Goal: Transaction & Acquisition: Obtain resource

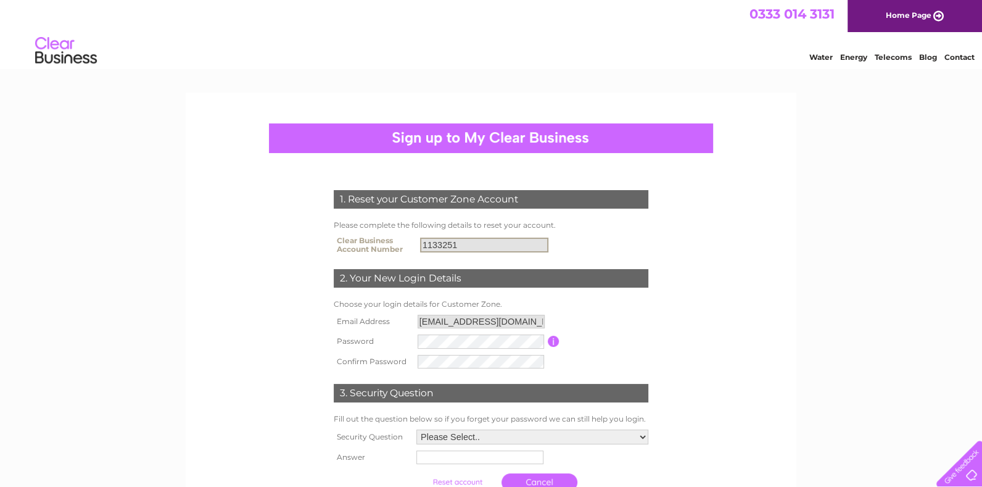
click at [462, 246] on input "1133251" at bounding box center [484, 244] width 128 height 15
drag, startPoint x: 461, startPoint y: 240, endPoint x: 389, endPoint y: 245, distance: 71.7
click at [389, 245] on tr "Clear Business Account Number 1133251" at bounding box center [491, 244] width 321 height 25
click at [485, 247] on input "1133251" at bounding box center [484, 244] width 128 height 15
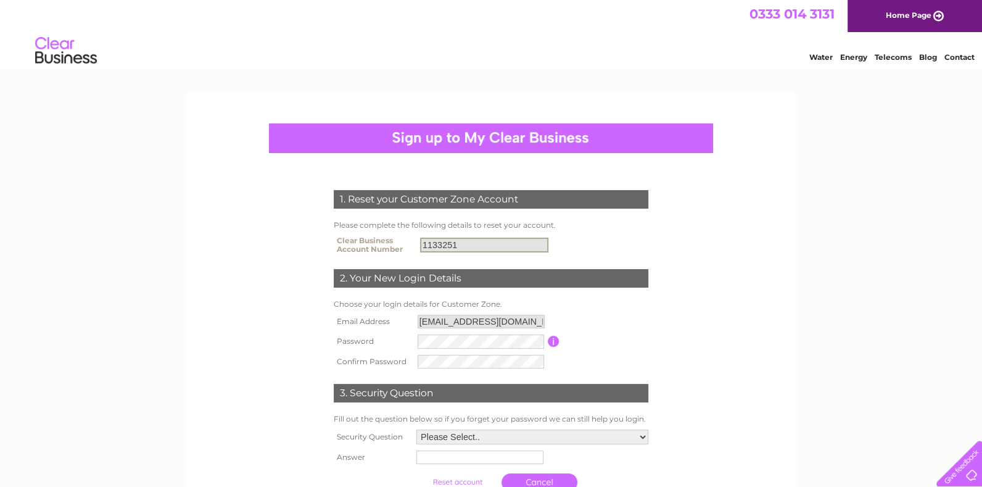
click at [484, 243] on input "1133251" at bounding box center [484, 244] width 128 height 15
click at [471, 245] on input "1133251" at bounding box center [484, 244] width 128 height 15
click at [476, 240] on input "1133251" at bounding box center [484, 244] width 128 height 15
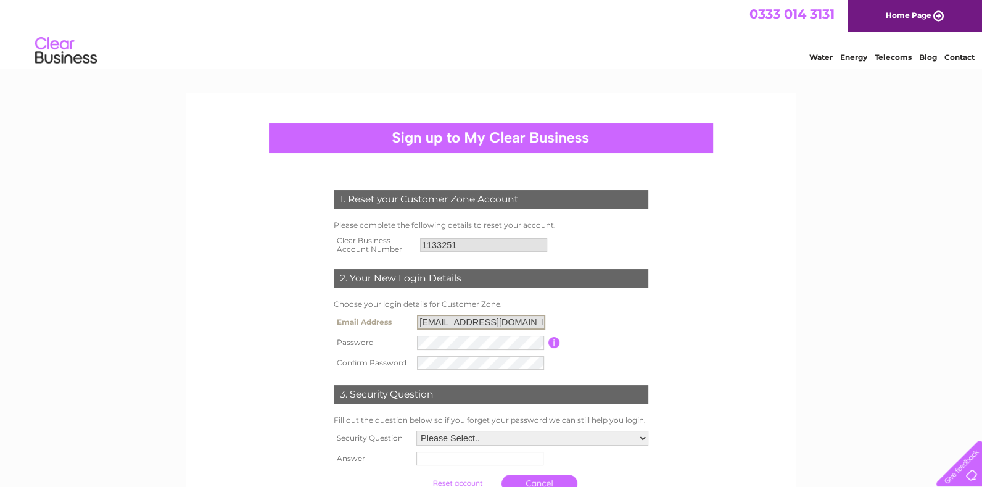
click at [499, 322] on input "info@oakmall.co.uk" at bounding box center [481, 321] width 128 height 15
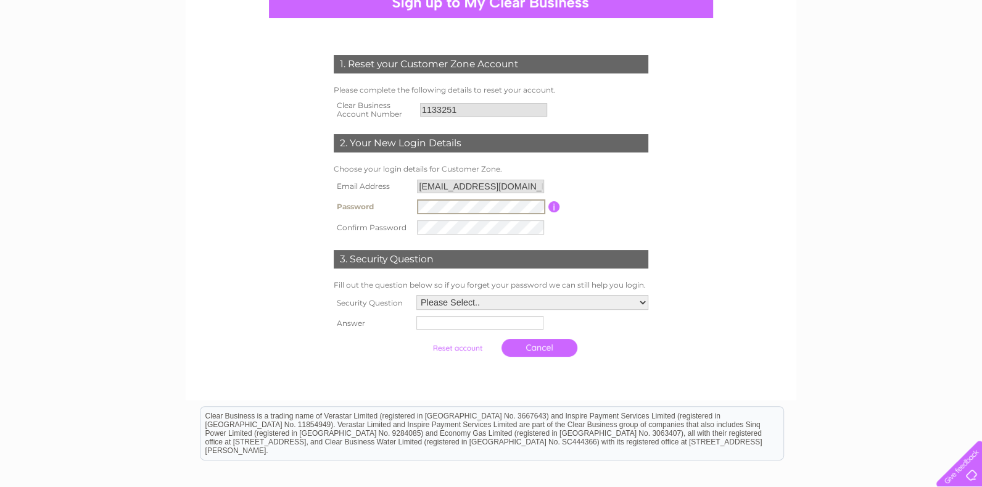
scroll to position [137, 0]
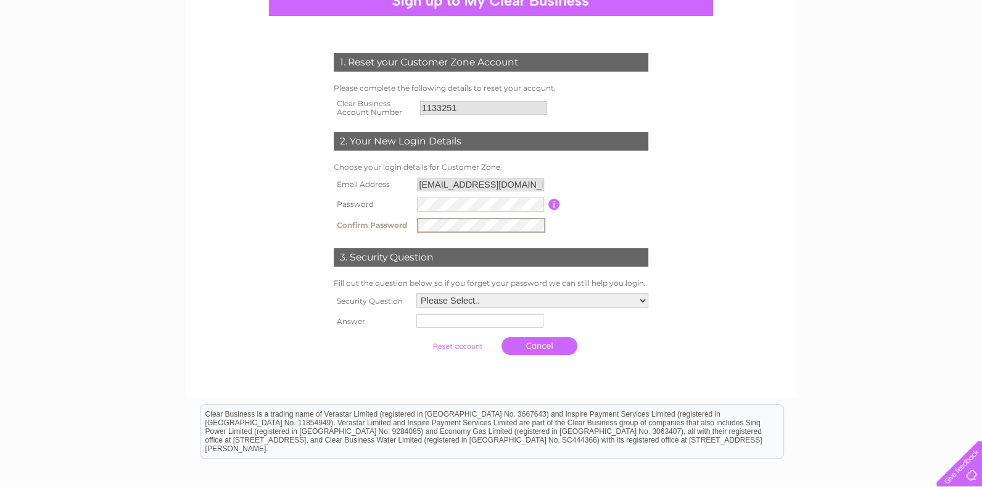
click at [660, 194] on div "1. Reset your Customer Zone Account Please complete the following details to re…" at bounding box center [491, 201] width 372 height 320
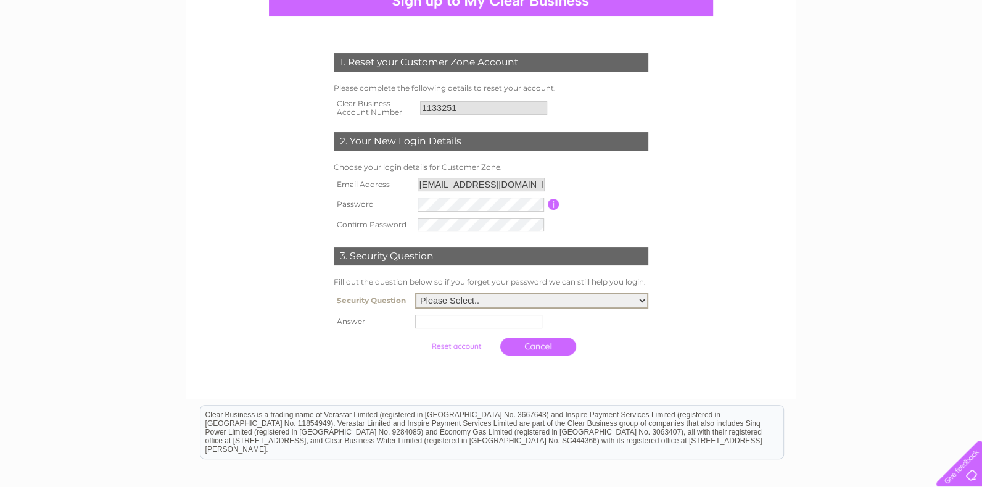
click at [646, 300] on select "Please Select.. In what town or city was your first job? In what town or city d…" at bounding box center [531, 300] width 233 height 16
select select "5"
click at [415, 292] on select "Please Select.. In what town or city was your first job? In what town or city d…" at bounding box center [531, 300] width 233 height 16
click at [458, 316] on input "text" at bounding box center [480, 320] width 128 height 15
type input "Maya"
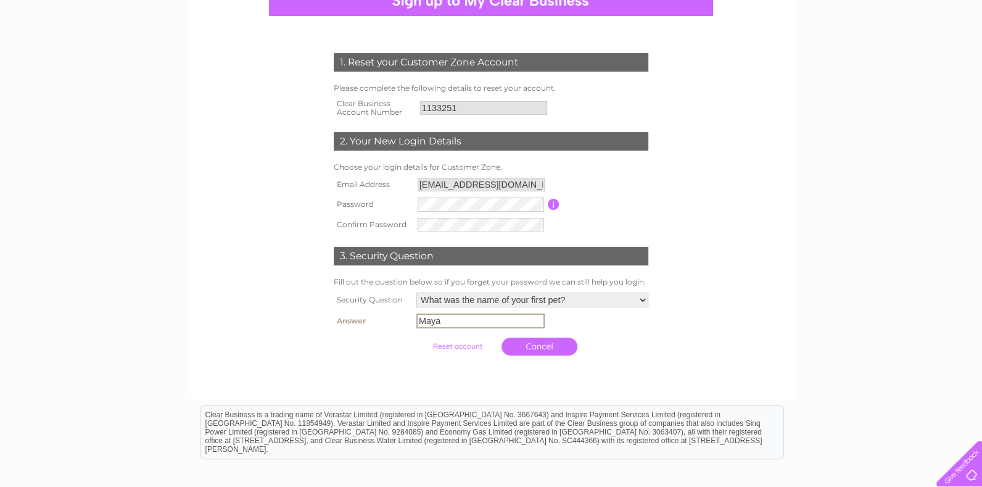
click at [604, 321] on td "Maya" at bounding box center [532, 320] width 238 height 21
click at [456, 345] on input "submit" at bounding box center [457, 344] width 76 height 17
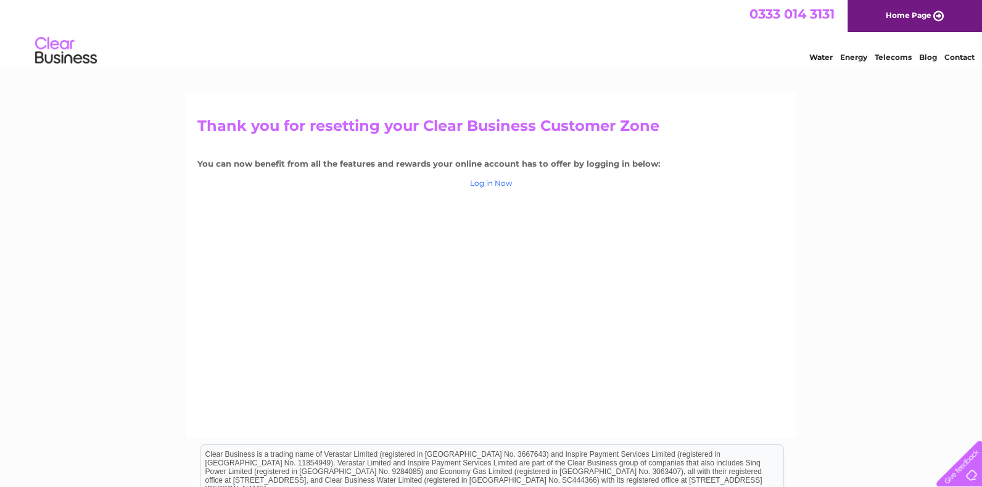
click at [494, 184] on link "Log in Now" at bounding box center [491, 182] width 43 height 9
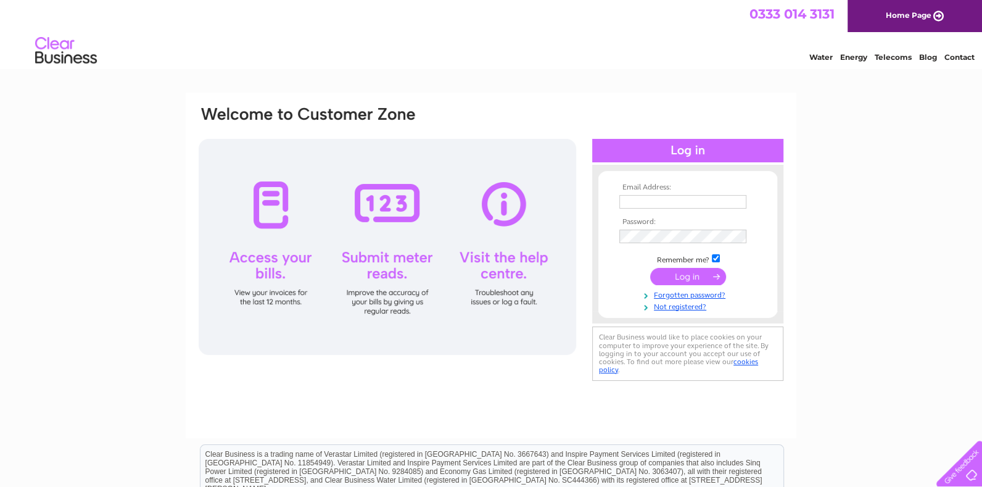
type input "[PERSON_NAME][EMAIL_ADDRESS][DOMAIN_NAME]"
click at [686, 277] on input "submit" at bounding box center [688, 276] width 76 height 17
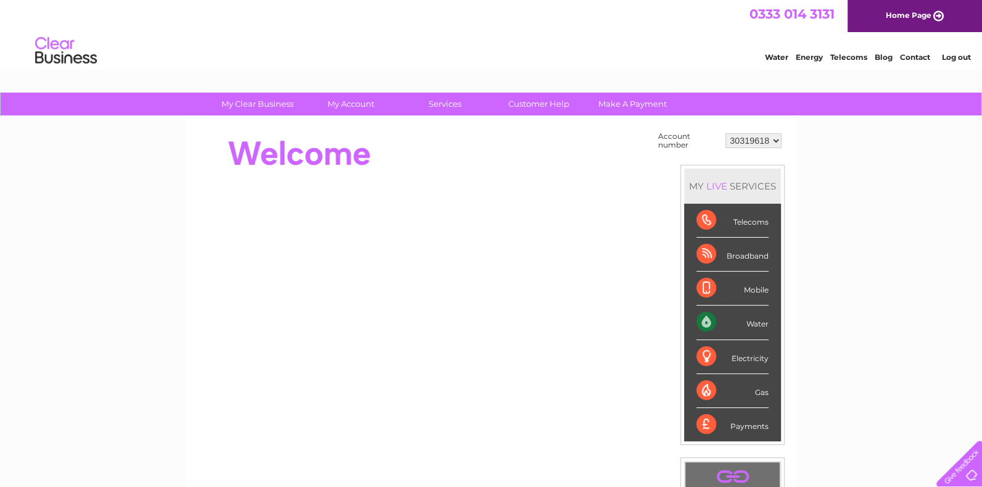
click at [456, 173] on div at bounding box center [421, 153] width 449 height 49
click at [774, 142] on select "30319618" at bounding box center [753, 140] width 56 height 15
click at [816, 139] on div "My Clear Business Login Details My Details My Preferences Link Account My Accou…" at bounding box center [491, 440] width 982 height 696
click at [955, 52] on link "Log out" at bounding box center [955, 56] width 29 height 9
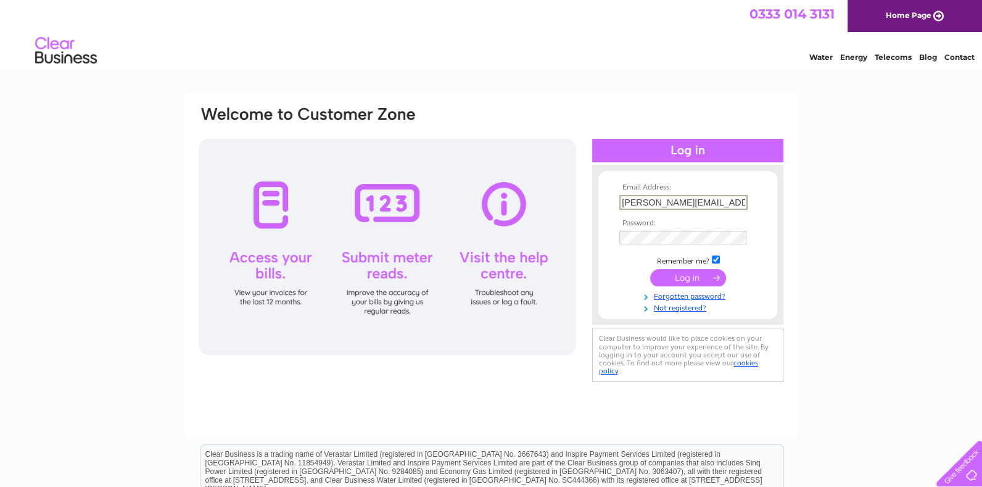
drag, startPoint x: 704, startPoint y: 197, endPoint x: 441, endPoint y: 204, distance: 263.4
click at [441, 204] on div "Email Address: [PERSON_NAME][EMAIL_ADDRESS][DOMAIN_NAME] Password:" at bounding box center [490, 245] width 587 height 280
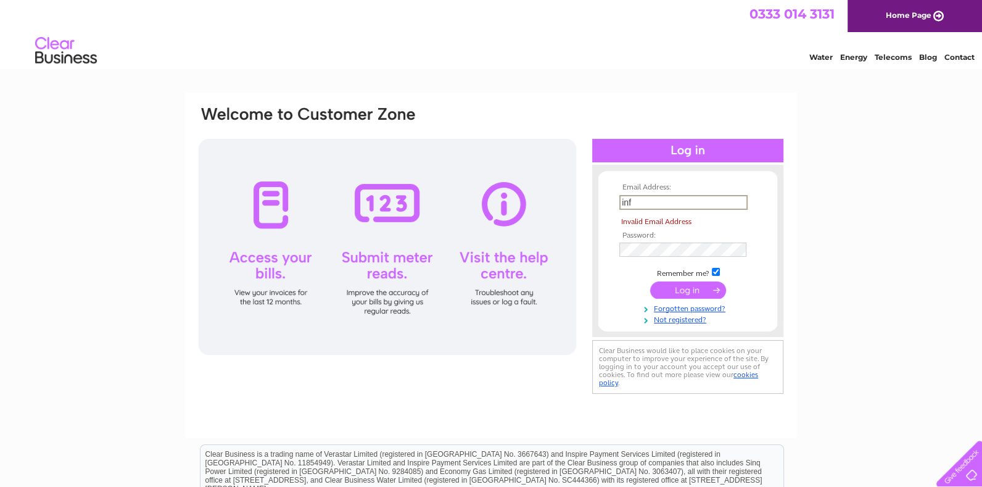
type input "[EMAIL_ADDRESS][DOMAIN_NAME]"
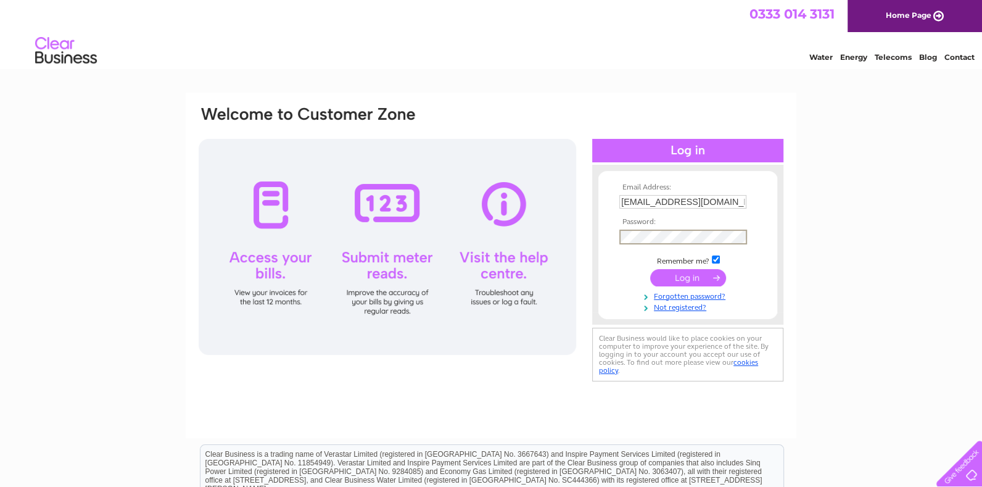
click at [567, 237] on div "Email Address: info@oakmall.co.uk Password:" at bounding box center [490, 244] width 587 height 279
click at [853, 200] on div "Email Address: info@oakmall.co.uk Password:" at bounding box center [491, 370] width 982 height 556
click at [676, 270] on input "submit" at bounding box center [688, 276] width 76 height 17
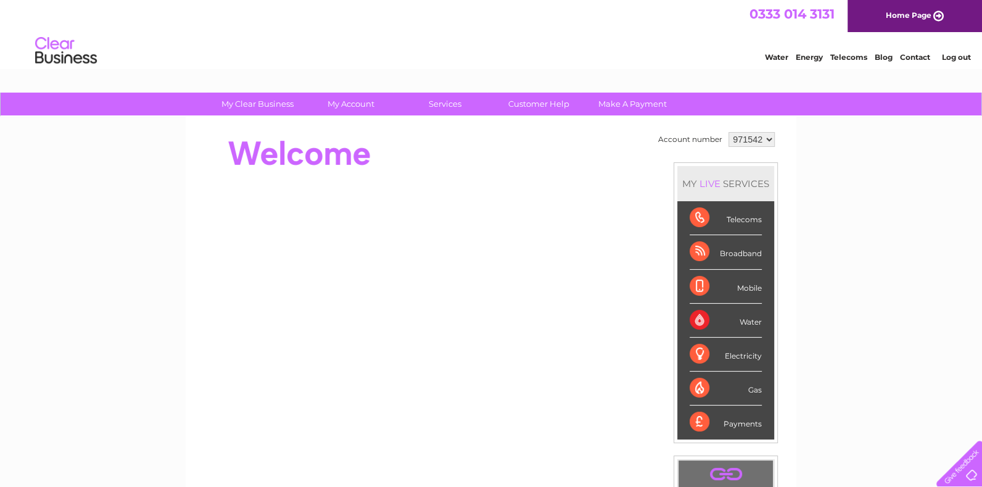
click at [770, 139] on select "971542" at bounding box center [751, 139] width 46 height 15
click at [794, 157] on div "Account number 971542 MY LIVE SERVICES Telecoms Broadband Mobile Water Electric…" at bounding box center [491, 346] width 610 height 458
click at [764, 138] on select "971542" at bounding box center [751, 139] width 46 height 15
click at [728, 132] on select "971542" at bounding box center [751, 139] width 46 height 15
click at [805, 158] on div "My Clear Business Login Details My Details My Preferences Link Account My Accou…" at bounding box center [491, 438] width 982 height 693
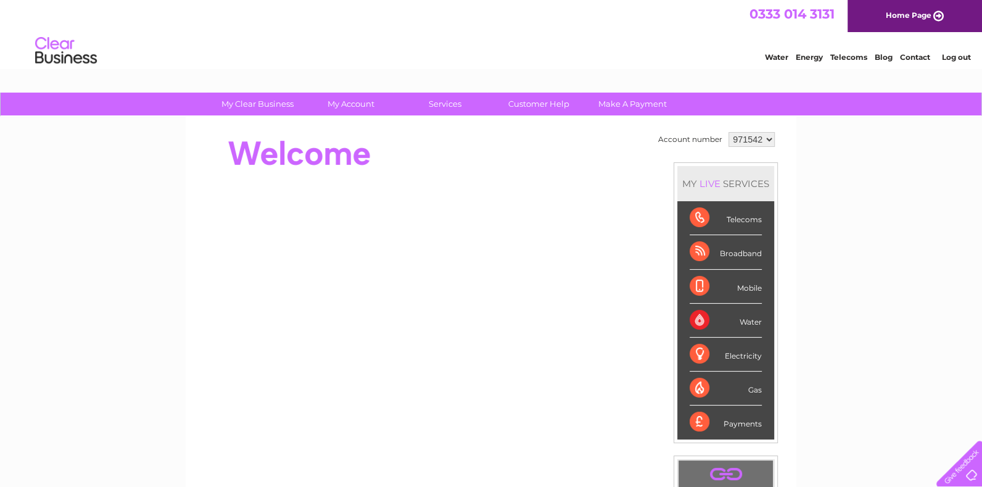
click at [771, 142] on select "971542" at bounding box center [751, 139] width 46 height 15
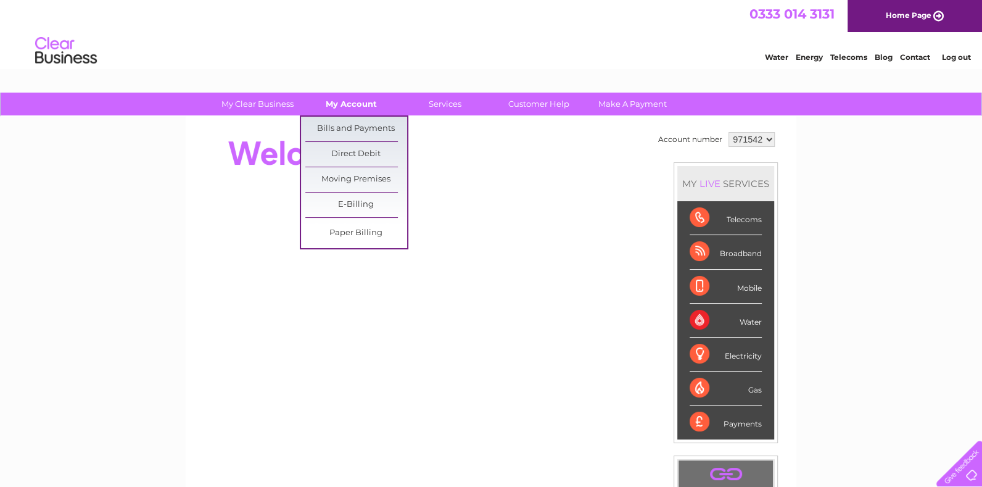
click at [355, 98] on link "My Account" at bounding box center [351, 103] width 102 height 23
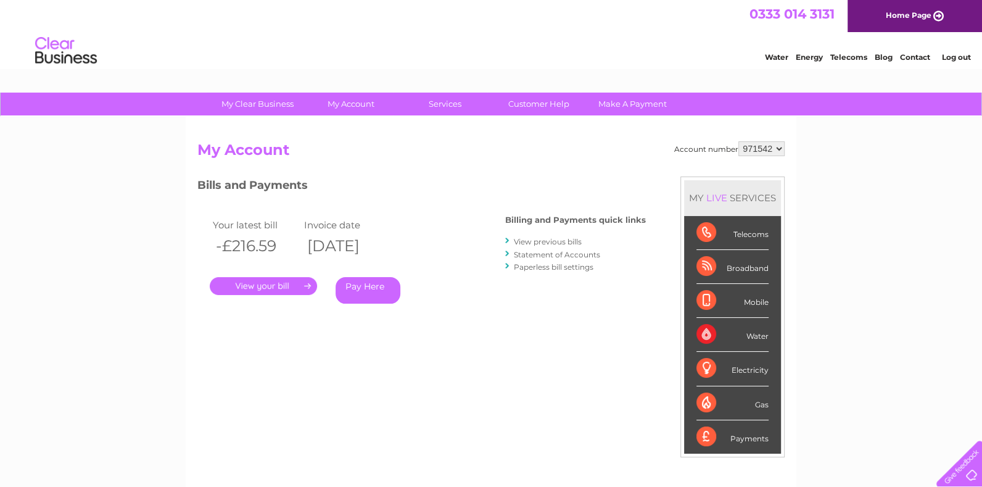
click at [591, 352] on div "Account number 971542 My Account MY LIVE SERVICES Telecoms Broadband Mobile Wat…" at bounding box center [490, 326] width 587 height 371
click at [618, 165] on div "Account number 971542 My Account MY LIVE SERVICES Telecoms Broadband Mobile Wat…" at bounding box center [490, 326] width 587 height 371
click at [781, 149] on select "971542" at bounding box center [761, 148] width 46 height 15
click at [831, 153] on div "My Clear Business Login Details My Details My Preferences Link Account My Accou…" at bounding box center [491, 413] width 982 height 643
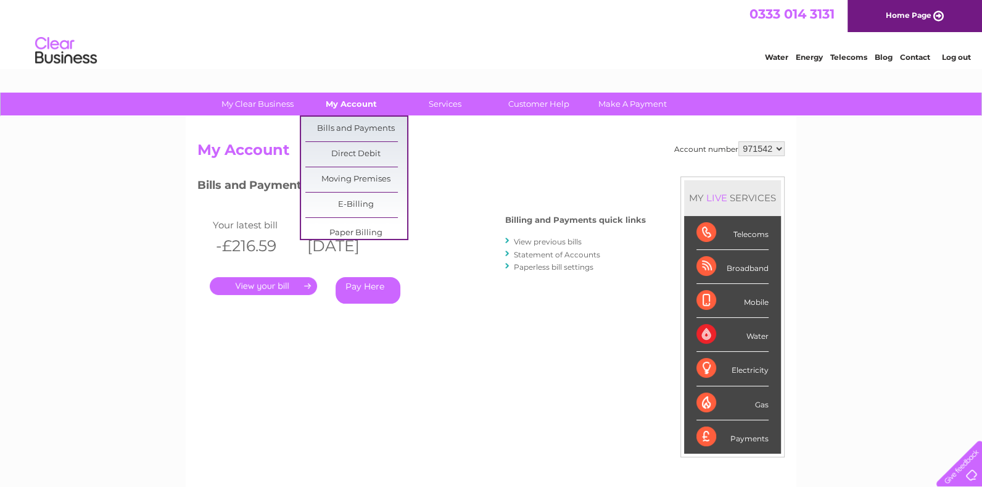
click at [331, 102] on link "My Account" at bounding box center [351, 103] width 102 height 23
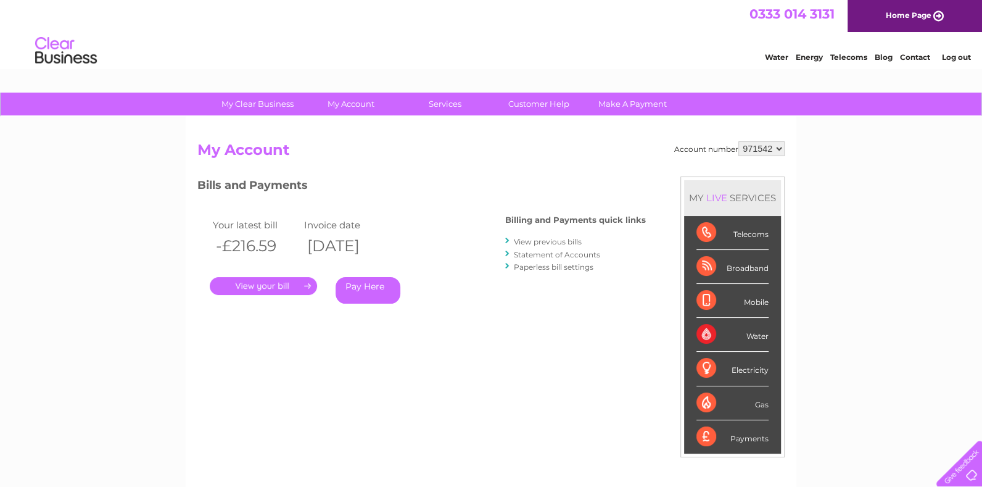
click at [474, 164] on div "Account number 971542 My Account MY LIVE SERVICES Telecoms Broadband Mobile Wat…" at bounding box center [490, 326] width 587 height 371
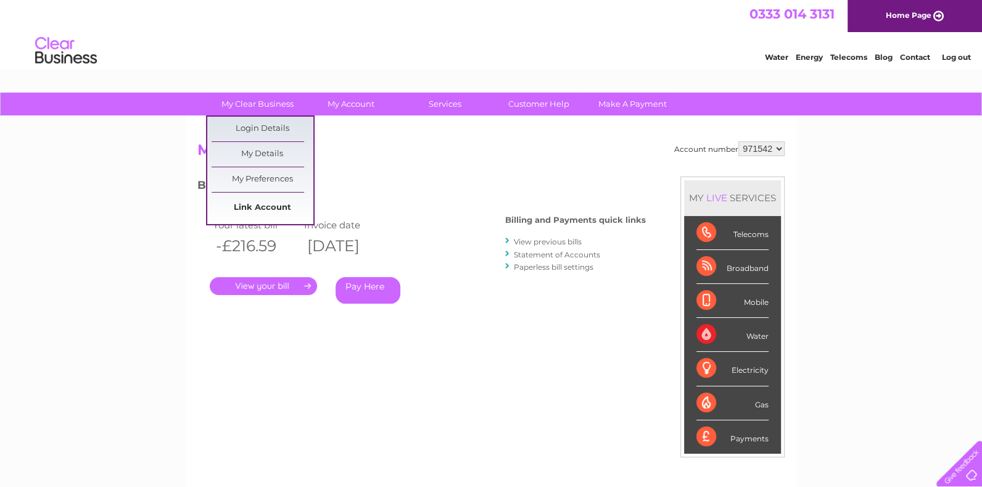
click at [274, 206] on link "Link Account" at bounding box center [263, 207] width 102 height 25
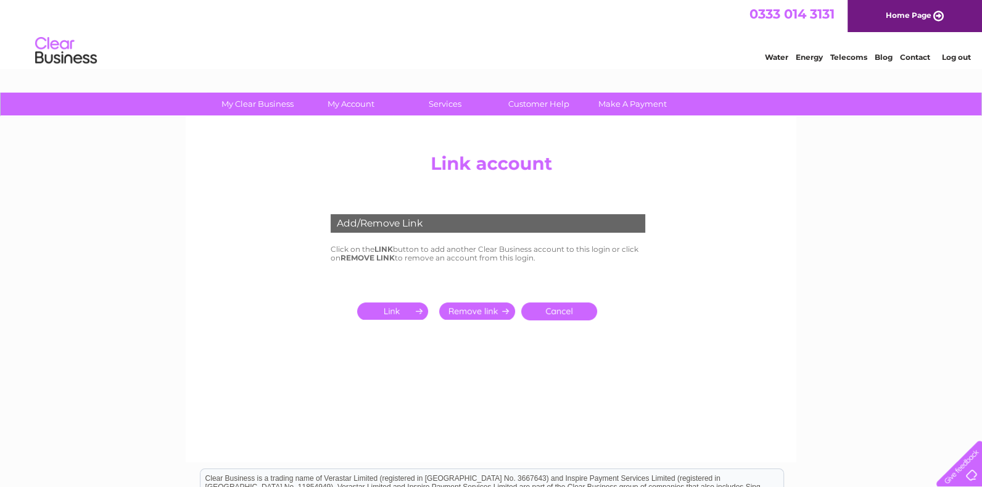
click at [419, 220] on div "Add/Remove Link" at bounding box center [488, 223] width 314 height 18
click at [369, 224] on div "Add/Remove Link" at bounding box center [488, 223] width 314 height 18
click at [396, 244] on td "Click on the LINK button to add another Clear Business account to this login or…" at bounding box center [490, 253] width 327 height 23
click at [393, 311] on input "submit" at bounding box center [395, 310] width 76 height 17
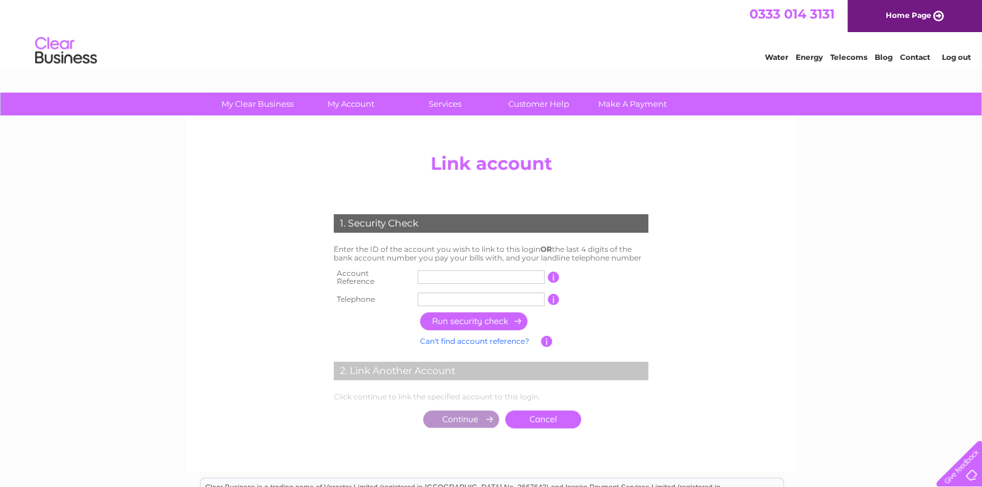
click at [424, 276] on input "text" at bounding box center [480, 277] width 127 height 14
type input "1133251"
click at [533, 293] on input "text" at bounding box center [480, 299] width 127 height 14
type input "01475724233"
click at [475, 326] on td at bounding box center [534, 321] width 234 height 24
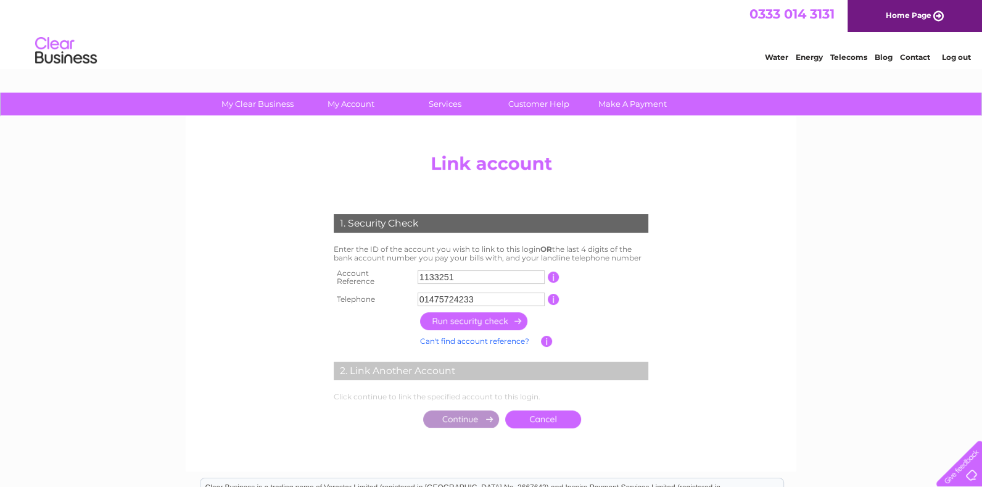
click at [481, 319] on input "button" at bounding box center [474, 321] width 109 height 18
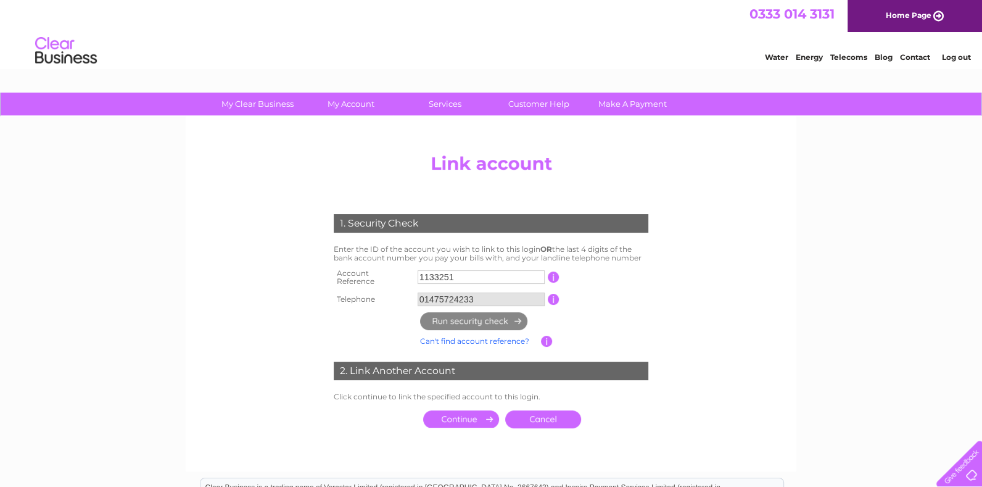
click at [469, 414] on input "submit" at bounding box center [461, 418] width 76 height 17
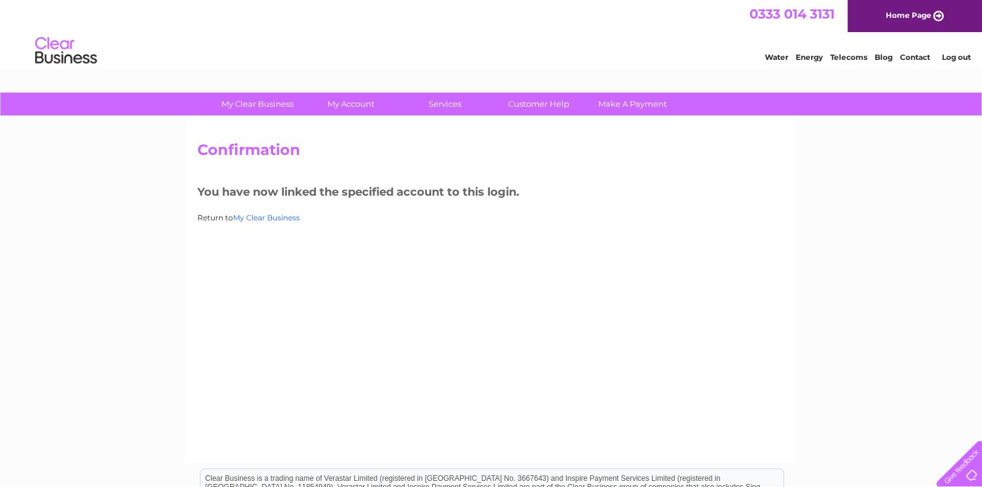
click at [268, 217] on link "My Clear Business" at bounding box center [266, 217] width 67 height 9
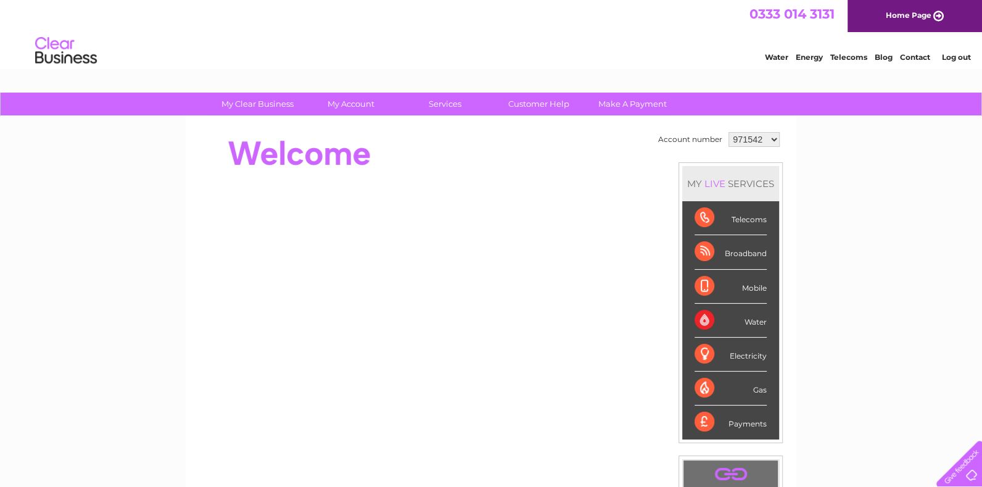
click at [773, 141] on select "971542 1133251" at bounding box center [753, 139] width 51 height 15
select select "1133251"
click at [728, 132] on select "971542 1133251" at bounding box center [753, 139] width 51 height 15
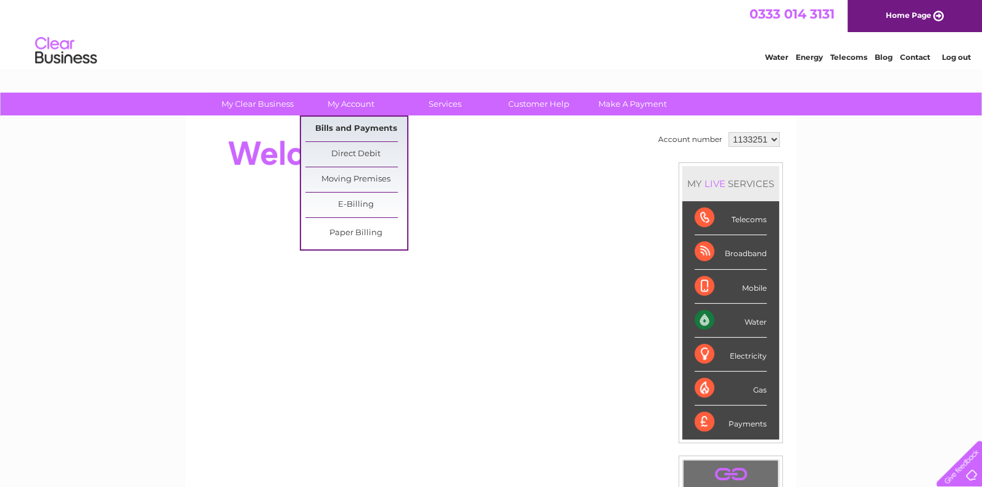
click at [365, 130] on link "Bills and Payments" at bounding box center [356, 129] width 102 height 25
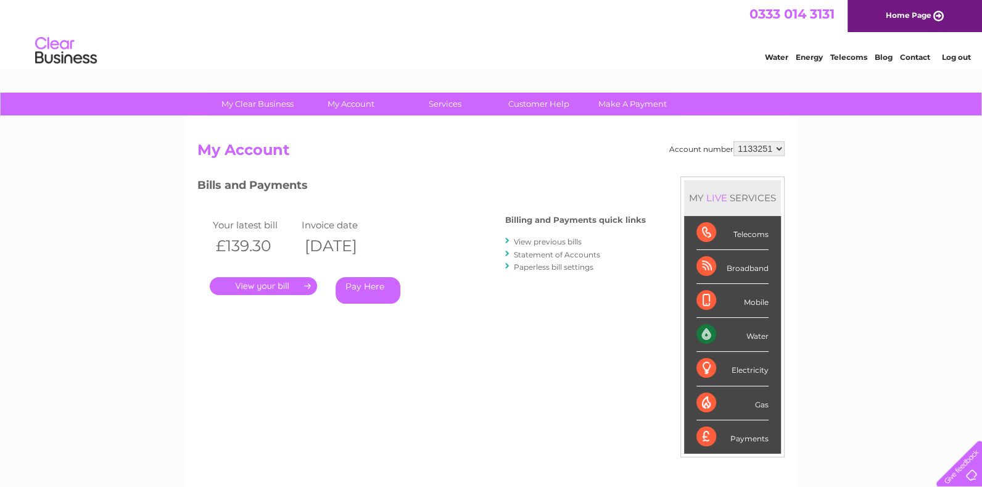
click at [462, 358] on div "Account number 971542 1133251 My Account MY LIVE SERVICES Telecoms Broadband Mo…" at bounding box center [490, 326] width 587 height 371
click at [524, 305] on div "Bills and Payments Billing and Payments quick links View previous bills Stateme…" at bounding box center [421, 248] width 448 height 145
click at [560, 239] on link "View previous bills" at bounding box center [548, 241] width 68 height 9
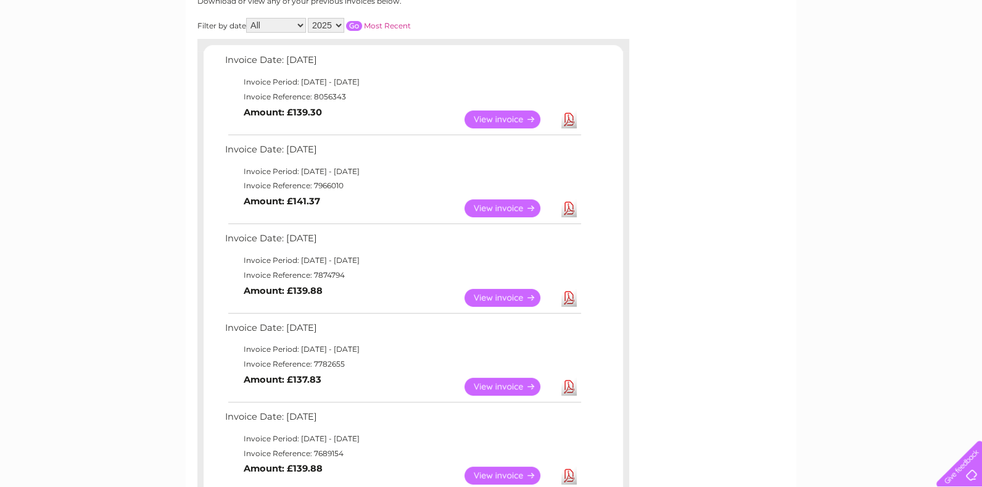
scroll to position [137, 0]
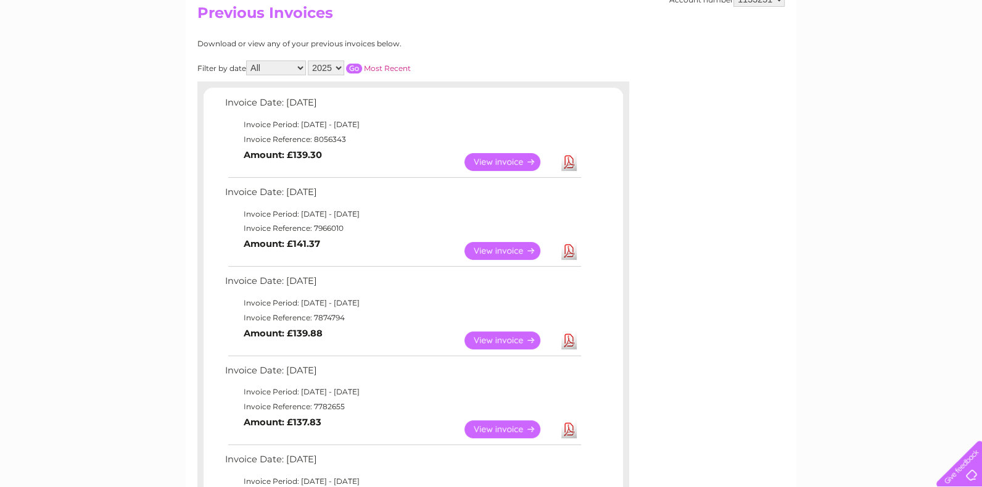
click at [500, 155] on link "View" at bounding box center [509, 162] width 91 height 18
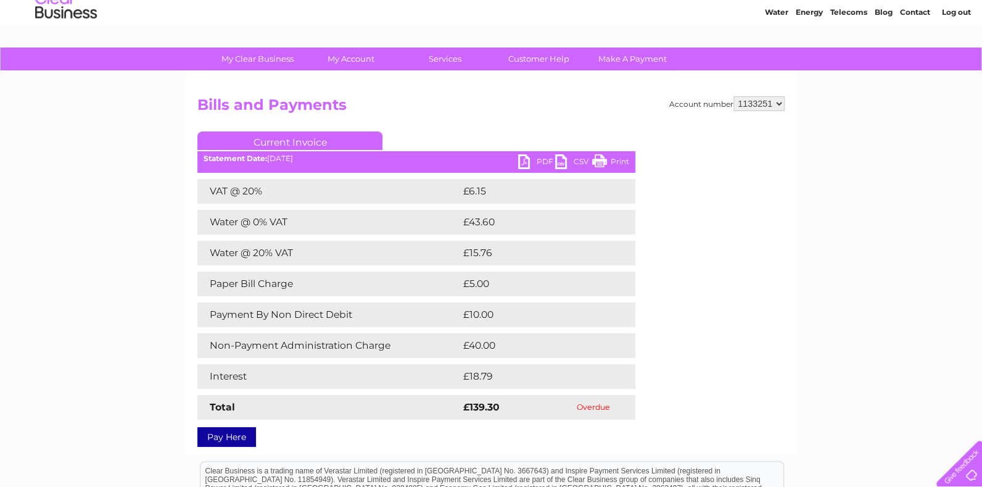
scroll to position [68, 0]
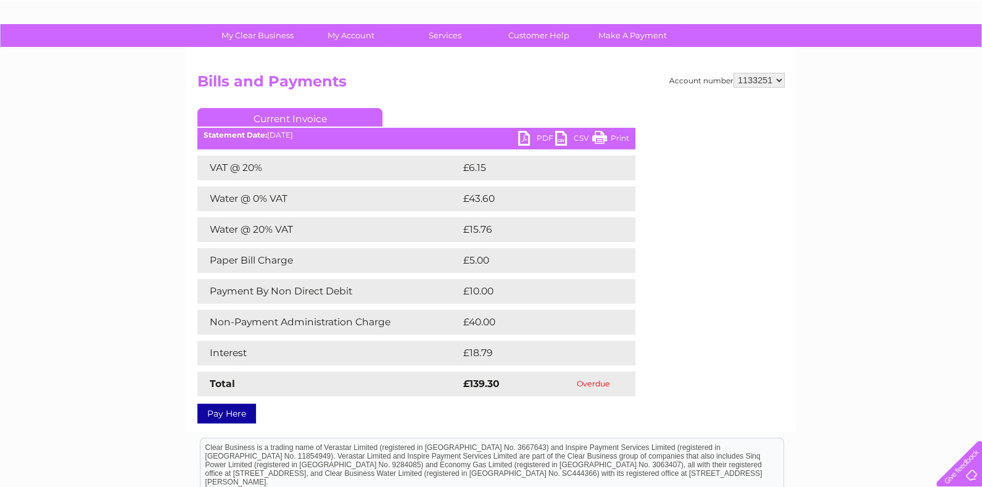
click at [538, 134] on link "PDF" at bounding box center [536, 140] width 37 height 18
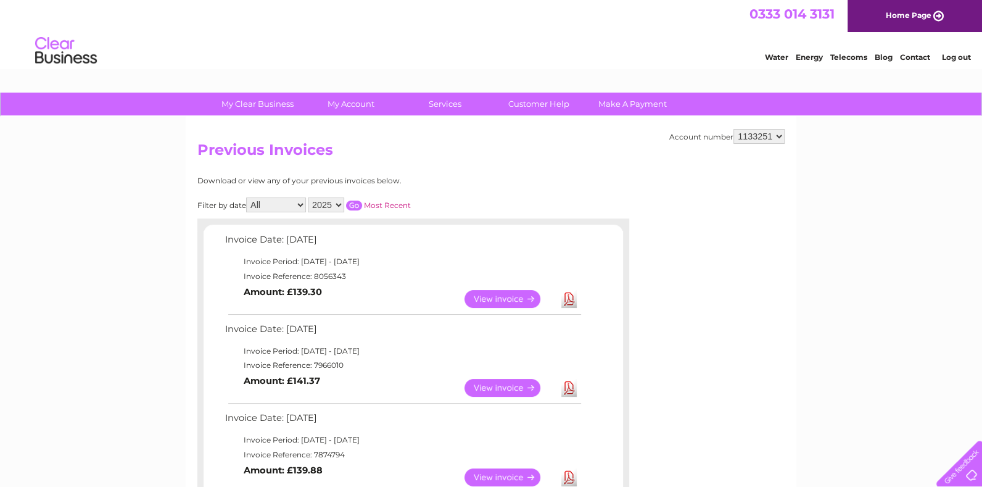
click at [478, 178] on div "Download or view any of your previous invoices below." at bounding box center [359, 180] width 324 height 9
click at [781, 136] on select "971542 1133251" at bounding box center [758, 136] width 51 height 15
click at [734, 129] on select "971542 1133251" at bounding box center [758, 136] width 51 height 15
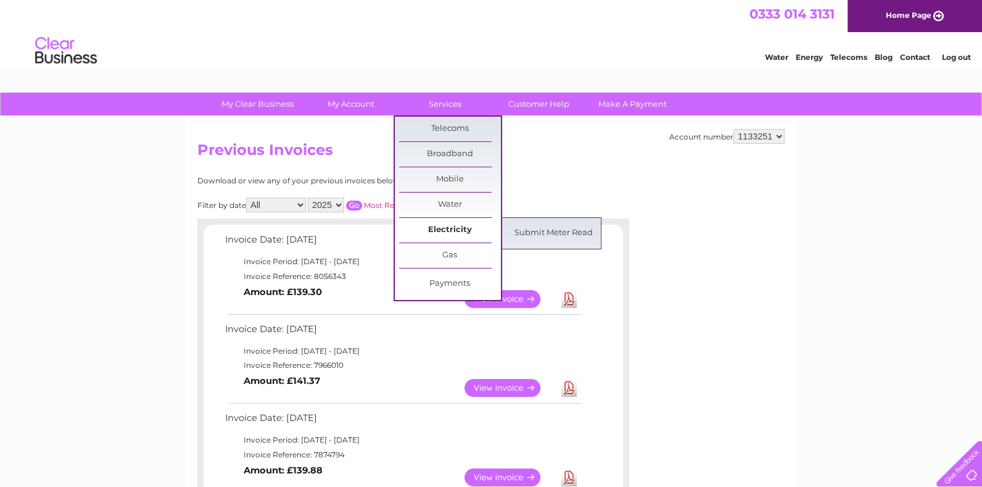
click at [452, 224] on link "Electricity" at bounding box center [450, 230] width 102 height 25
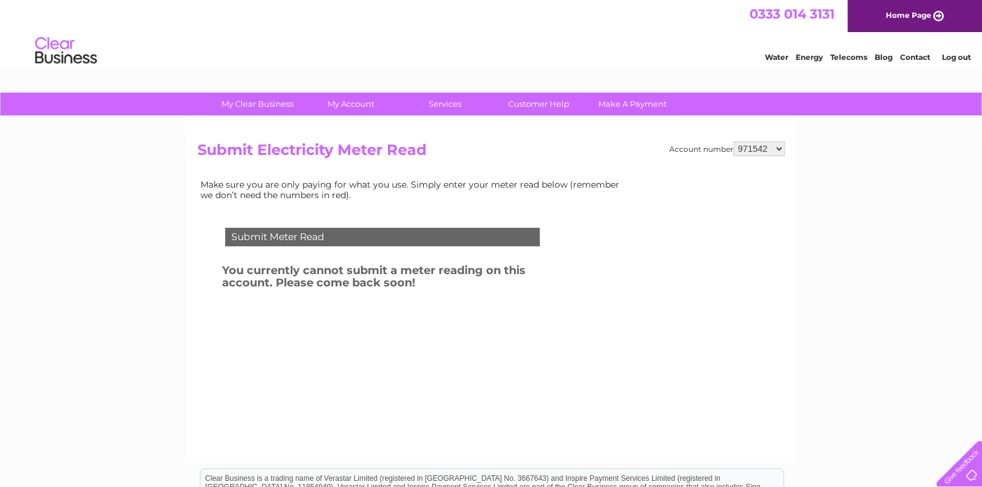
click at [776, 147] on select "971542 1133251" at bounding box center [758, 148] width 51 height 15
select select "1133251"
click at [734, 141] on select "971542 1133251" at bounding box center [758, 148] width 51 height 15
click at [285, 242] on div "Submit Meter Read" at bounding box center [382, 237] width 314 height 18
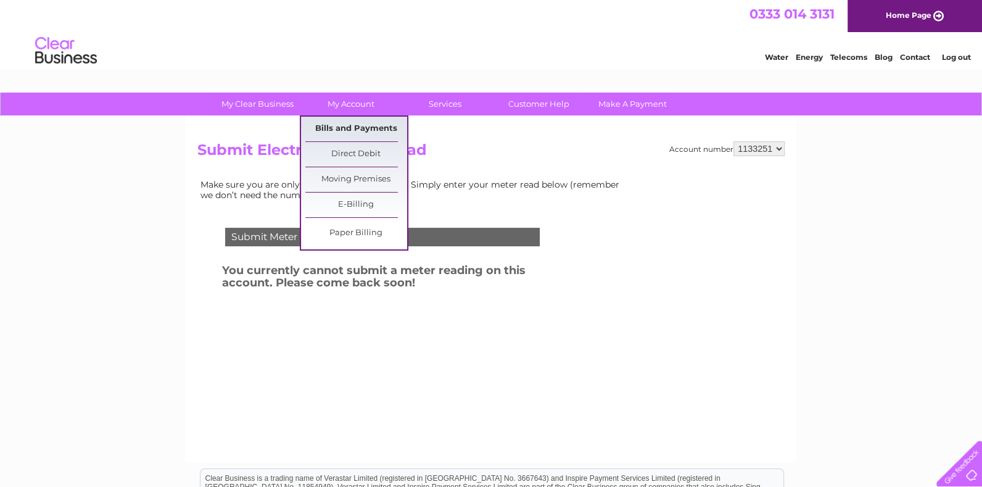
click at [355, 130] on link "Bills and Payments" at bounding box center [356, 129] width 102 height 25
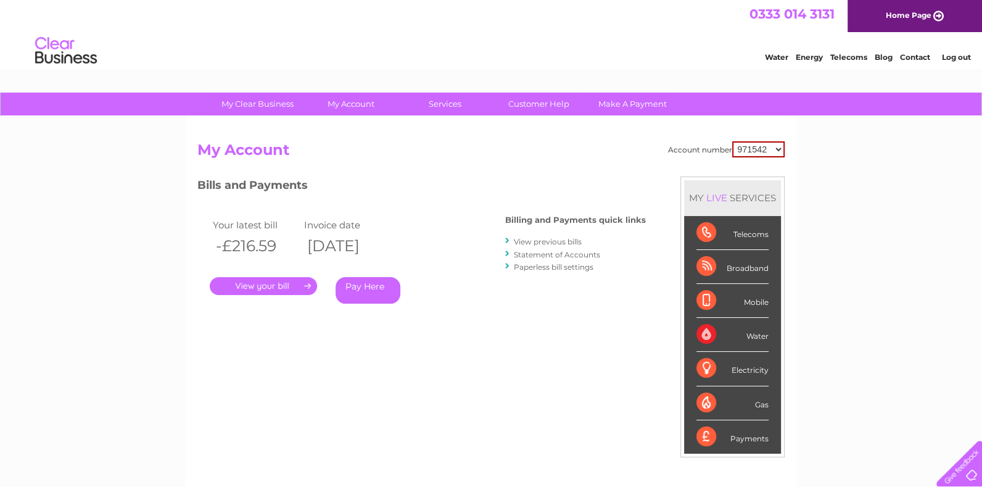
click at [779, 145] on select "971542 1133251" at bounding box center [758, 149] width 52 height 16
select select "1133251"
click at [733, 141] on select "971542 1133251" at bounding box center [758, 149] width 52 height 16
click at [584, 253] on link "Statement of Accounts" at bounding box center [557, 254] width 86 height 9
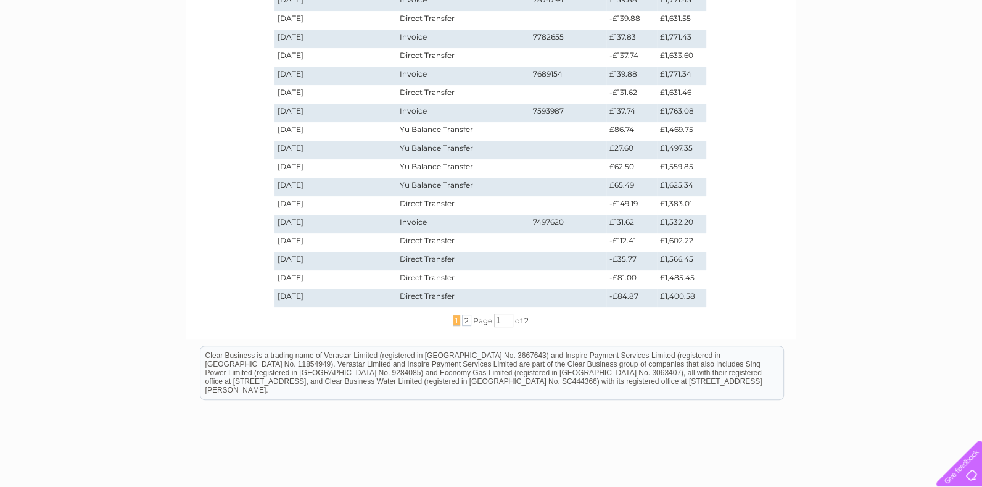
scroll to position [290, 0]
click at [464, 319] on span "2" at bounding box center [466, 318] width 9 height 11
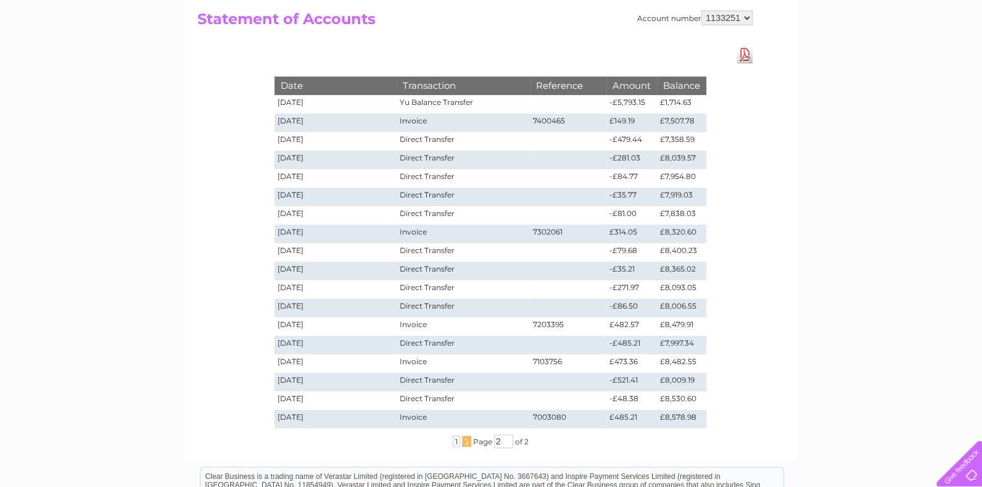
scroll to position [154, 0]
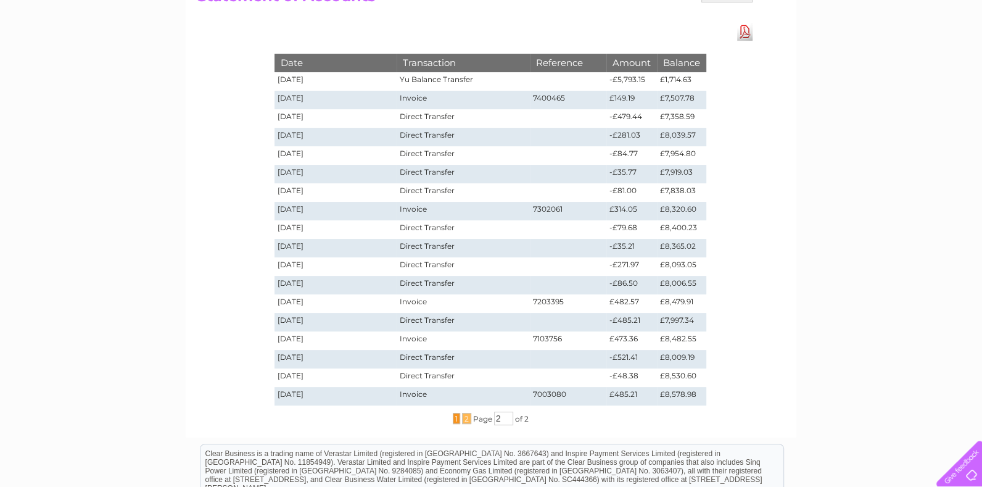
click at [454, 418] on span "1" at bounding box center [456, 418] width 7 height 11
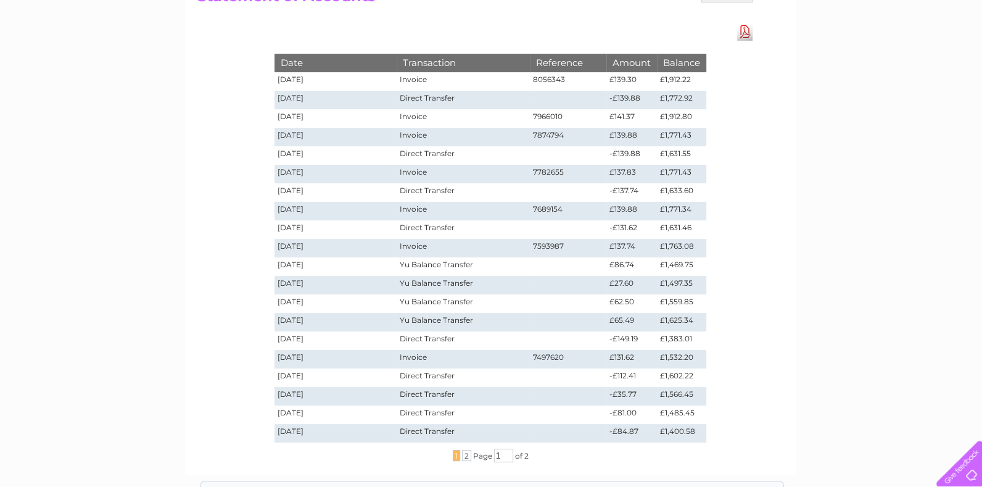
click at [444, 258] on td "Yu Balance Transfer" at bounding box center [462, 266] width 133 height 18
click at [281, 265] on td "19/03/2025" at bounding box center [335, 266] width 122 height 18
click at [667, 265] on td "£1,469.75" at bounding box center [681, 266] width 49 height 18
click at [749, 28] on link "Download Pdf" at bounding box center [744, 32] width 15 height 18
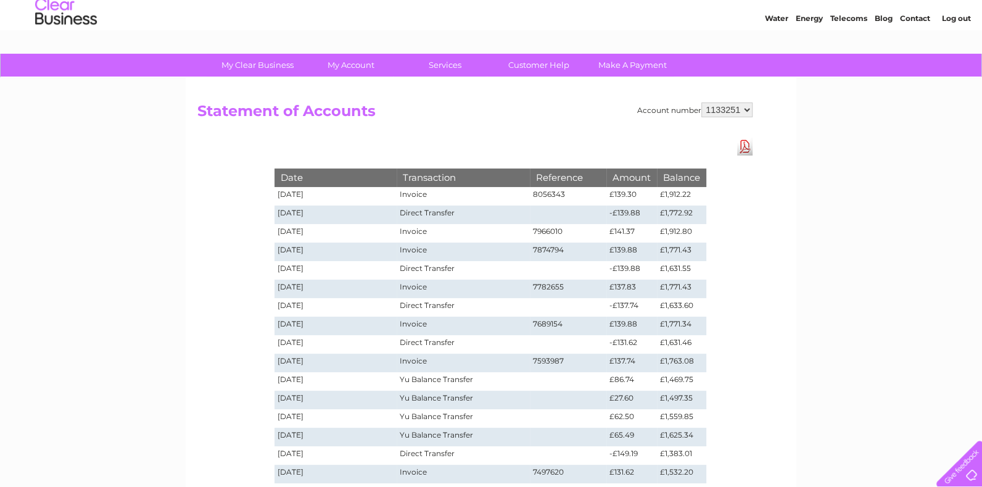
scroll to position [0, 0]
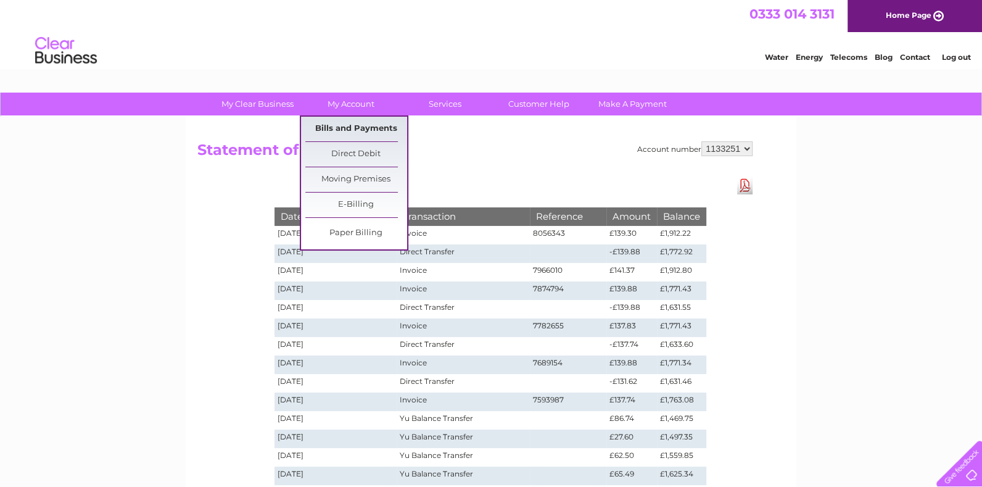
click at [352, 129] on link "Bills and Payments" at bounding box center [356, 129] width 102 height 25
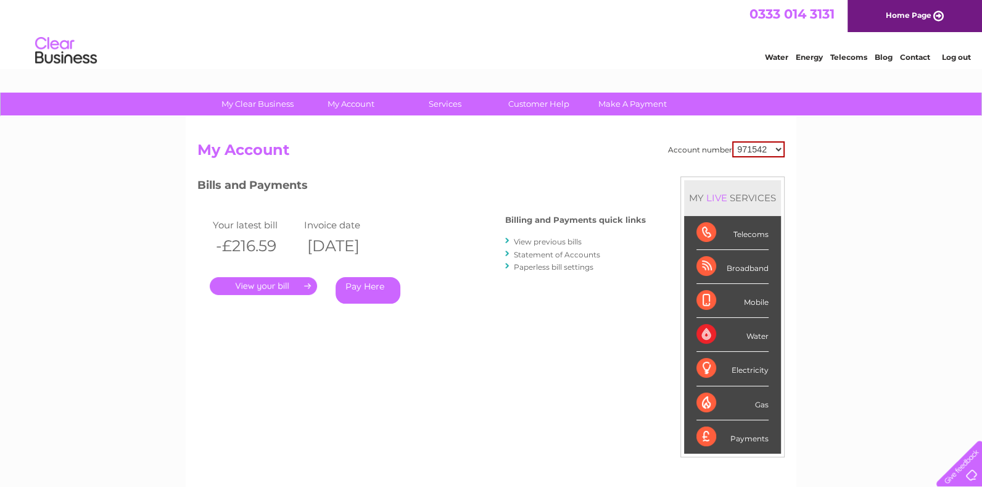
click at [780, 147] on select "971542 1133251" at bounding box center [758, 149] width 52 height 16
select select "1133251"
click at [733, 141] on select "971542 1133251" at bounding box center [758, 149] width 52 height 16
click at [550, 237] on link "View previous bills" at bounding box center [548, 241] width 68 height 9
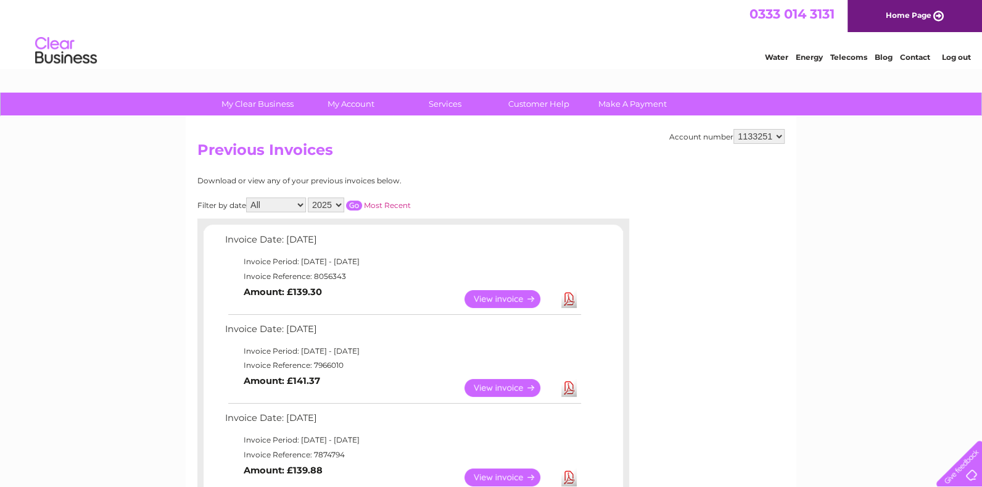
click at [307, 201] on div "Filter by date All January February March April May June July August September …" at bounding box center [359, 204] width 324 height 15
click at [304, 201] on select "All January February March April May June July August September October Novembe…" at bounding box center [276, 204] width 60 height 15
click at [247, 197] on select "All January February March April May June July August September October Novembe…" at bounding box center [276, 204] width 60 height 15
click at [354, 200] on input "button" at bounding box center [354, 205] width 16 height 10
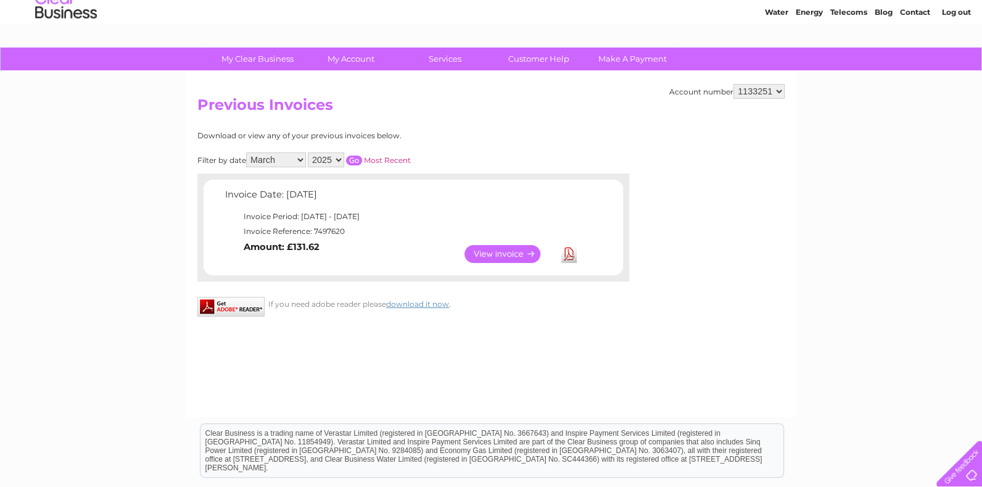
scroll to position [68, 0]
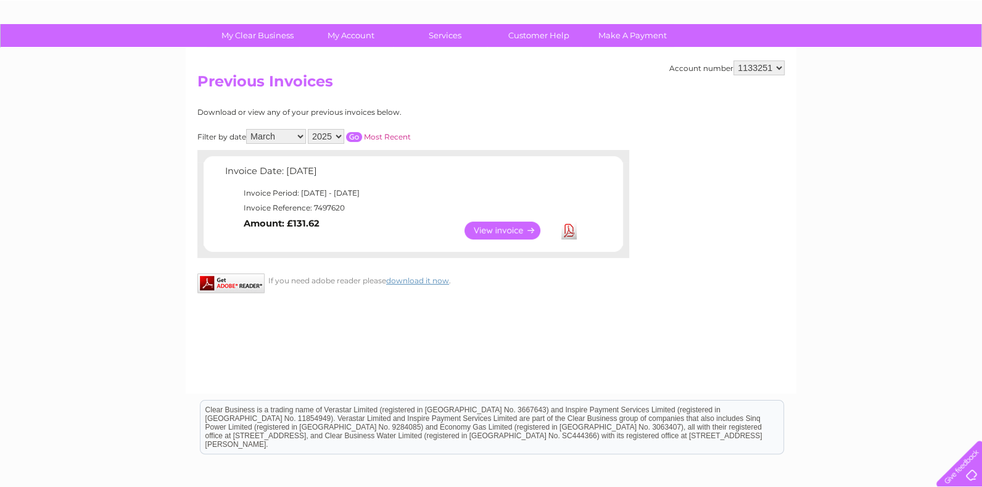
click at [302, 140] on select "All January February March April May June July August September October Novembe…" at bounding box center [276, 136] width 60 height 15
select select "2"
click at [247, 129] on select "All January February March April May June July August September October Novembe…" at bounding box center [276, 136] width 60 height 15
click at [359, 136] on input "button" at bounding box center [354, 137] width 16 height 10
click at [499, 231] on link "View" at bounding box center [509, 230] width 91 height 18
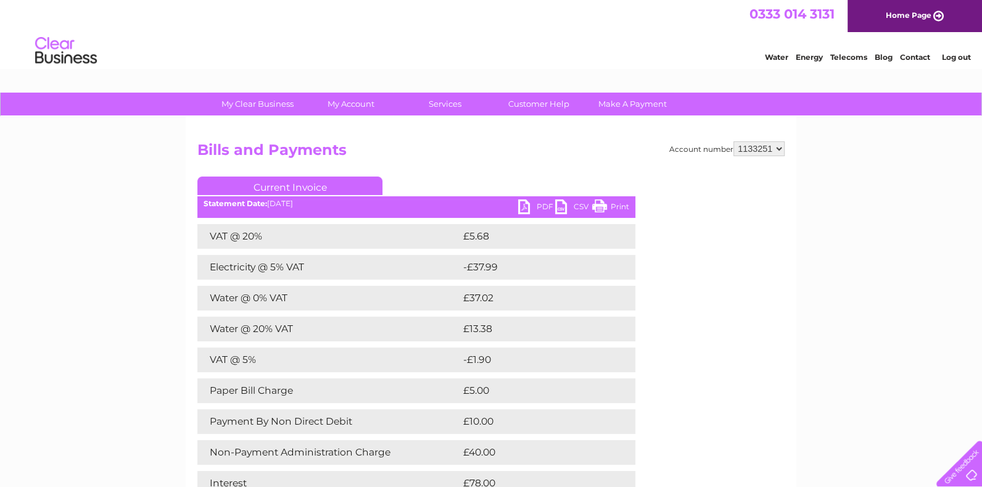
click at [534, 205] on link "PDF" at bounding box center [536, 208] width 37 height 18
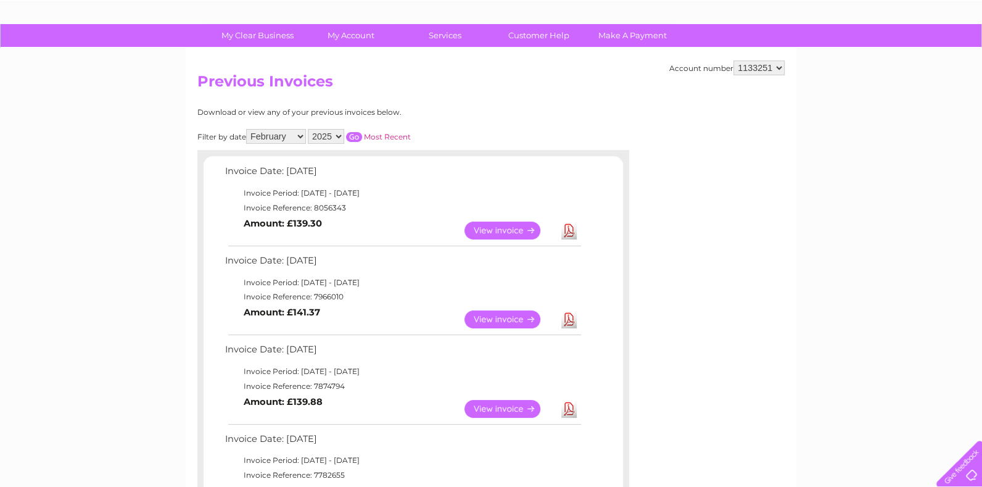
click at [305, 137] on select "All January February March April May June July August September October Novembe…" at bounding box center [276, 136] width 60 height 15
select select "3"
click at [247, 129] on select "All January February March April May June July August September October Novembe…" at bounding box center [276, 136] width 60 height 15
click at [356, 132] on input "button" at bounding box center [354, 137] width 16 height 10
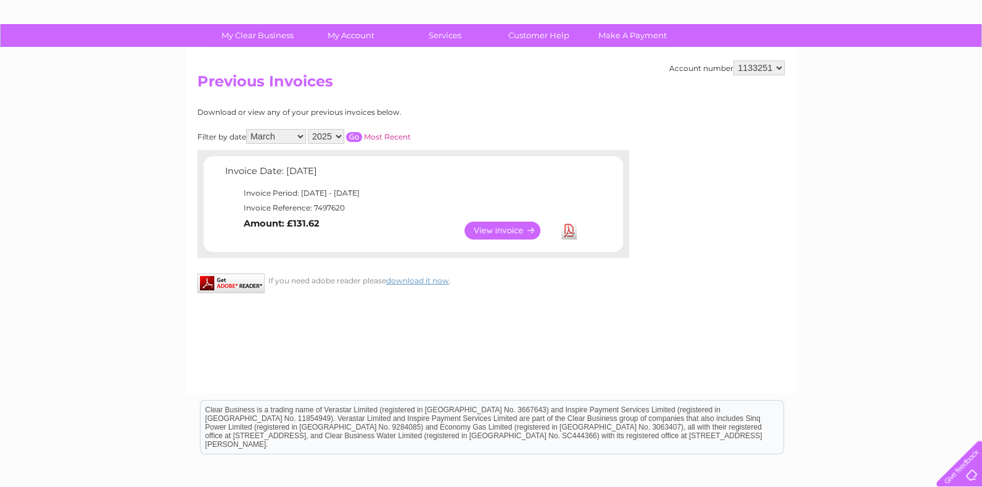
click at [482, 226] on link "View" at bounding box center [509, 230] width 91 height 18
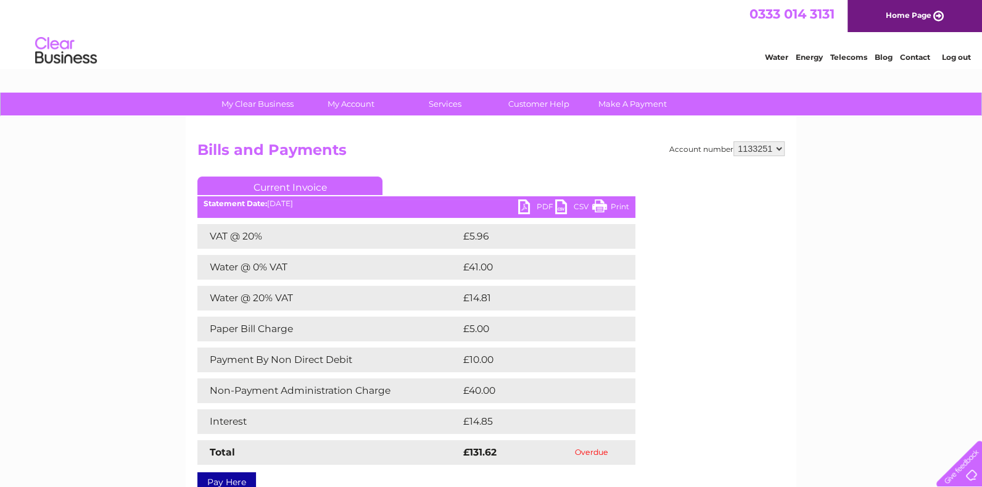
click at [541, 204] on link "PDF" at bounding box center [536, 208] width 37 height 18
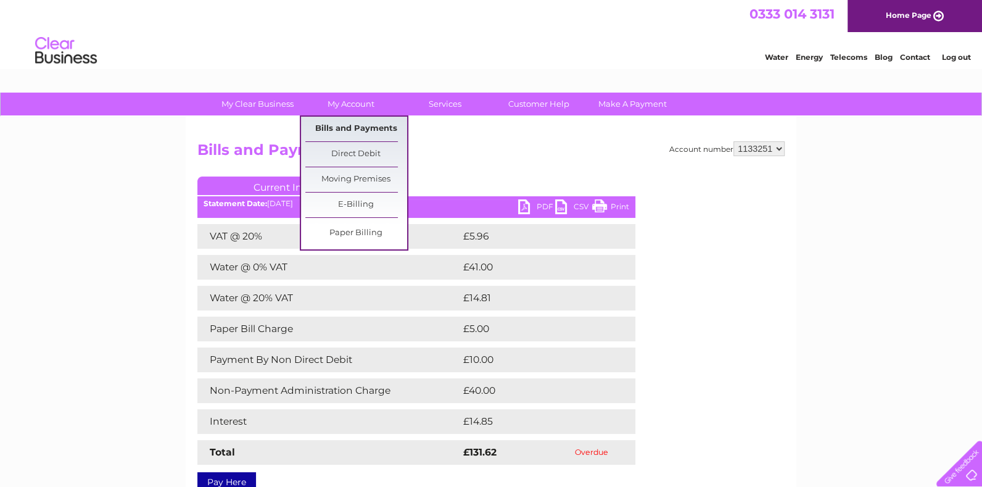
click at [358, 126] on link "Bills and Payments" at bounding box center [356, 129] width 102 height 25
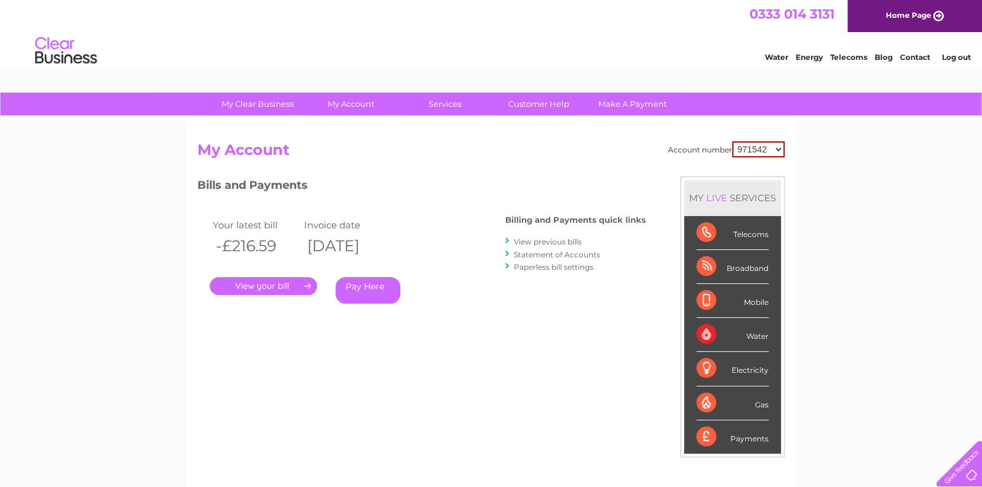
click at [776, 146] on select "971542 1133251" at bounding box center [758, 149] width 52 height 16
select select "1133251"
click at [733, 141] on select "971542 1133251" at bounding box center [758, 149] width 52 height 16
click at [549, 244] on link "View previous bills" at bounding box center [548, 241] width 68 height 9
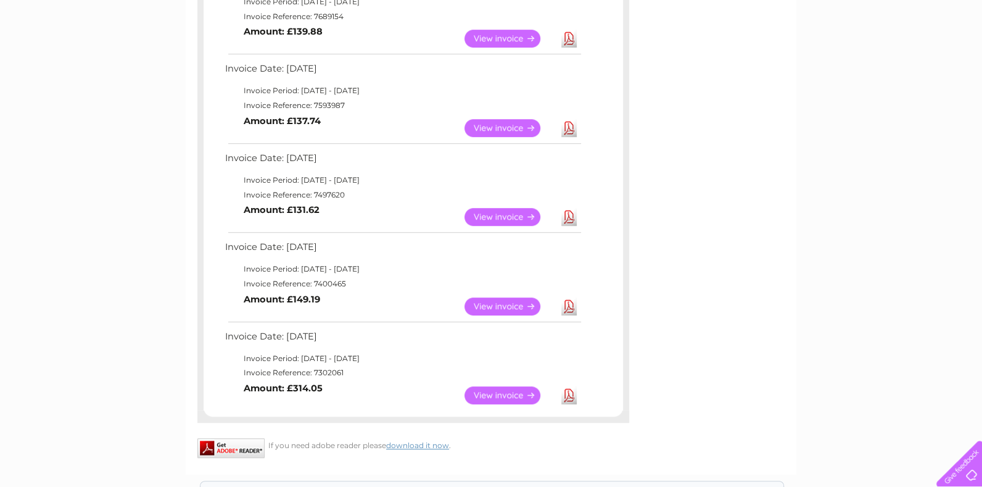
scroll to position [615, 0]
click at [527, 218] on link "View" at bounding box center [509, 217] width 91 height 18
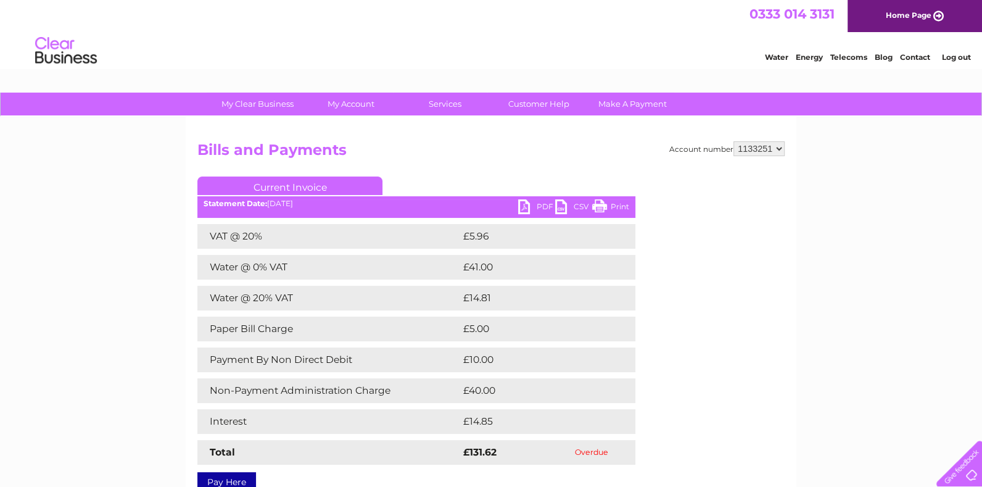
click at [536, 205] on link "PDF" at bounding box center [536, 208] width 37 height 18
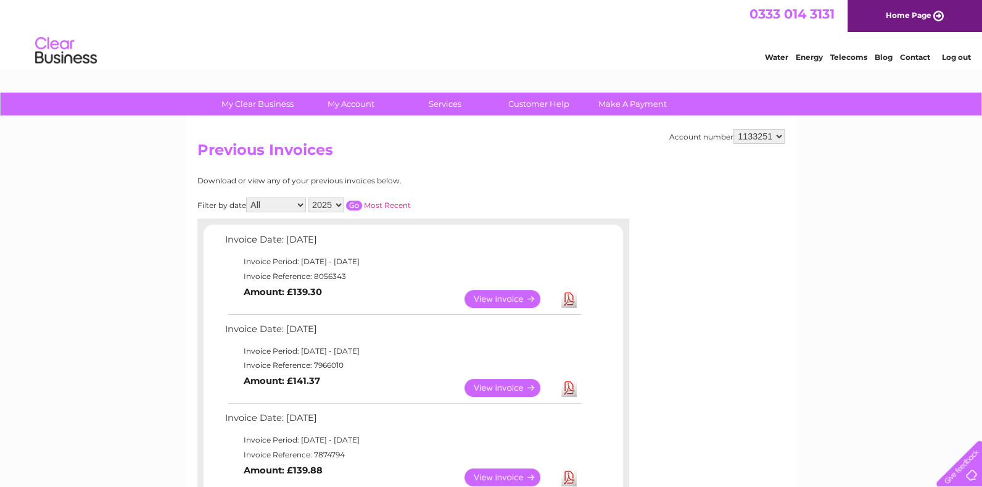
click at [307, 207] on div "Filter by date All January February March April May June July August September …" at bounding box center [359, 204] width 324 height 15
click at [305, 204] on select "All January February March April May June July August September October Novembe…" at bounding box center [276, 204] width 60 height 15
select select "3"
click at [247, 197] on select "All January February March April May June July August September October Novembe…" at bounding box center [276, 204] width 60 height 15
click at [358, 203] on input "button" at bounding box center [354, 205] width 16 height 10
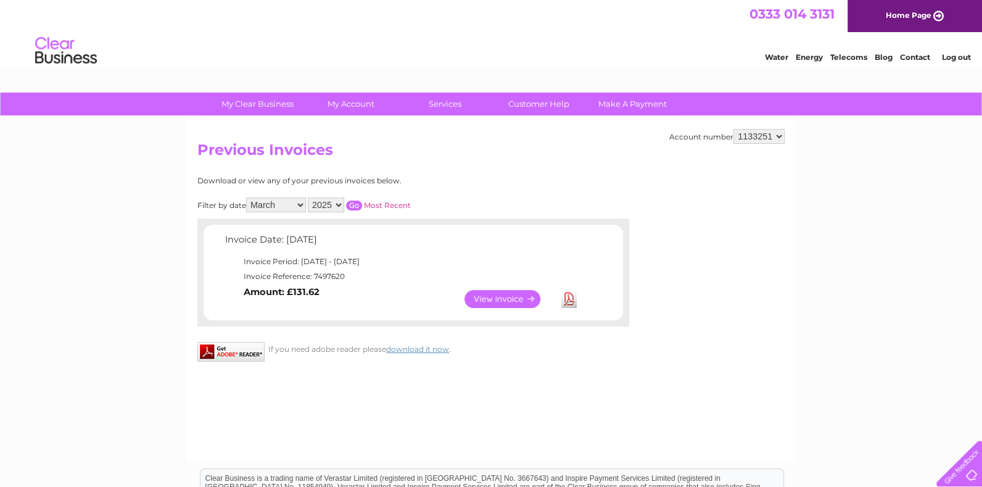
click at [515, 305] on link "View" at bounding box center [509, 299] width 91 height 18
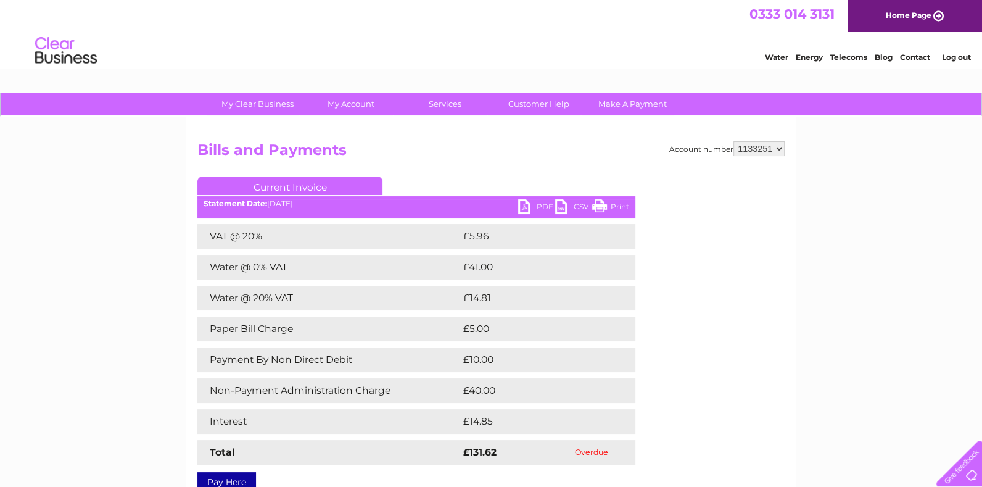
click at [538, 208] on link "PDF" at bounding box center [536, 208] width 37 height 18
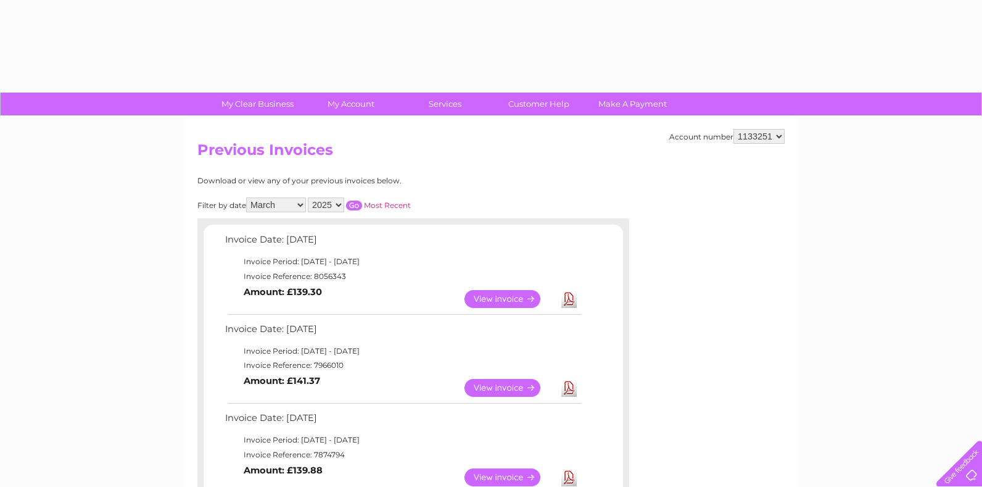
select select "3"
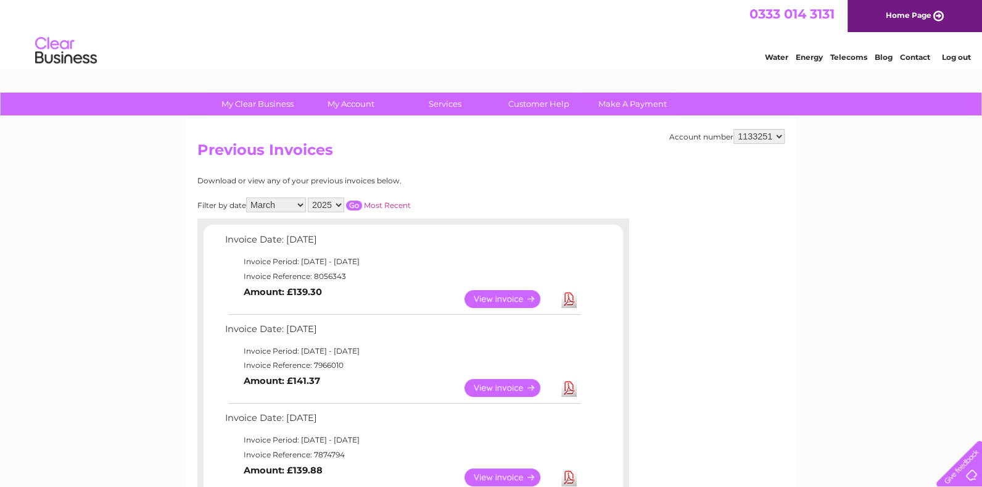
click at [340, 201] on select "2025 2024 2023 2022" at bounding box center [326, 204] width 36 height 15
select select "2024"
click at [309, 197] on select "2025 2024 2023 2022" at bounding box center [326, 204] width 36 height 15
click at [299, 203] on select "All January February March April May June July August September October Novembe…" at bounding box center [276, 204] width 60 height 15
select select "12"
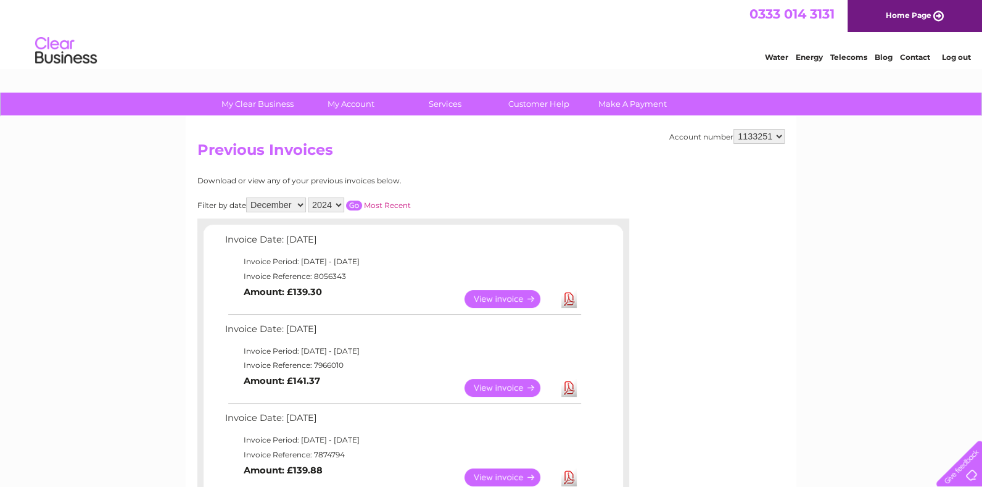
click at [247, 197] on select "All January February March April May June July August September October Novembe…" at bounding box center [276, 204] width 60 height 15
click at [355, 203] on input "button" at bounding box center [354, 205] width 16 height 10
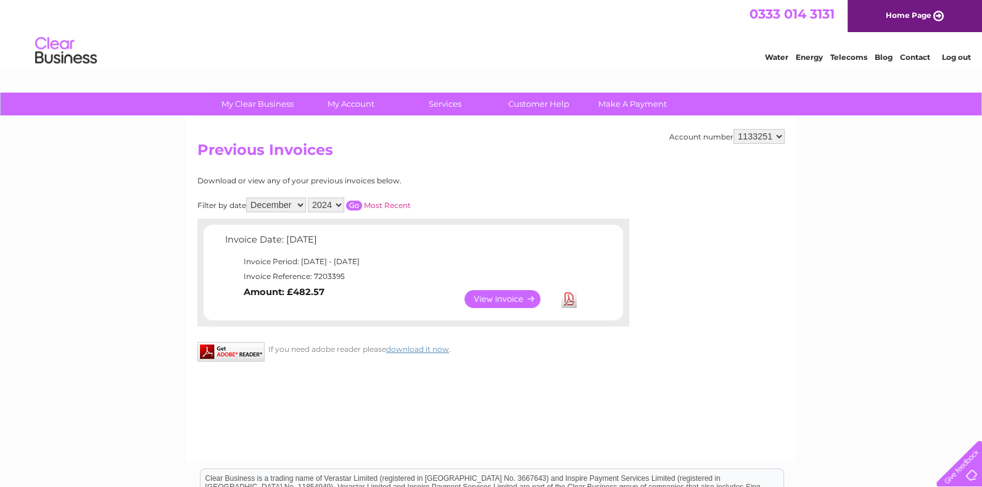
drag, startPoint x: 300, startPoint y: 200, endPoint x: 299, endPoint y: 213, distance: 13.0
click at [300, 200] on select "All January February March April May June July August September October Novembe…" at bounding box center [276, 204] width 60 height 15
select select
click at [247, 197] on select "All January February March April May June July August September October Novembe…" at bounding box center [276, 204] width 60 height 15
click at [359, 204] on input "button" at bounding box center [354, 205] width 16 height 10
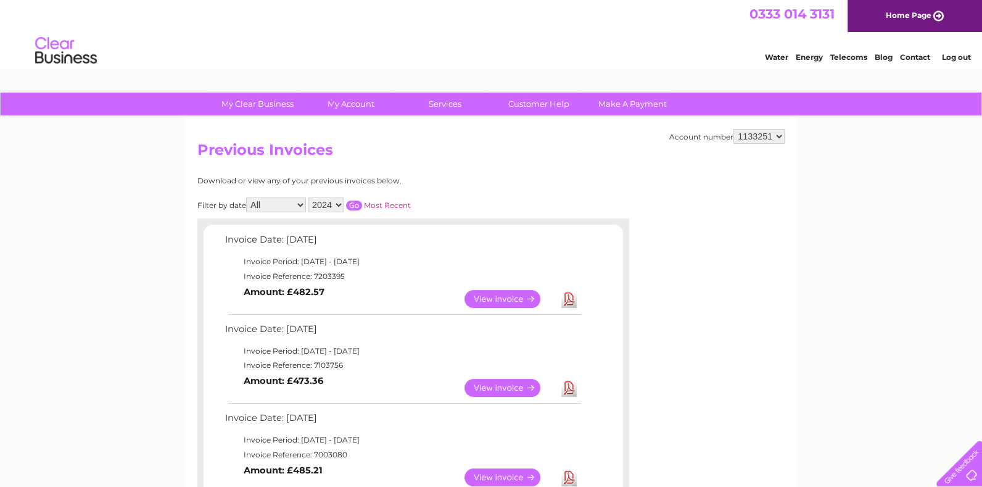
click at [338, 205] on select "2025 2024 2023 2022" at bounding box center [326, 204] width 36 height 15
click at [309, 197] on select "2025 2024 2023 2022" at bounding box center [326, 204] width 36 height 15
click at [357, 202] on input "button" at bounding box center [354, 205] width 16 height 10
click at [339, 203] on select "2025 2024 2023 2022" at bounding box center [326, 204] width 36 height 15
click at [309, 197] on select "2025 2024 2023 2022" at bounding box center [326, 204] width 36 height 15
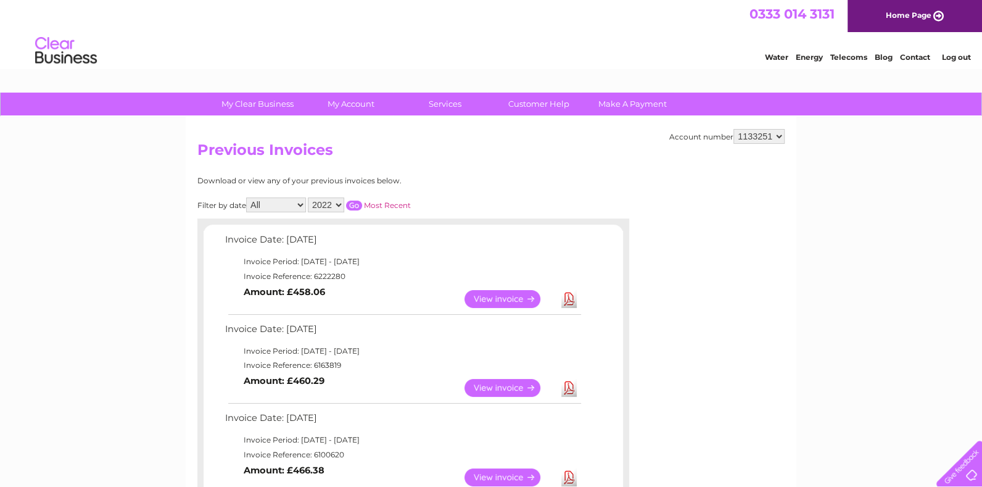
click at [359, 200] on input "button" at bounding box center [354, 205] width 16 height 10
click at [353, 205] on input "button" at bounding box center [354, 205] width 16 height 10
click at [337, 204] on select "2025 2024 2023 2022" at bounding box center [326, 204] width 36 height 15
select select "2024"
click at [309, 197] on select "2025 2024 2023 2022" at bounding box center [326, 204] width 36 height 15
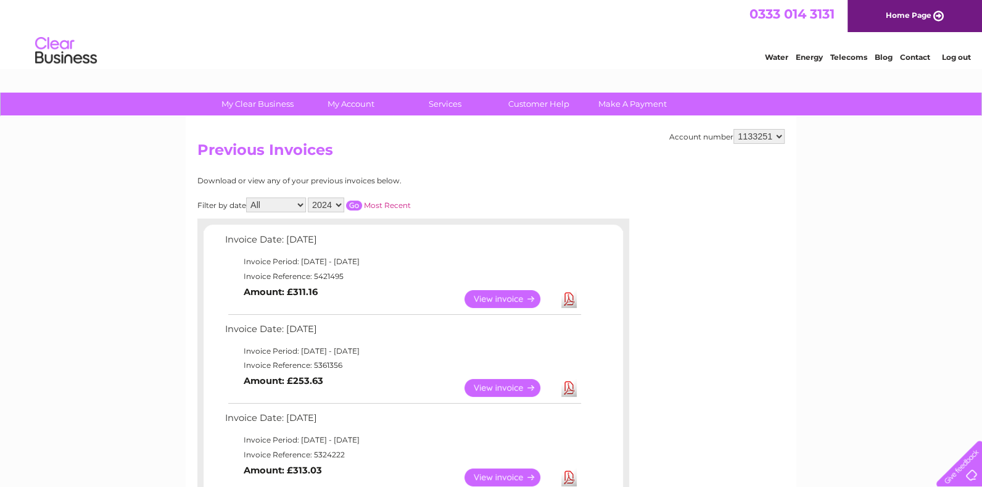
click at [351, 206] on input "button" at bounding box center [354, 205] width 16 height 10
click at [498, 299] on link "View" at bounding box center [509, 299] width 91 height 18
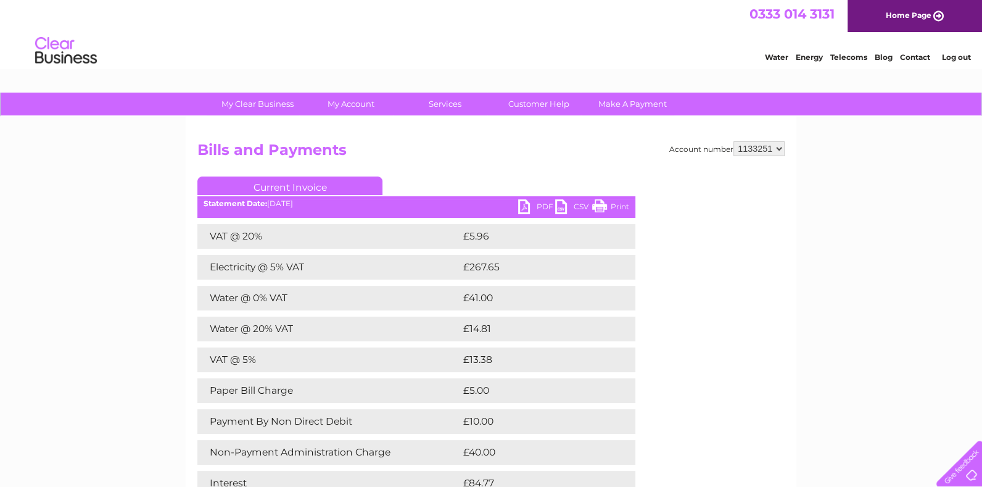
click at [542, 207] on link "PDF" at bounding box center [536, 208] width 37 height 18
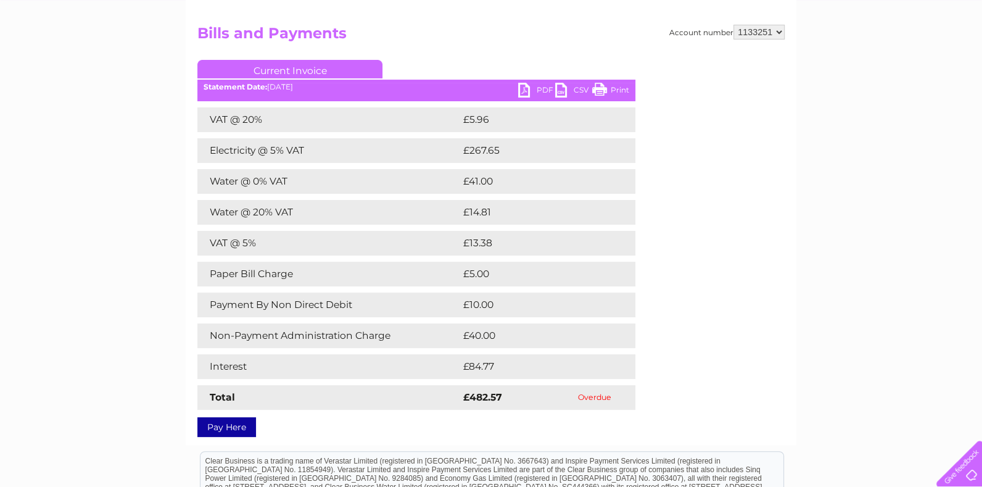
scroll to position [137, 0]
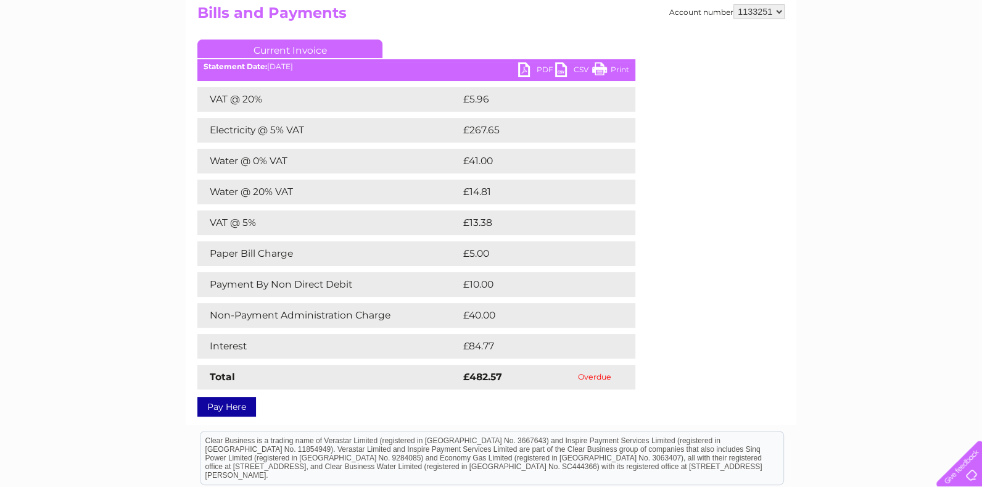
drag, startPoint x: 541, startPoint y: 70, endPoint x: 546, endPoint y: 87, distance: 17.8
click at [541, 70] on link "PDF" at bounding box center [536, 71] width 37 height 18
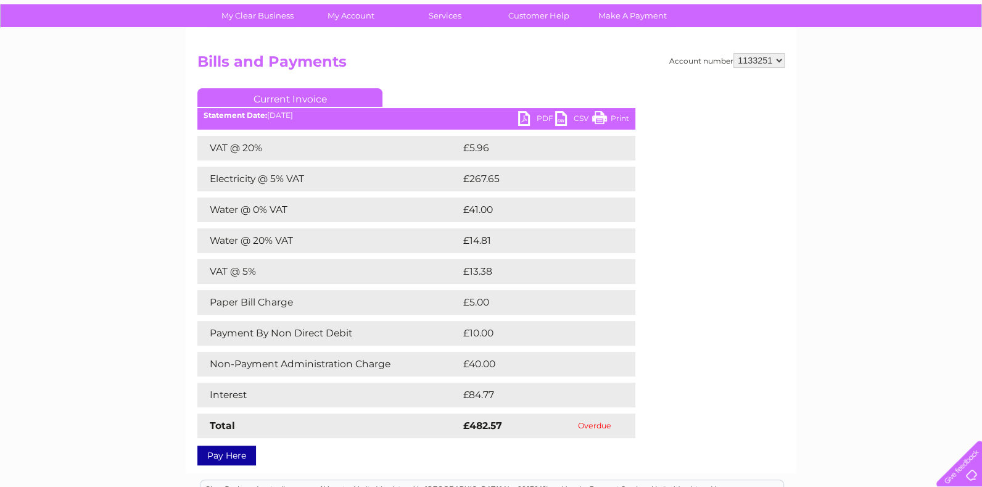
scroll to position [68, 0]
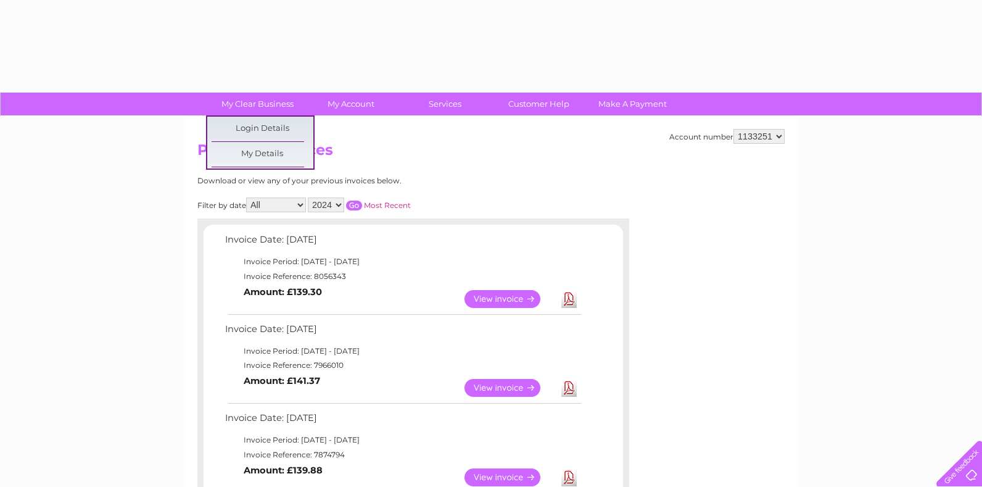
select select "2024"
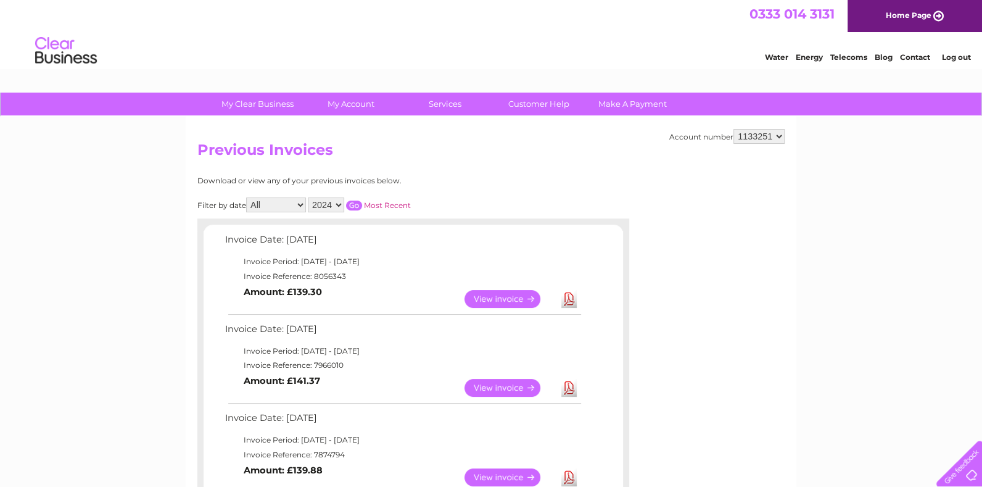
click at [341, 204] on select "2025 2024 2023 2022" at bounding box center [326, 204] width 36 height 15
click at [309, 197] on select "2025 2024 2023 2022" at bounding box center [326, 204] width 36 height 15
click at [354, 201] on input "button" at bounding box center [354, 205] width 16 height 10
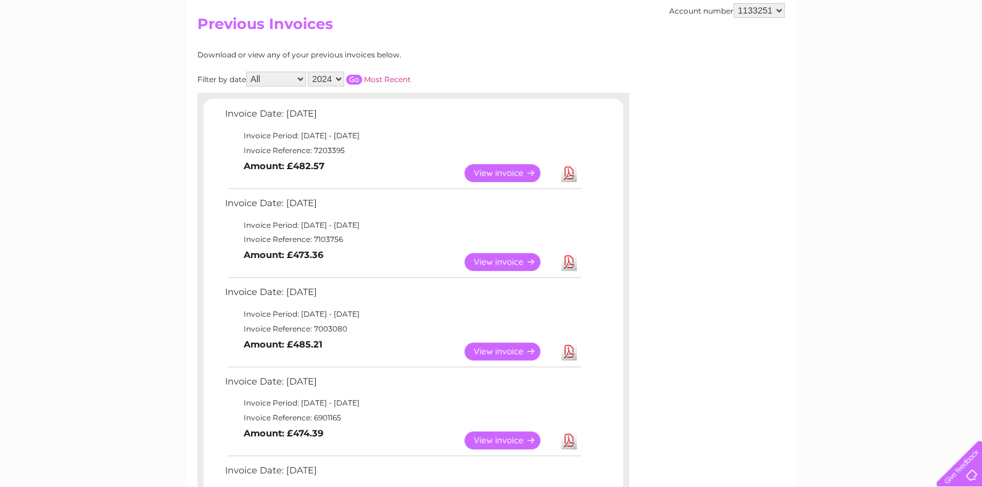
scroll to position [205, 0]
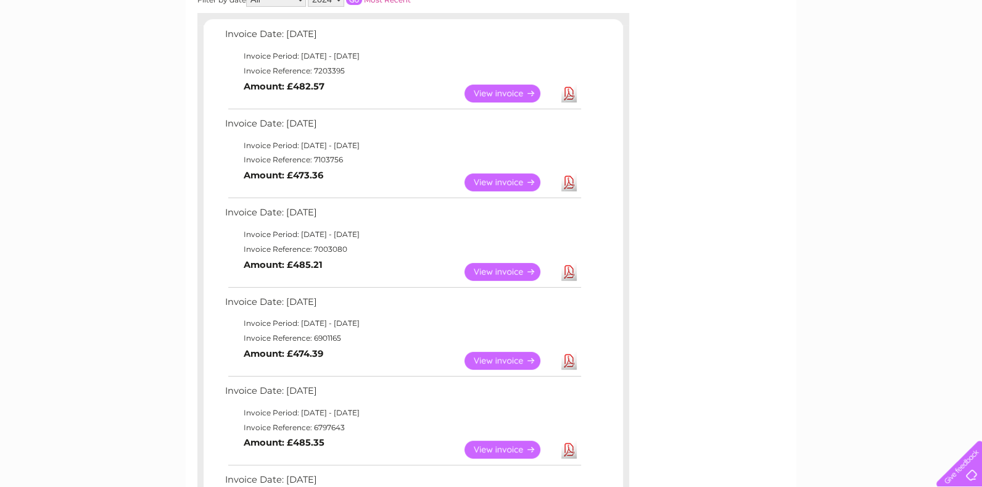
click at [494, 185] on link "View" at bounding box center [509, 182] width 91 height 18
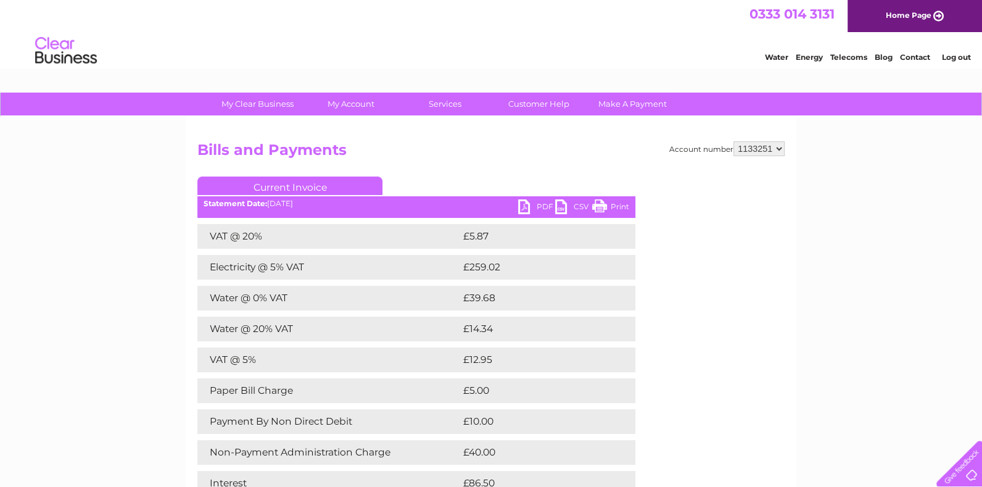
click at [540, 205] on link "PDF" at bounding box center [536, 208] width 37 height 18
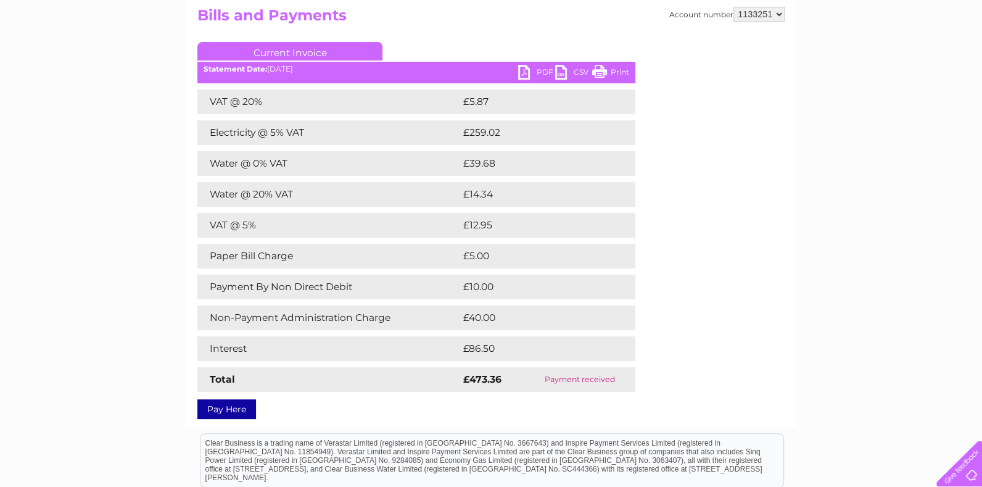
scroll to position [137, 0]
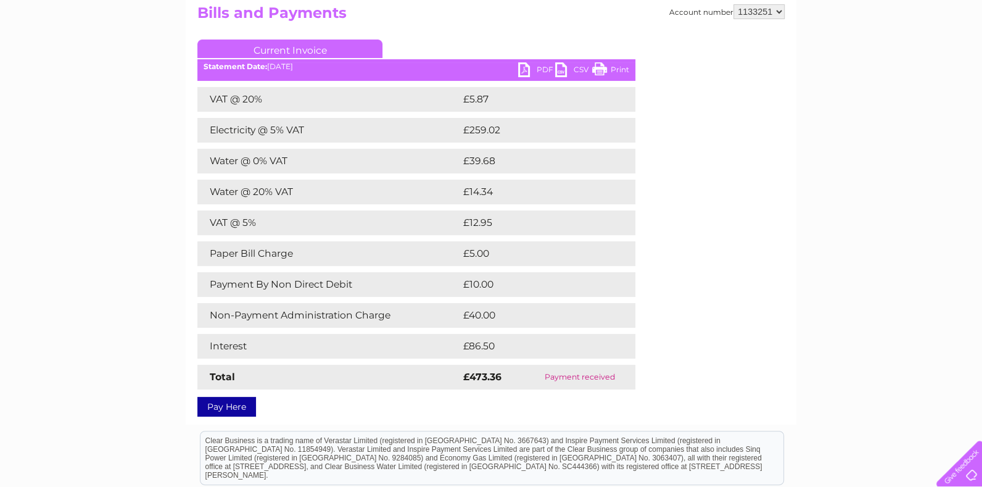
drag, startPoint x: 577, startPoint y: 20, endPoint x: 543, endPoint y: 25, distance: 34.3
click at [577, 20] on h2 "Bills and Payments" at bounding box center [490, 15] width 587 height 23
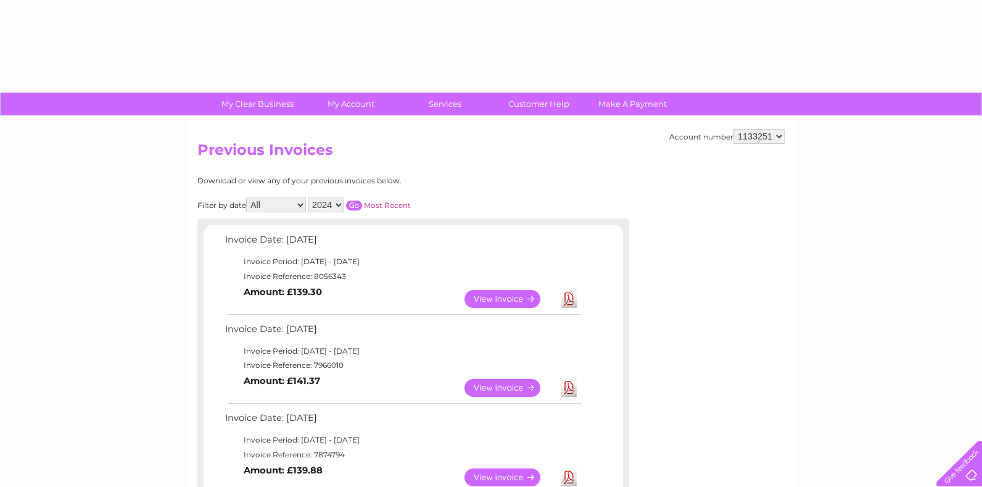
select select "2024"
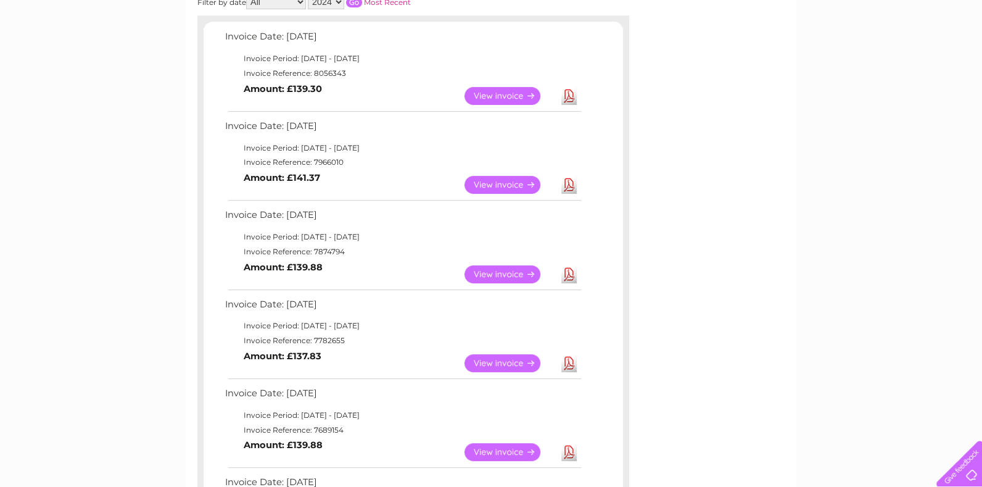
click at [520, 269] on link "View" at bounding box center [509, 274] width 91 height 18
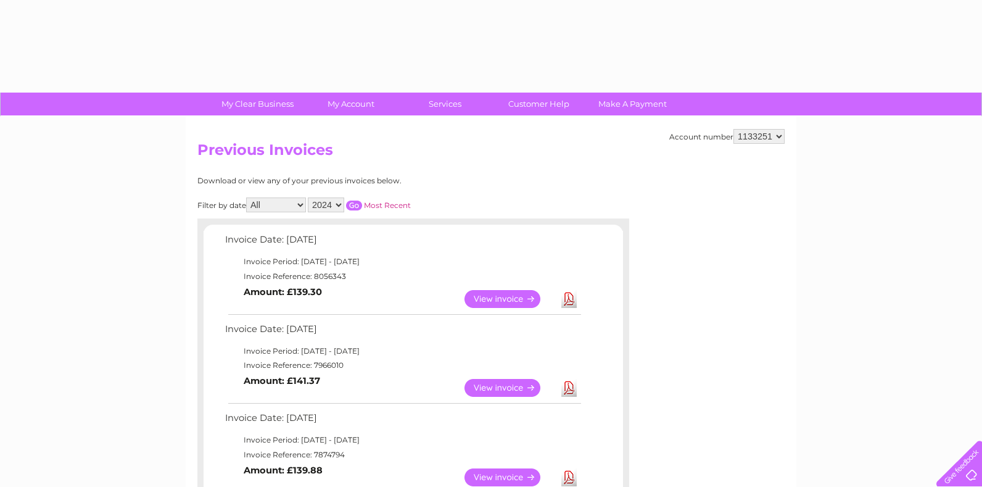
select select "2024"
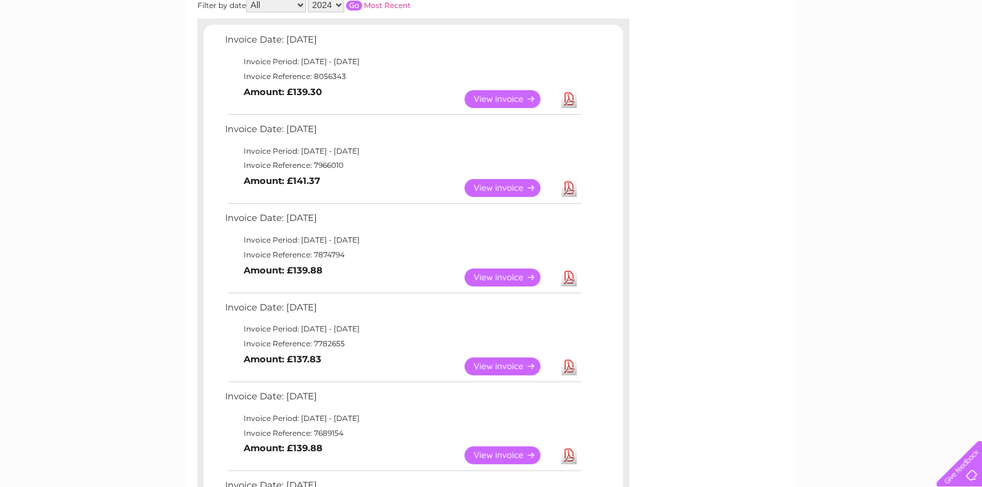
scroll to position [63, 0]
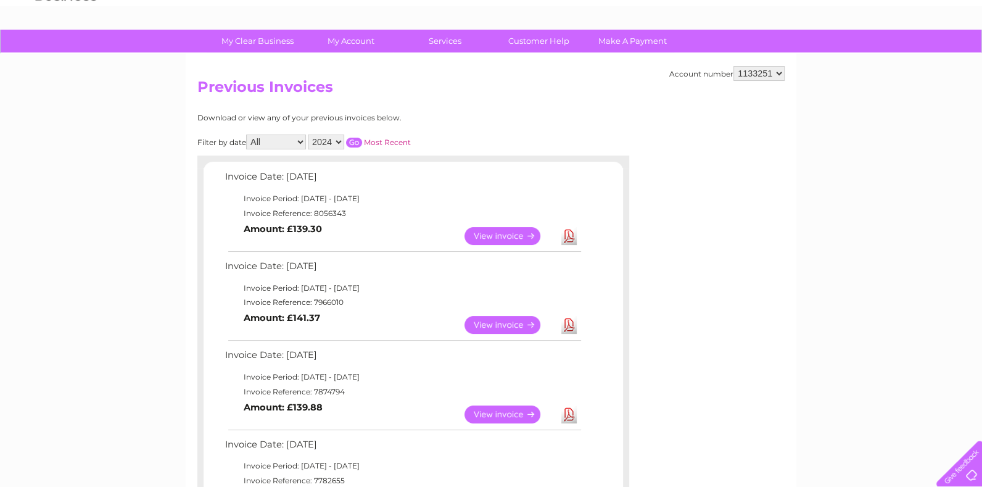
click at [355, 140] on input "button" at bounding box center [354, 143] width 16 height 10
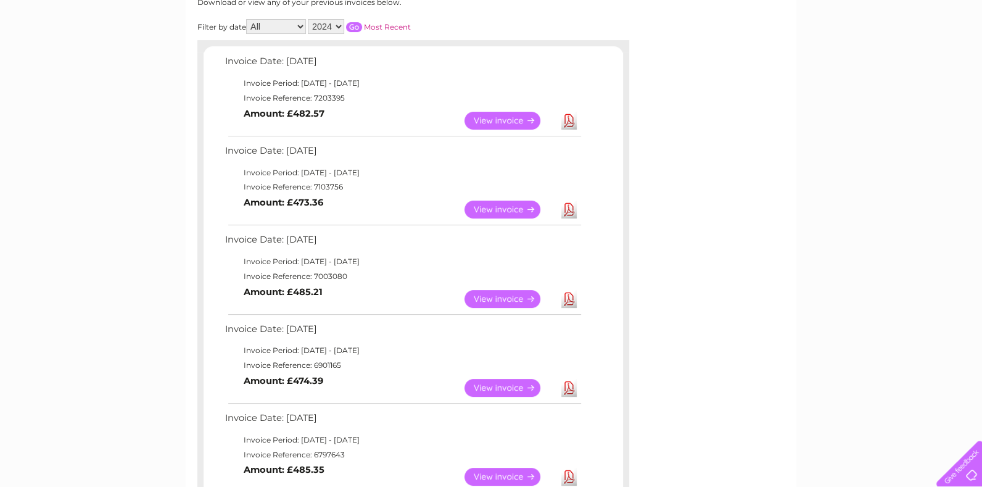
scroll to position [200, 0]
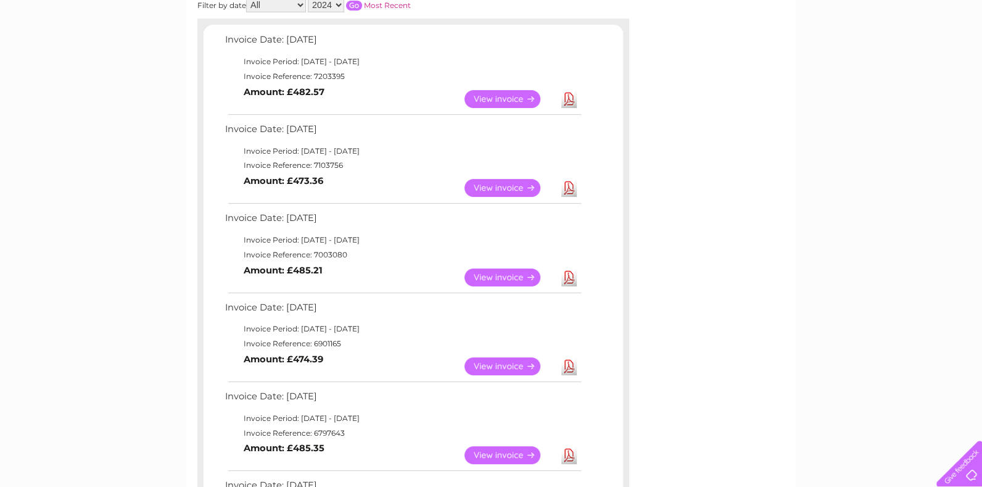
click at [486, 180] on link "View" at bounding box center [509, 188] width 91 height 18
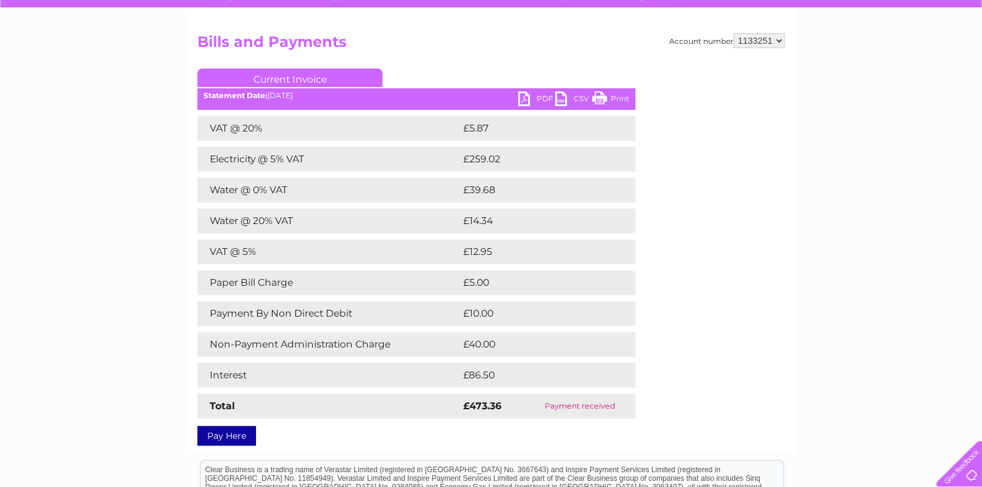
scroll to position [137, 0]
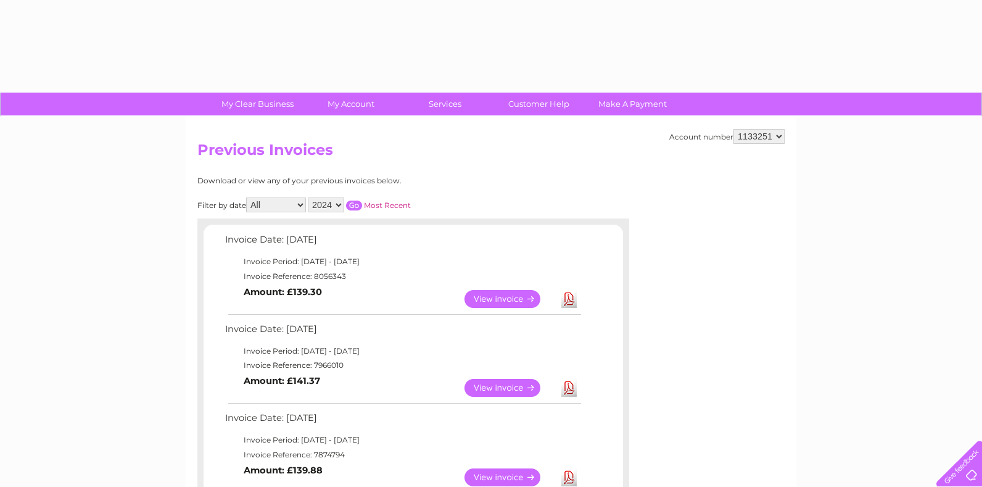
select select "2024"
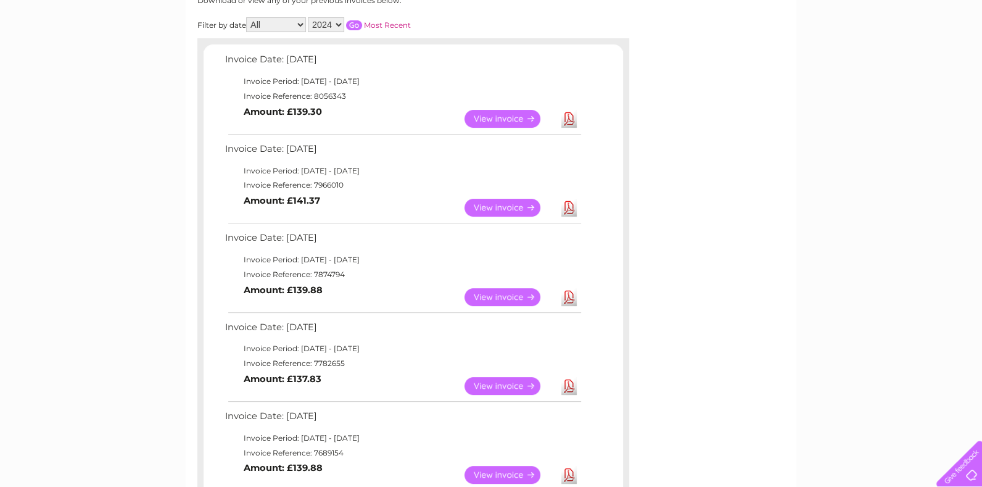
scroll to position [60, 0]
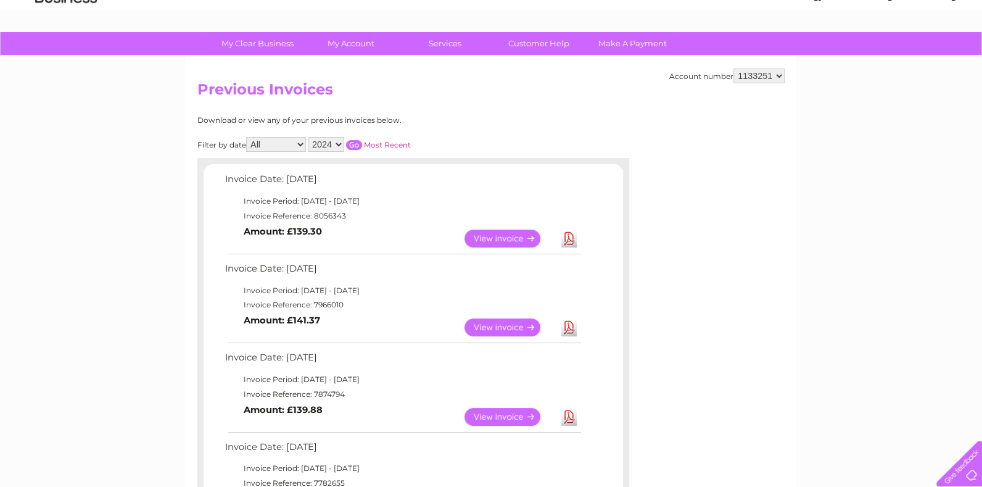
click at [357, 141] on input "button" at bounding box center [354, 145] width 16 height 10
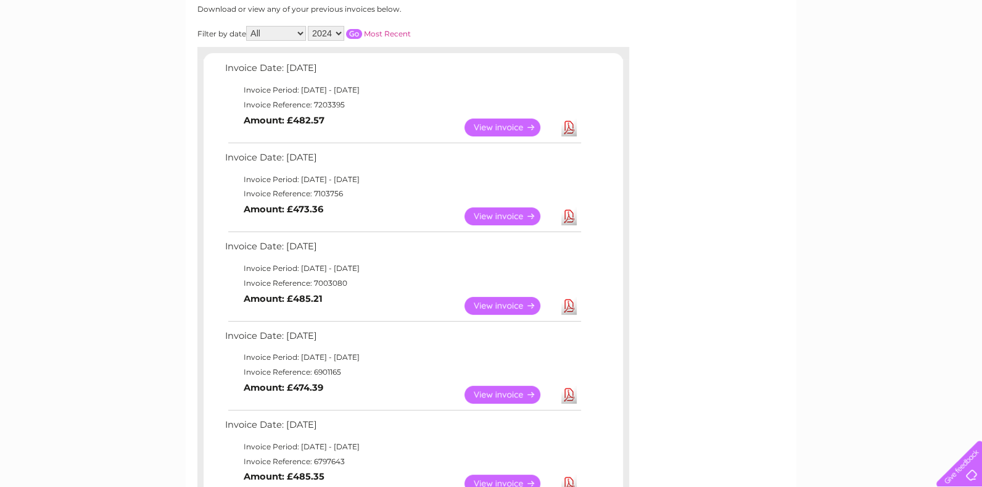
scroll to position [197, 0]
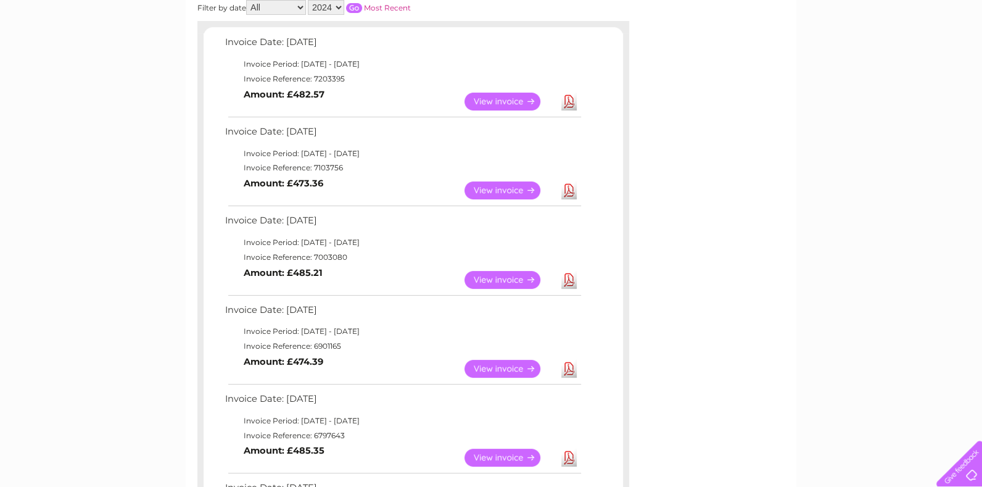
click at [496, 279] on link "View" at bounding box center [509, 280] width 91 height 18
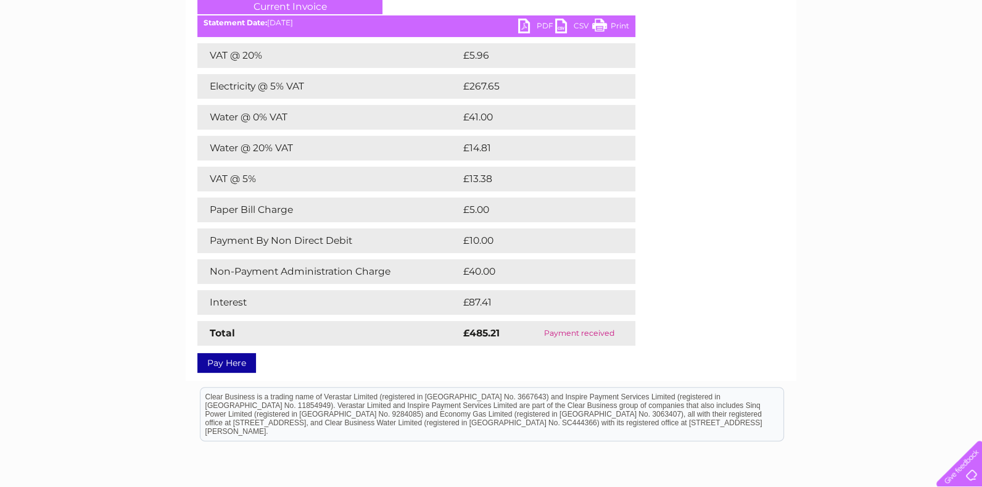
scroll to position [205, 0]
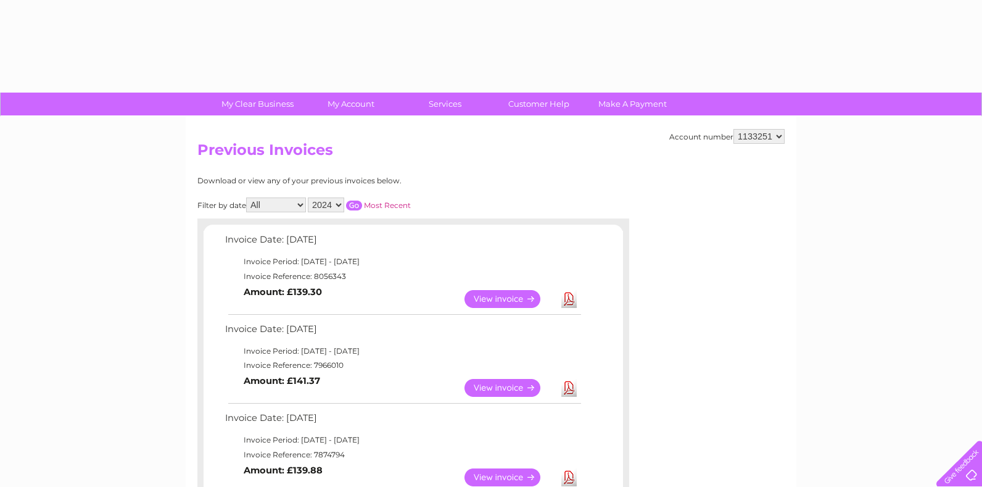
select select "2024"
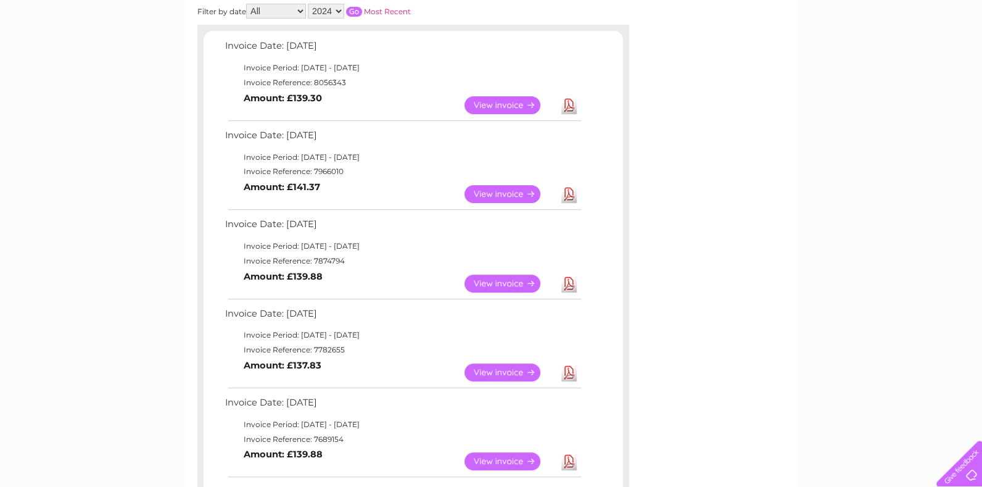
scroll to position [126, 0]
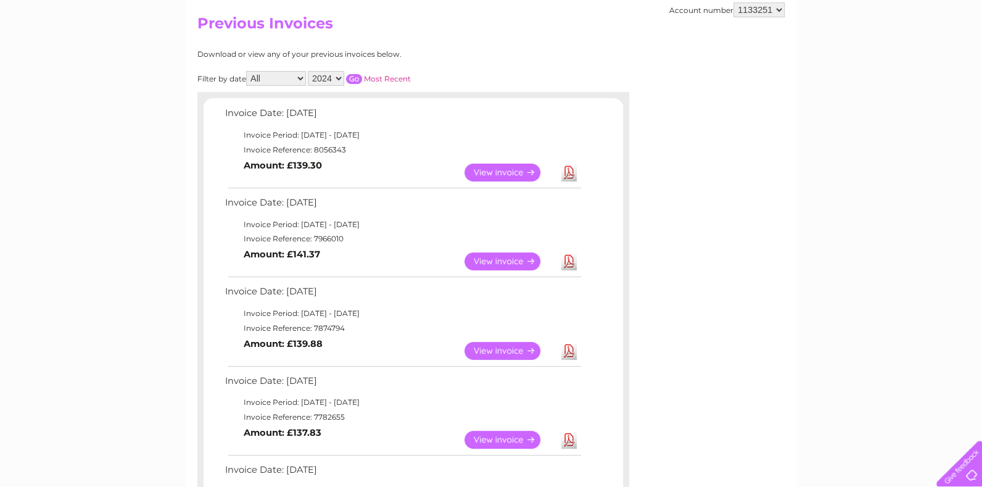
click at [350, 79] on input "button" at bounding box center [354, 79] width 16 height 10
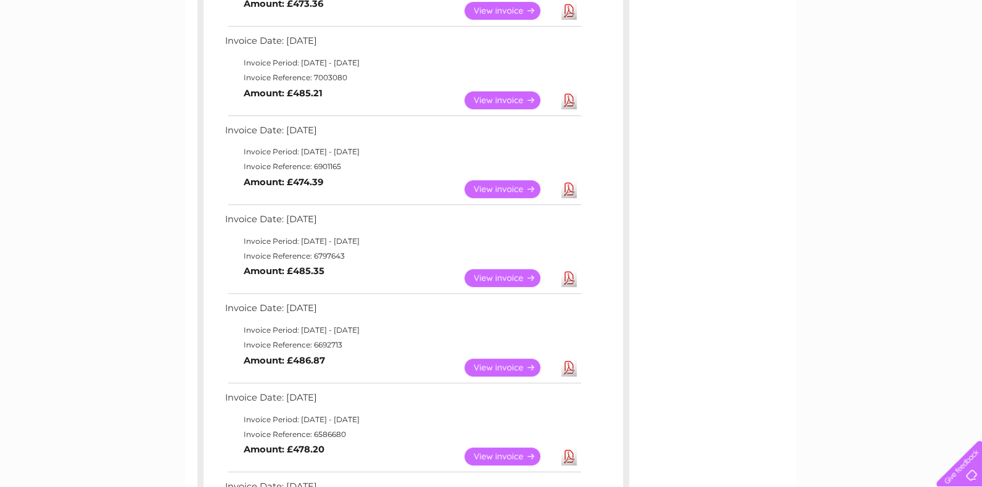
scroll to position [400, 0]
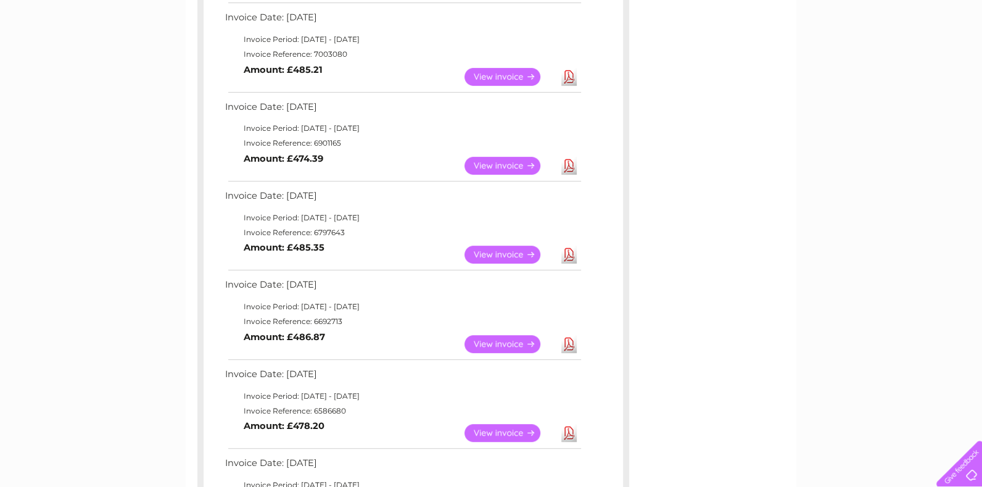
click at [493, 165] on link "View" at bounding box center [509, 166] width 91 height 18
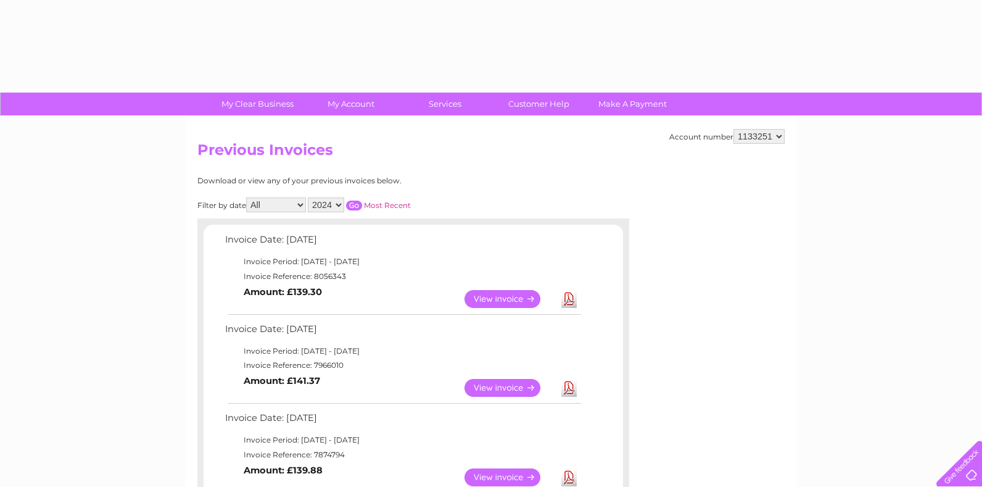
select select "2024"
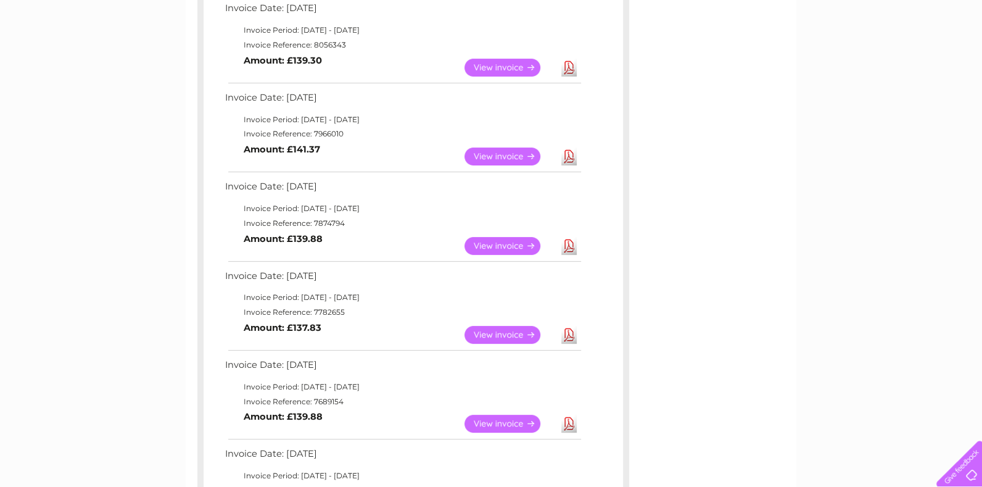
scroll to position [126, 0]
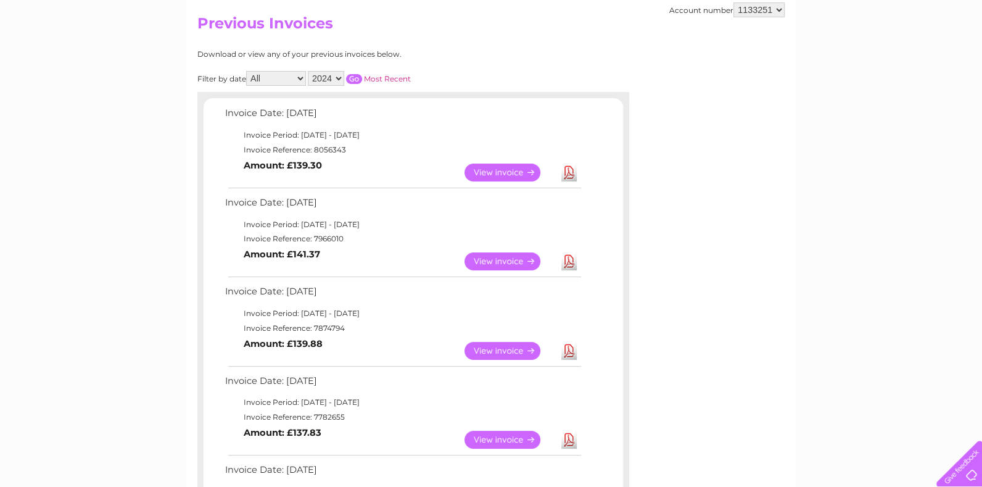
click at [341, 76] on select "2025 2024 2023 2022" at bounding box center [326, 78] width 36 height 15
click at [353, 77] on input "button" at bounding box center [354, 79] width 16 height 10
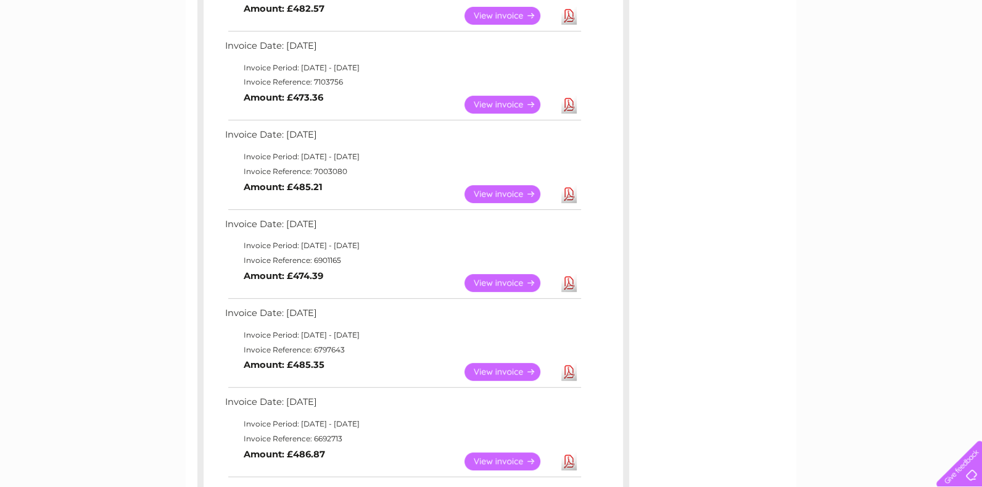
scroll to position [332, 0]
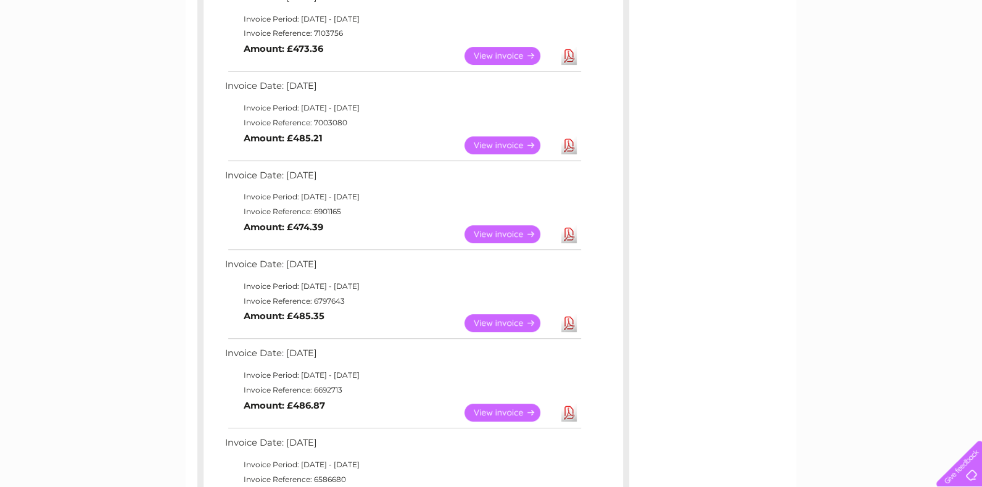
click at [492, 315] on link "View" at bounding box center [509, 323] width 91 height 18
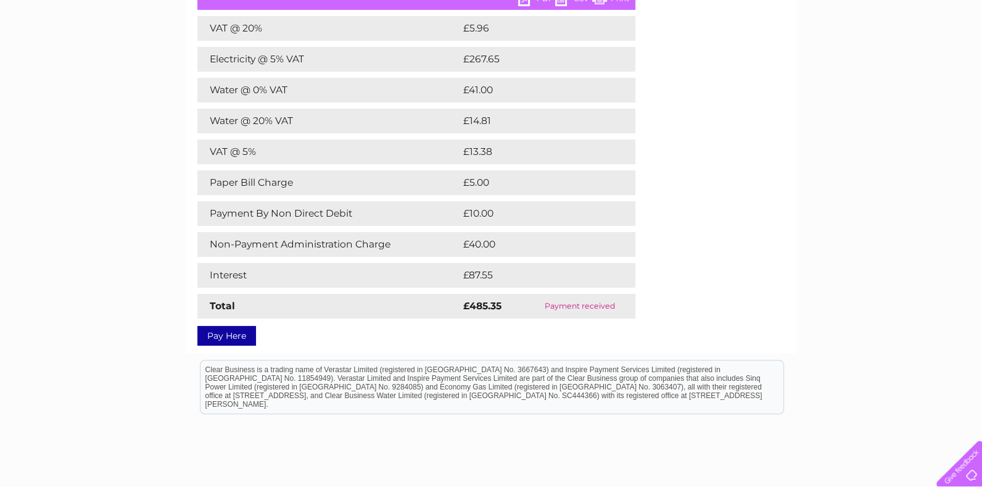
scroll to position [137, 0]
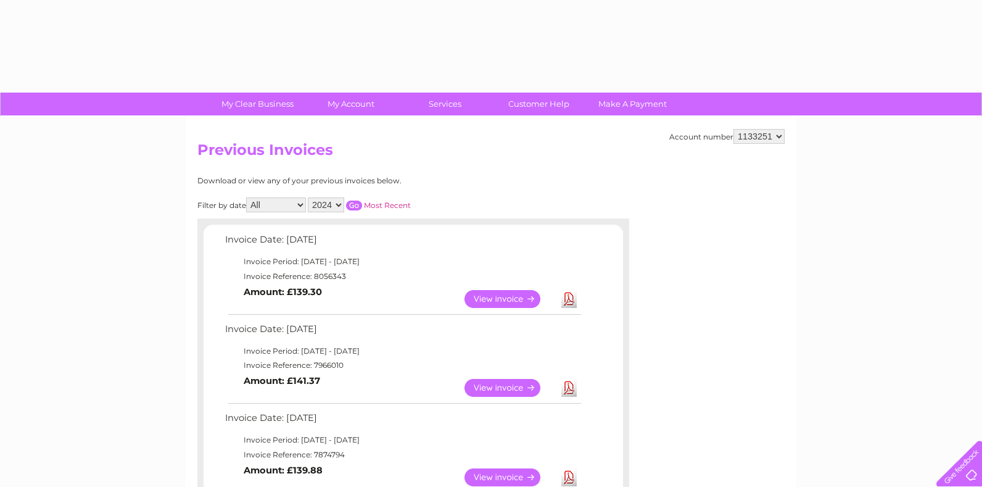
select select "2024"
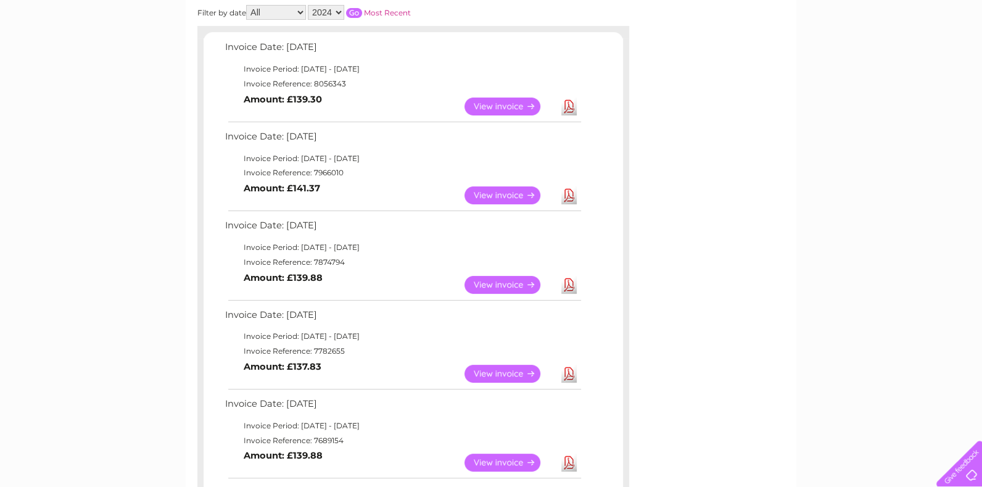
scroll to position [124, 0]
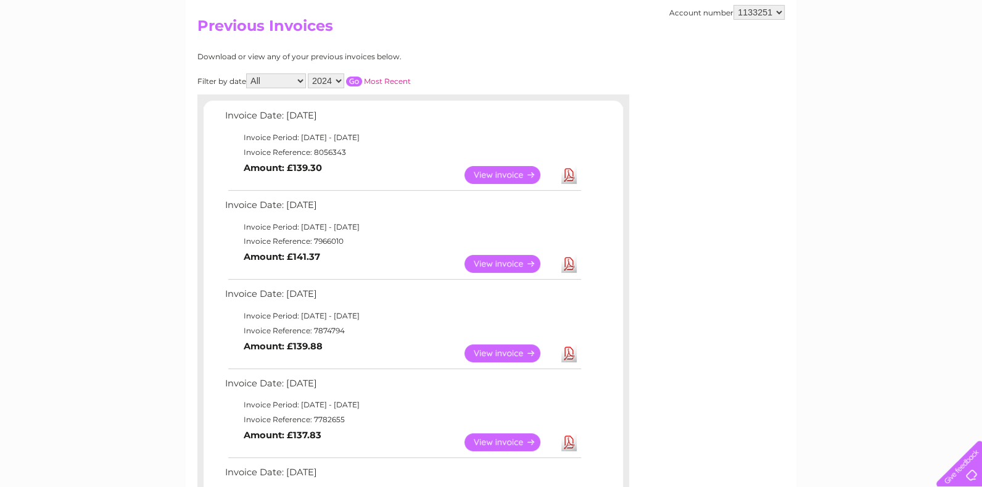
click at [357, 82] on input "button" at bounding box center [354, 81] width 16 height 10
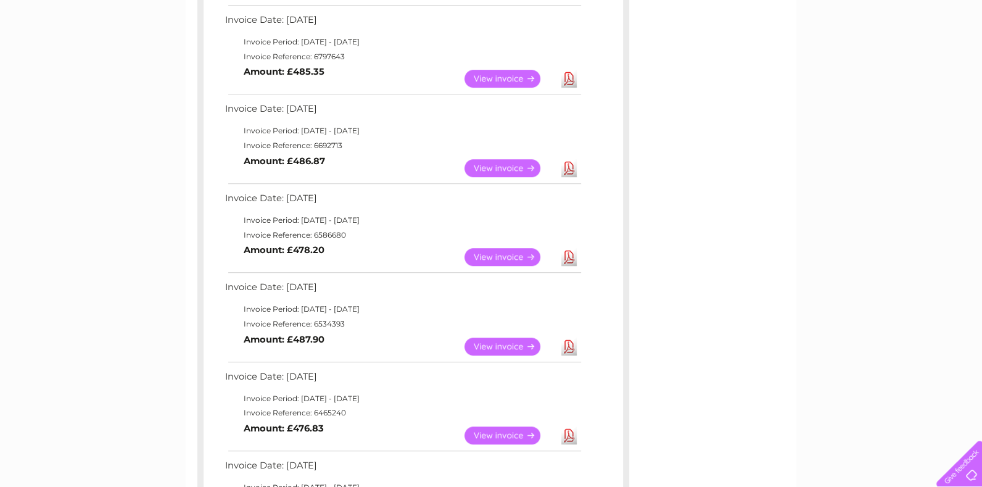
scroll to position [603, 0]
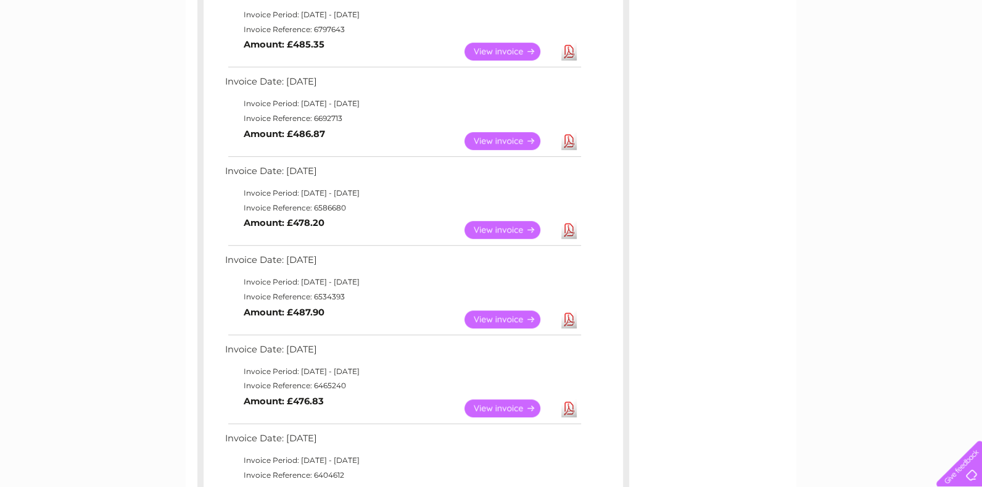
click at [491, 144] on link "View" at bounding box center [509, 141] width 91 height 18
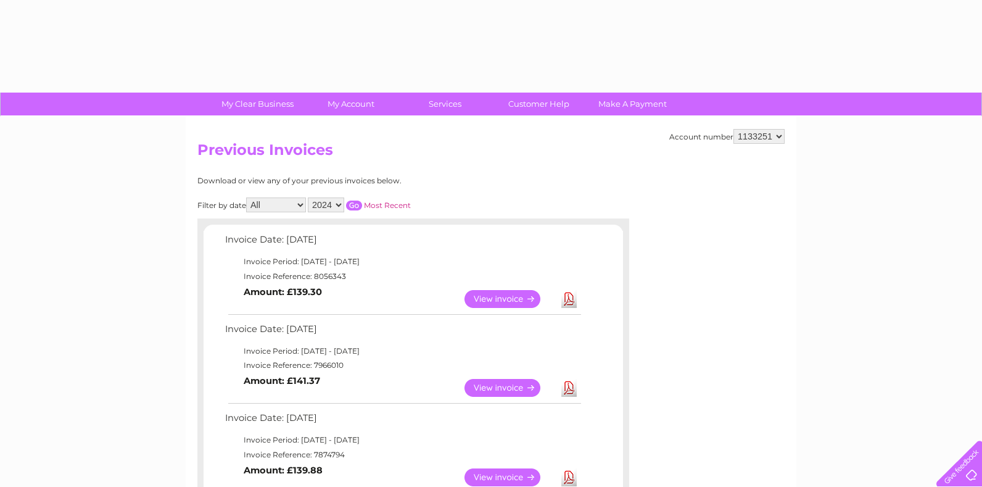
select select "2024"
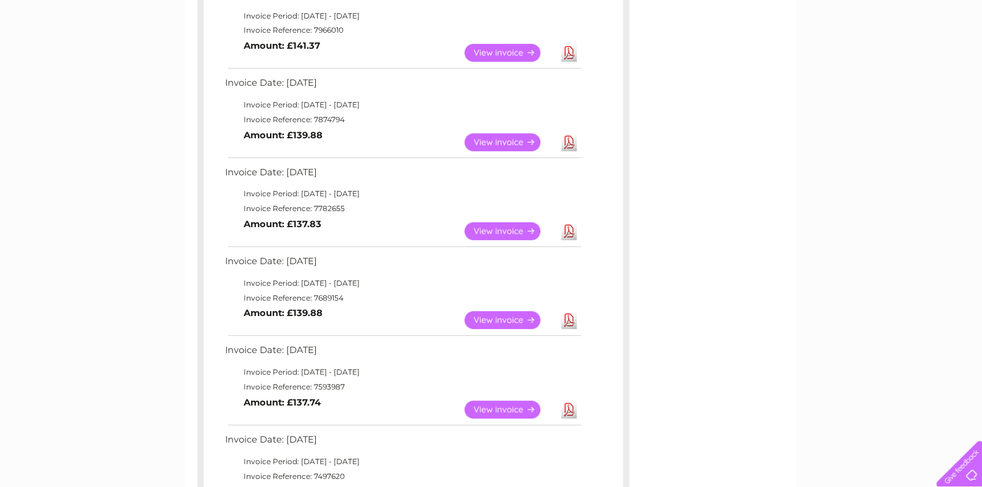
scroll to position [124, 0]
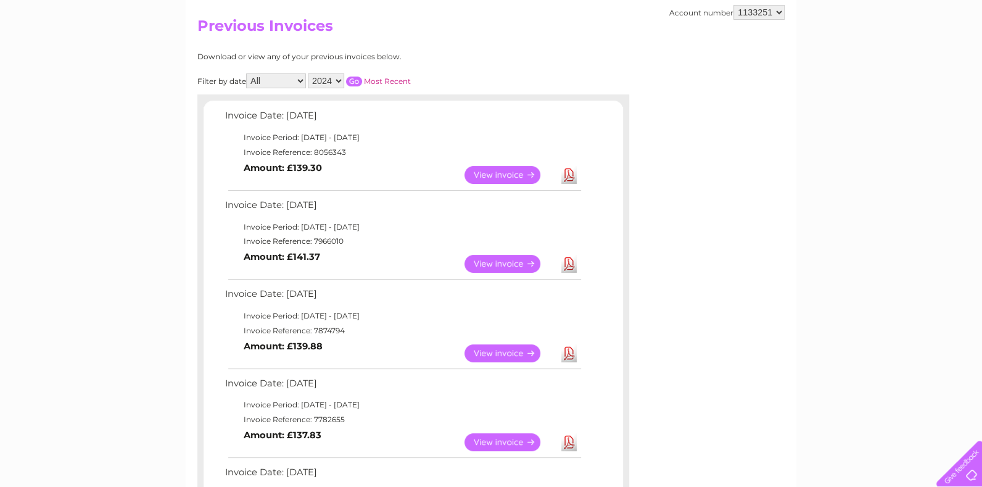
click at [332, 74] on select "2025 2024 2023 2022" at bounding box center [326, 80] width 36 height 15
click at [309, 73] on select "2025 2024 2023 2022" at bounding box center [326, 80] width 36 height 15
click at [348, 81] on input "button" at bounding box center [354, 81] width 16 height 10
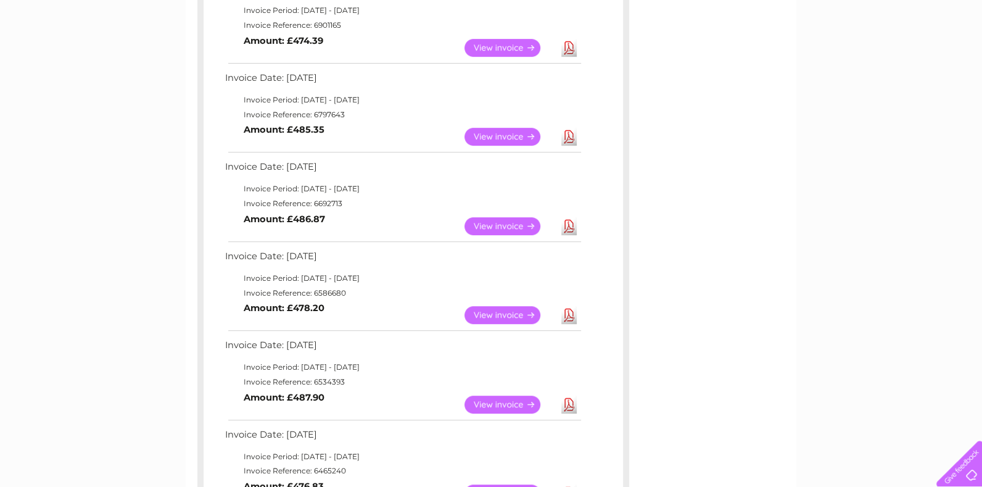
scroll to position [535, 0]
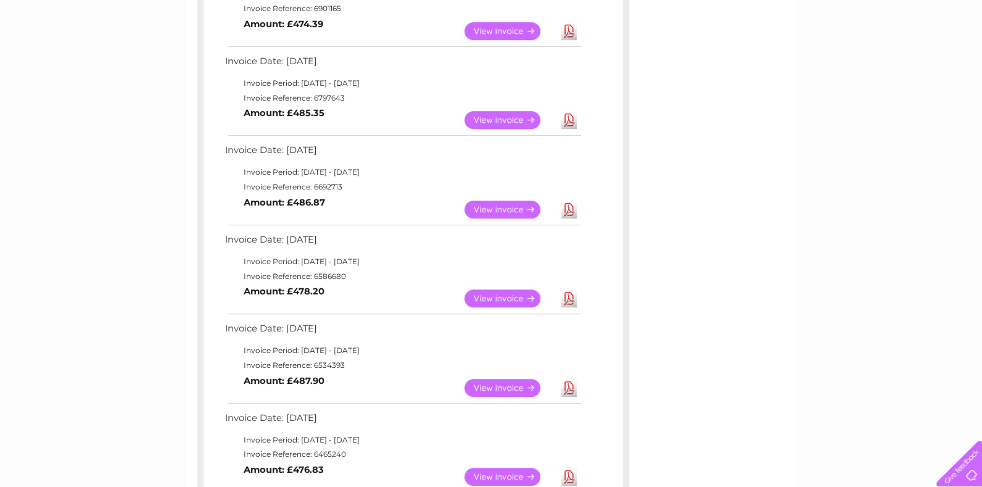
click at [506, 207] on link "View" at bounding box center [509, 209] width 91 height 18
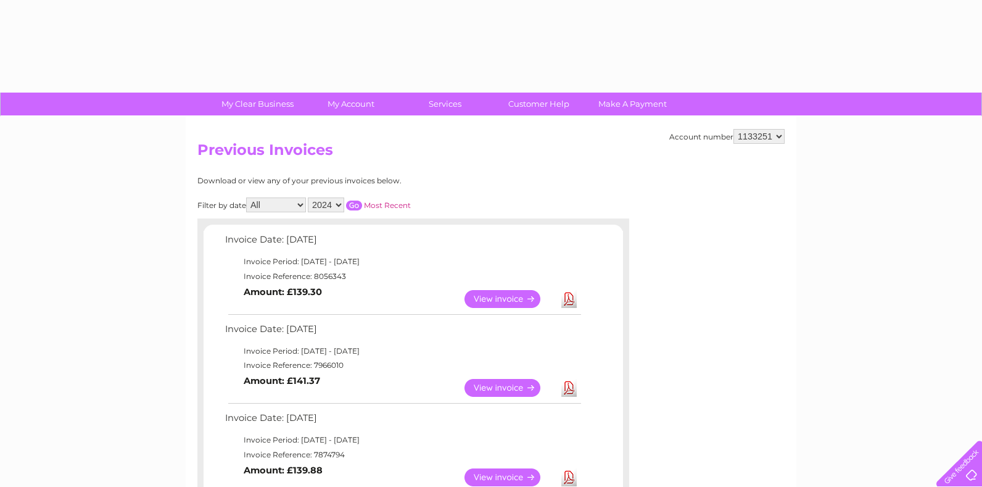
select select "2024"
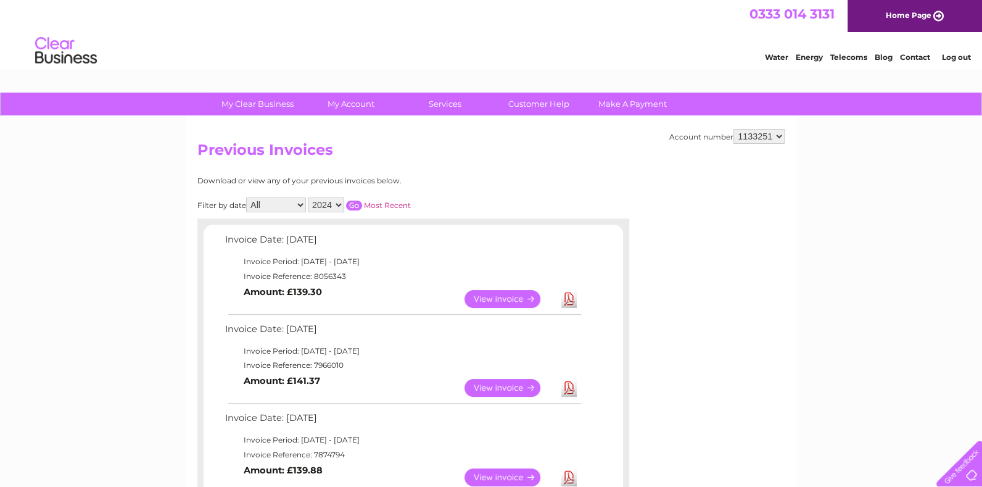
click at [356, 204] on input "button" at bounding box center [354, 205] width 16 height 10
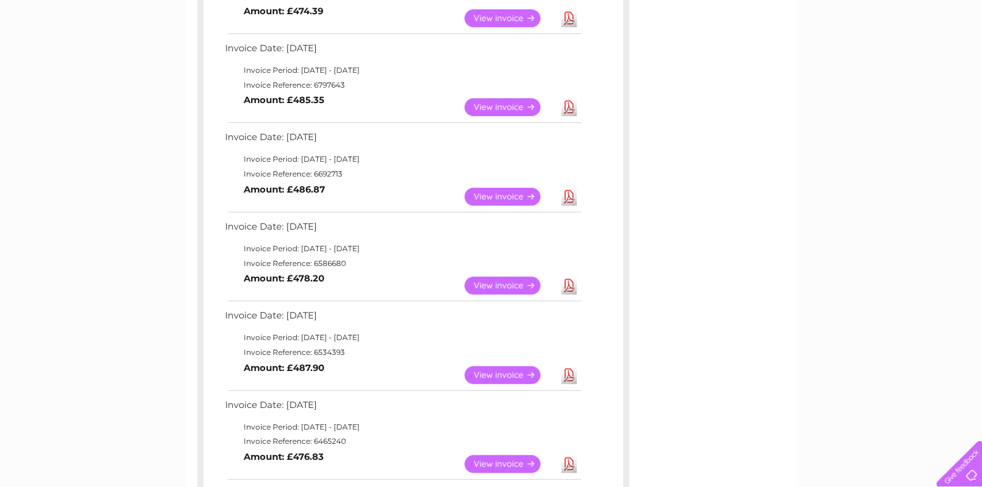
scroll to position [617, 0]
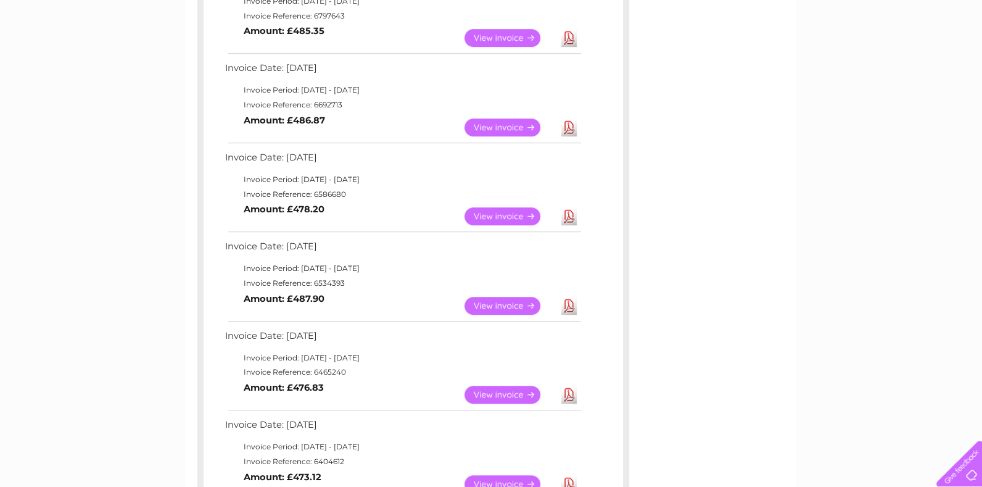
click at [504, 209] on link "View" at bounding box center [509, 216] width 91 height 18
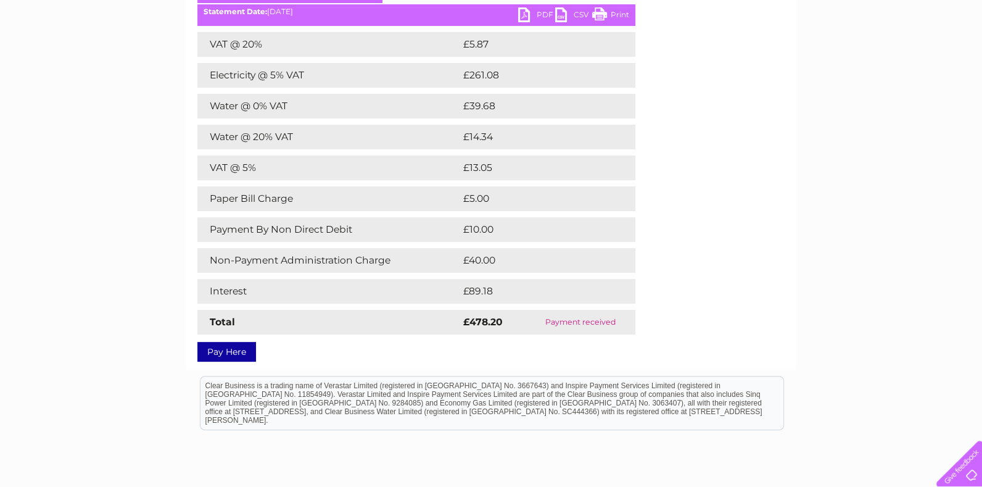
scroll to position [205, 0]
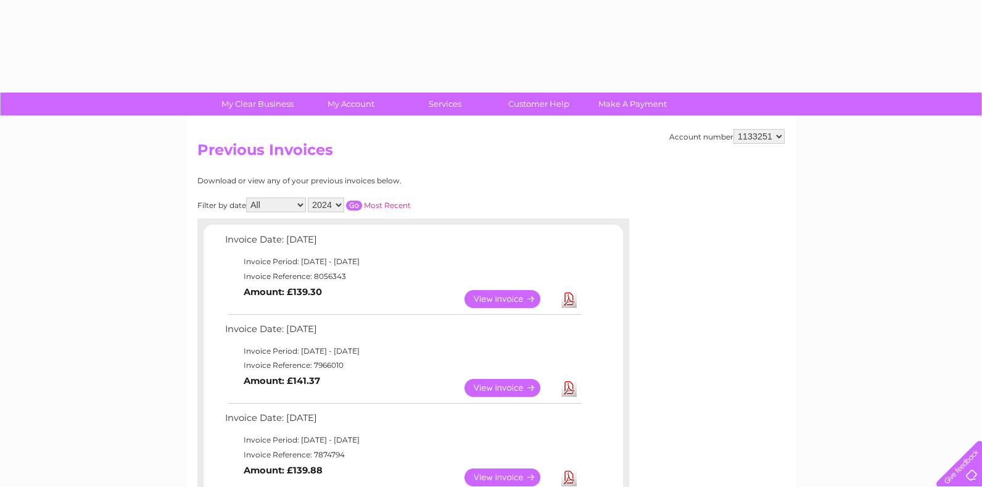
select select "2024"
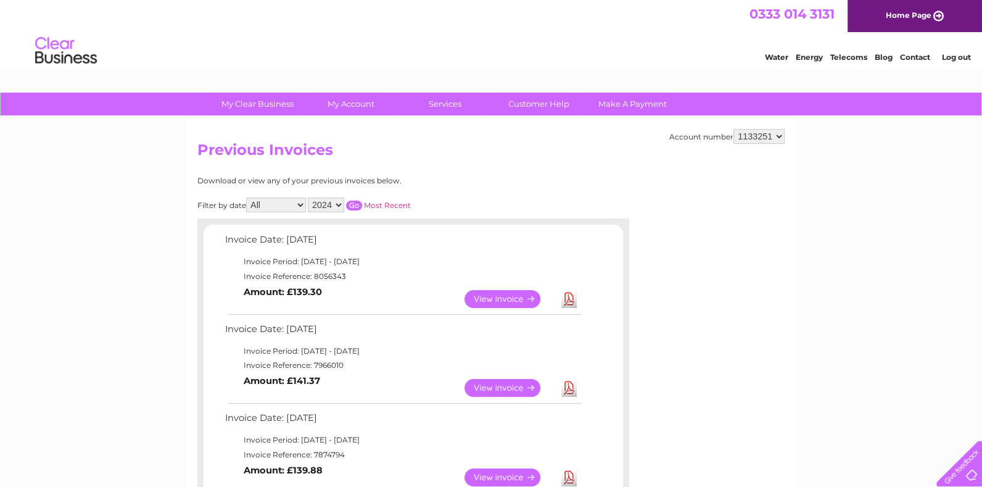
click at [355, 203] on input "button" at bounding box center [354, 205] width 16 height 10
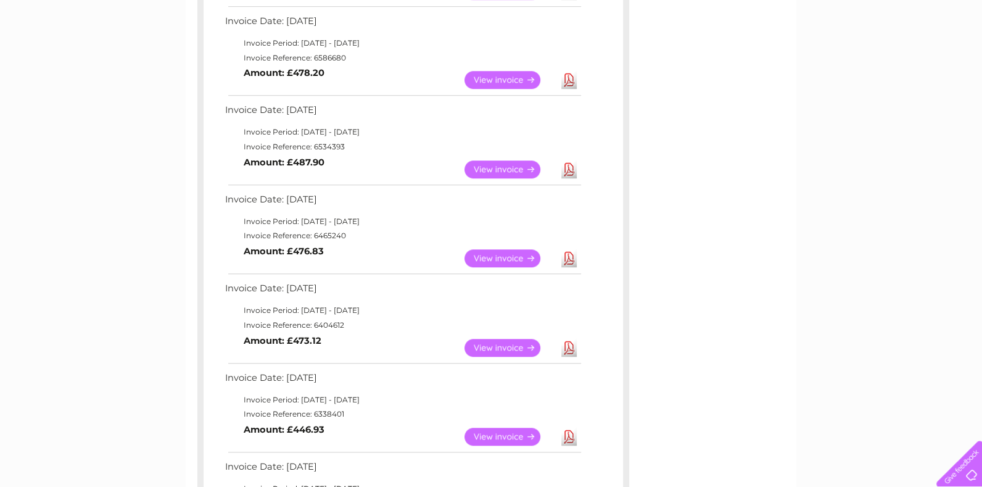
scroll to position [754, 0]
click at [487, 165] on link "View" at bounding box center [509, 169] width 91 height 18
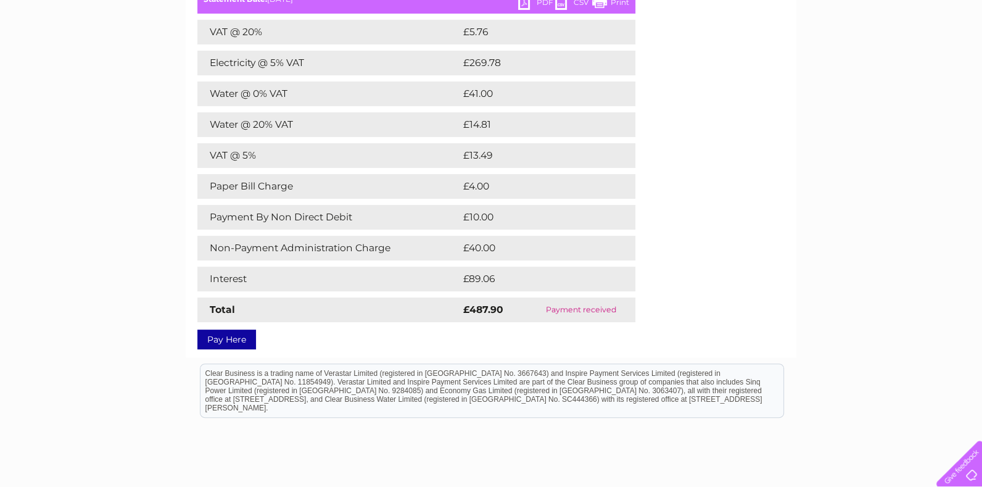
scroll to position [205, 0]
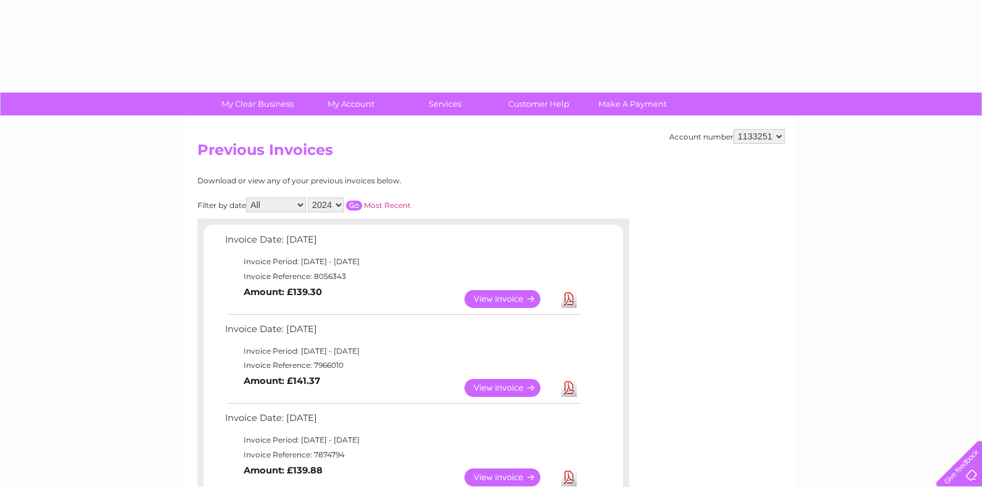
select select "2024"
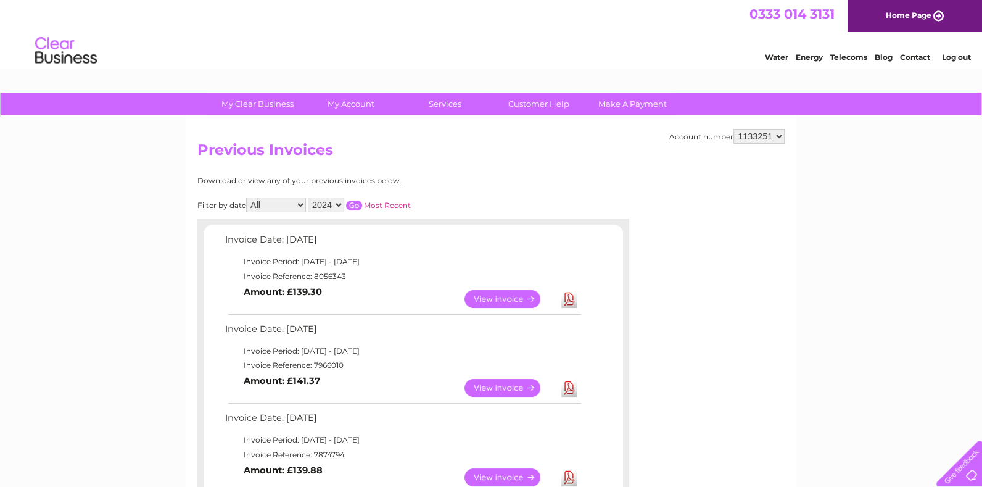
click at [356, 206] on input "button" at bounding box center [354, 205] width 16 height 10
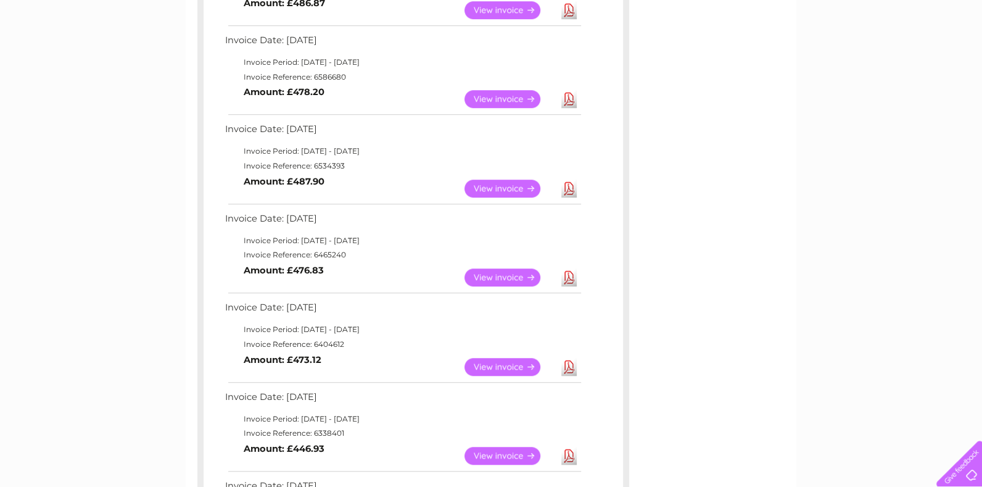
scroll to position [754, 0]
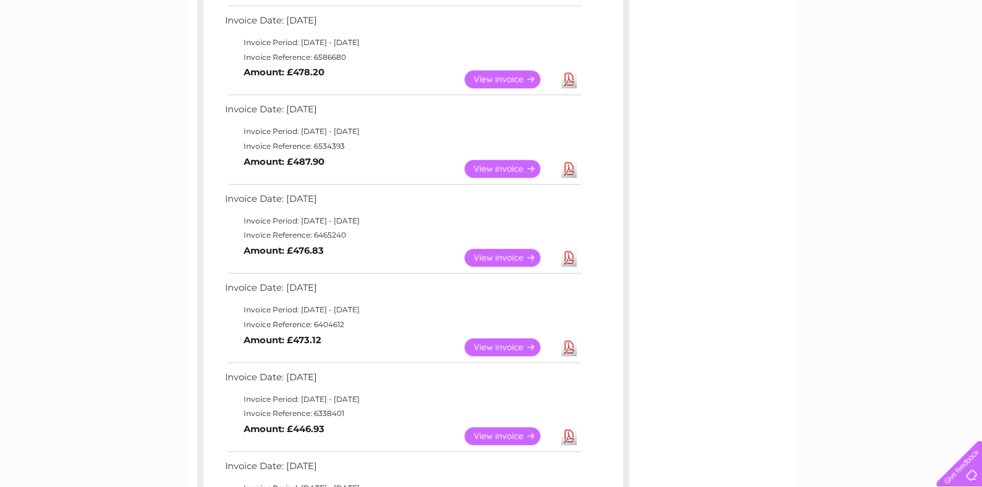
click at [519, 253] on link "View" at bounding box center [509, 257] width 91 height 18
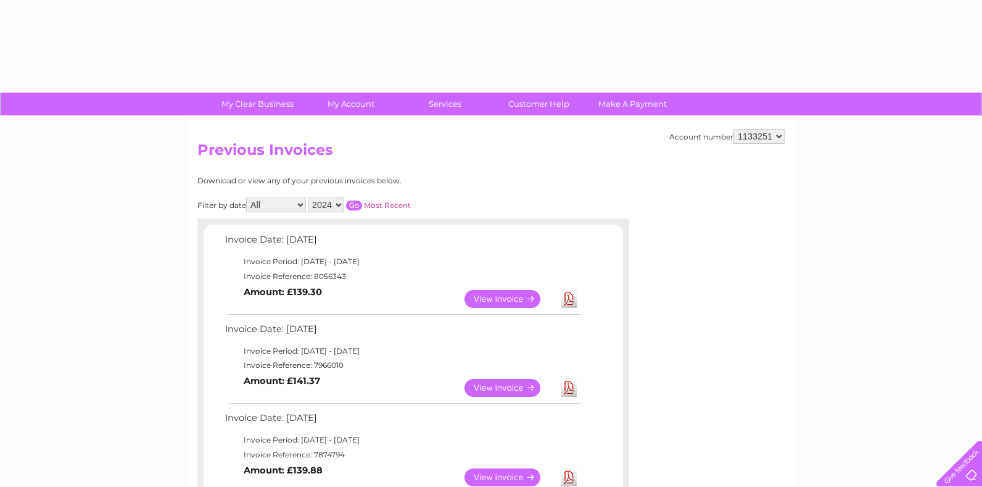
select select "2024"
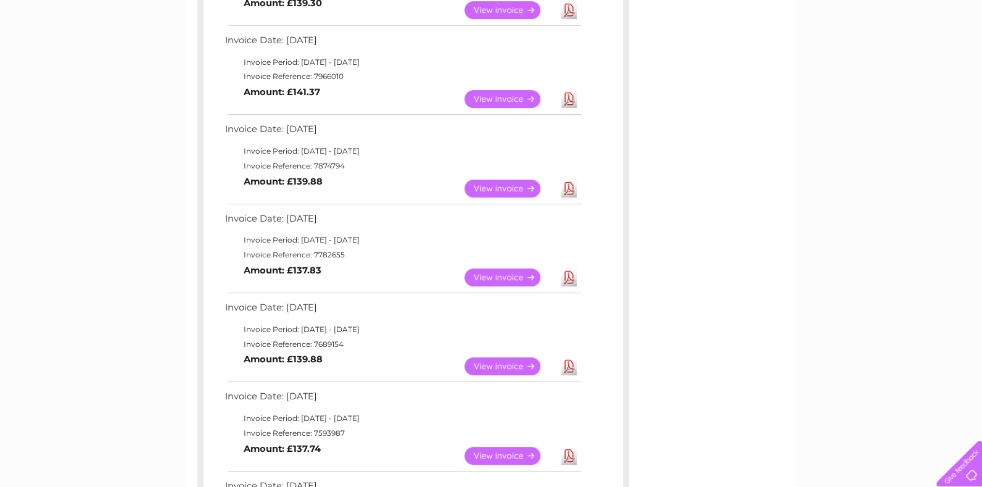
scroll to position [137, 0]
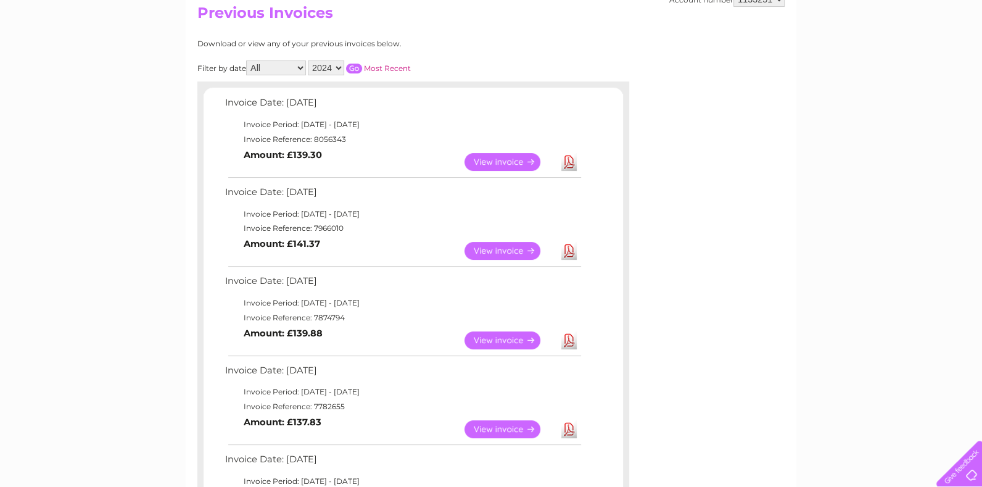
click at [355, 69] on input "button" at bounding box center [354, 69] width 16 height 10
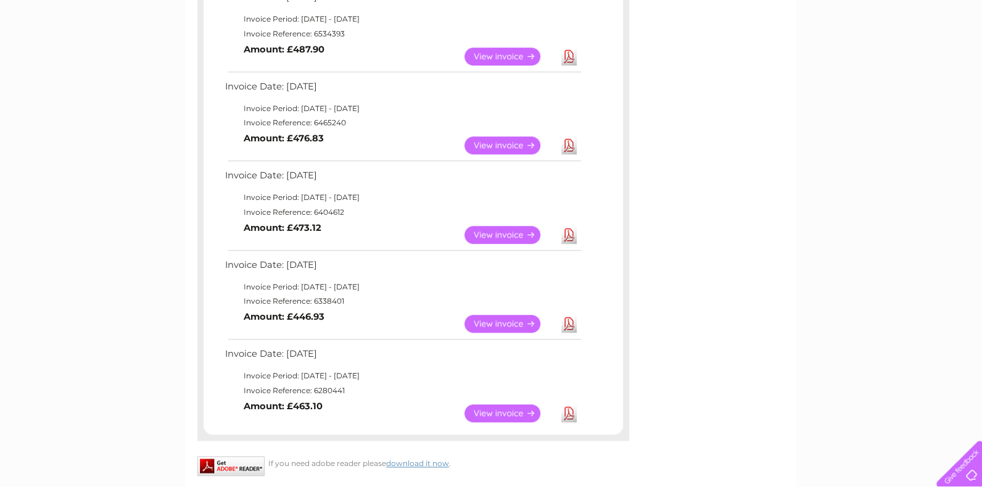
scroll to position [890, 0]
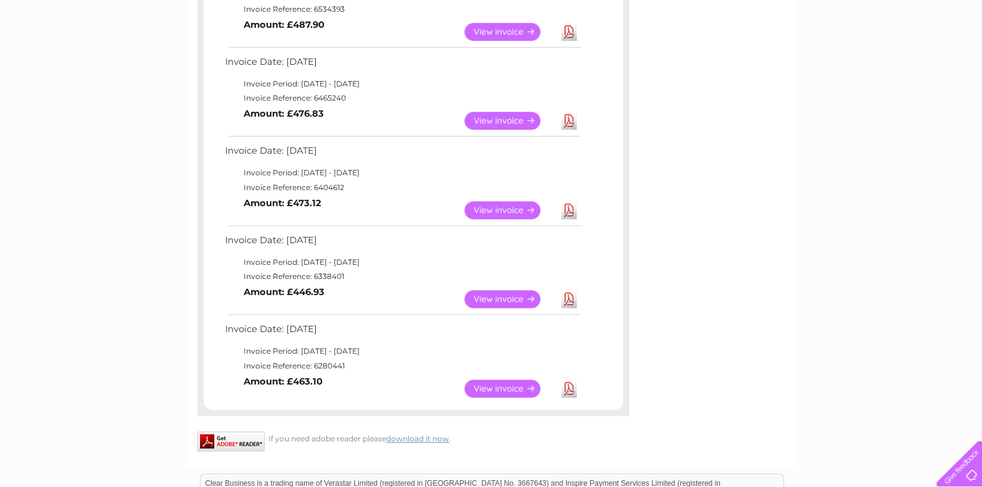
click at [486, 210] on link "View" at bounding box center [509, 210] width 91 height 18
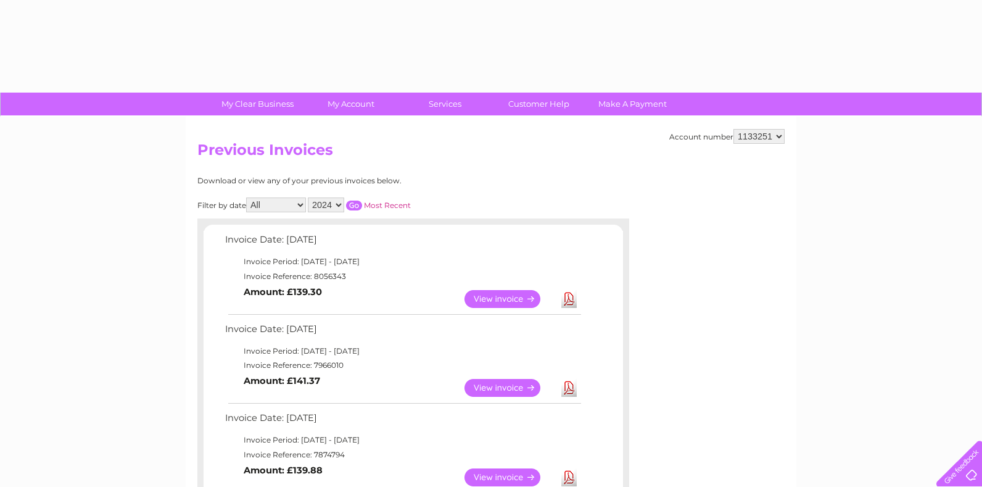
select select "2024"
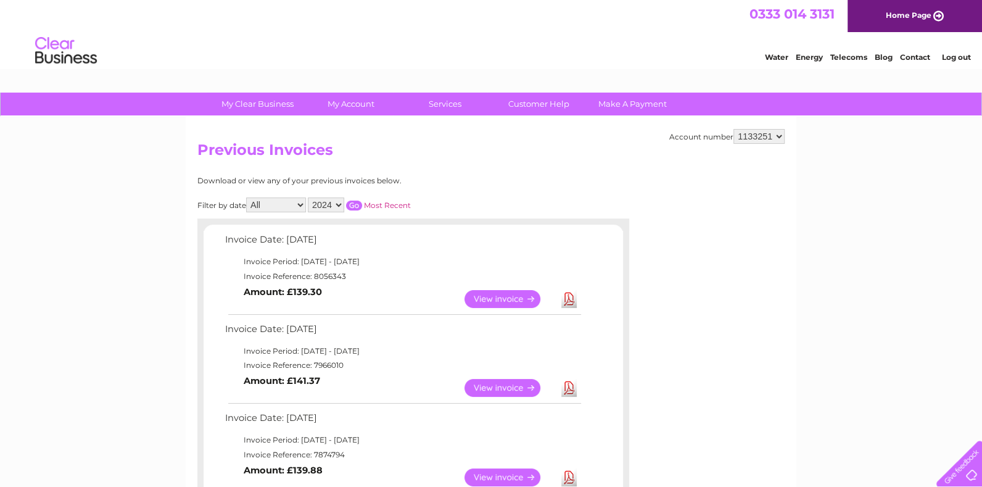
click at [352, 205] on input "button" at bounding box center [354, 205] width 16 height 10
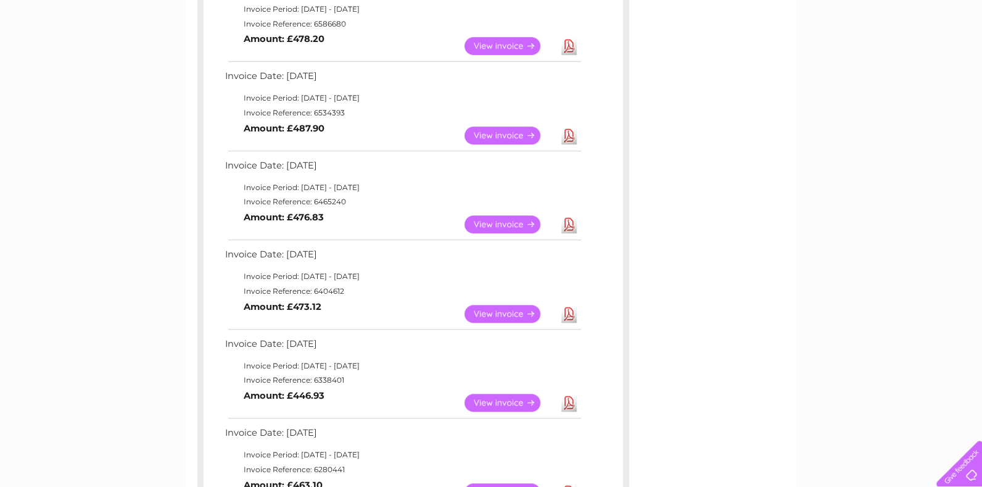
scroll to position [890, 0]
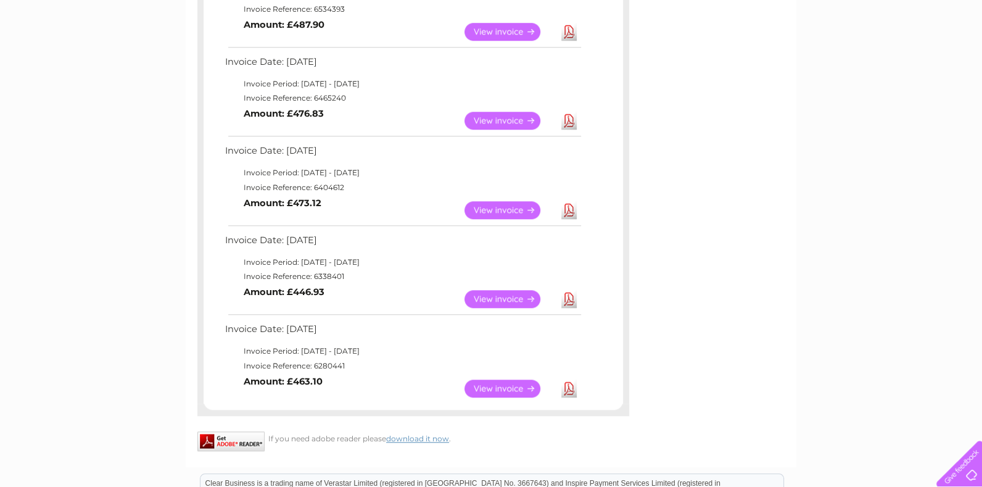
click at [496, 296] on link "View" at bounding box center [509, 299] width 91 height 18
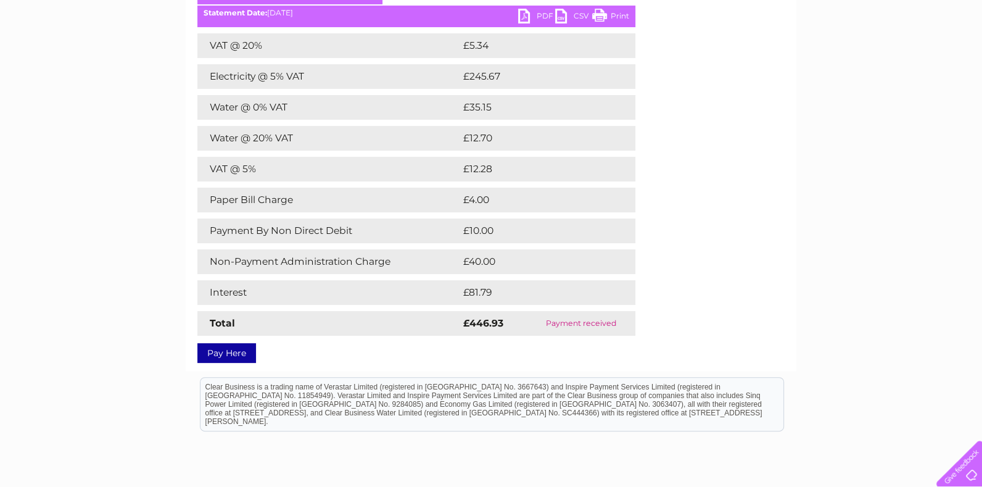
scroll to position [292, 0]
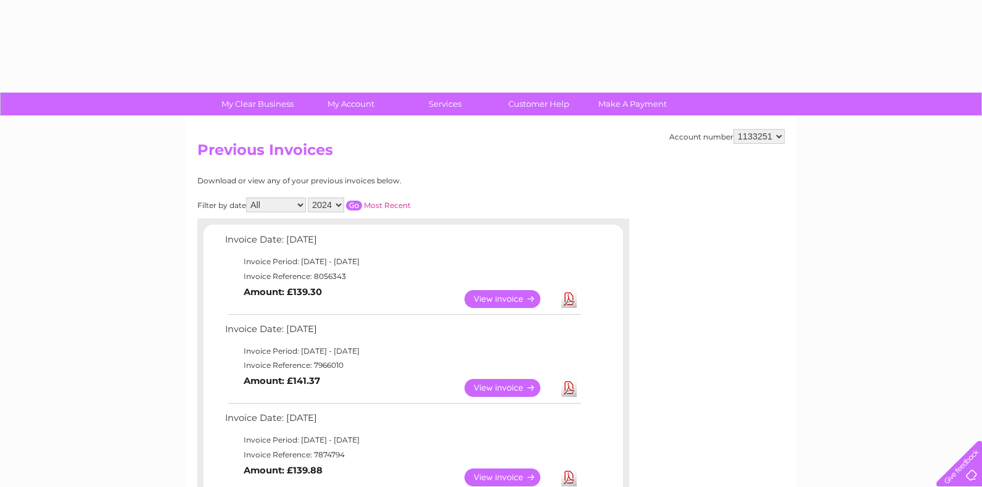
select select "2024"
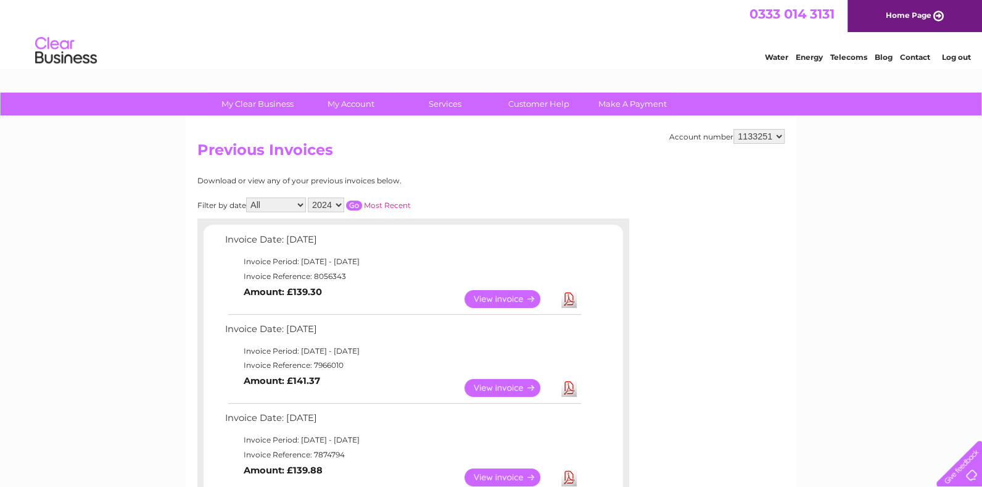
click at [355, 204] on input "button" at bounding box center [354, 205] width 16 height 10
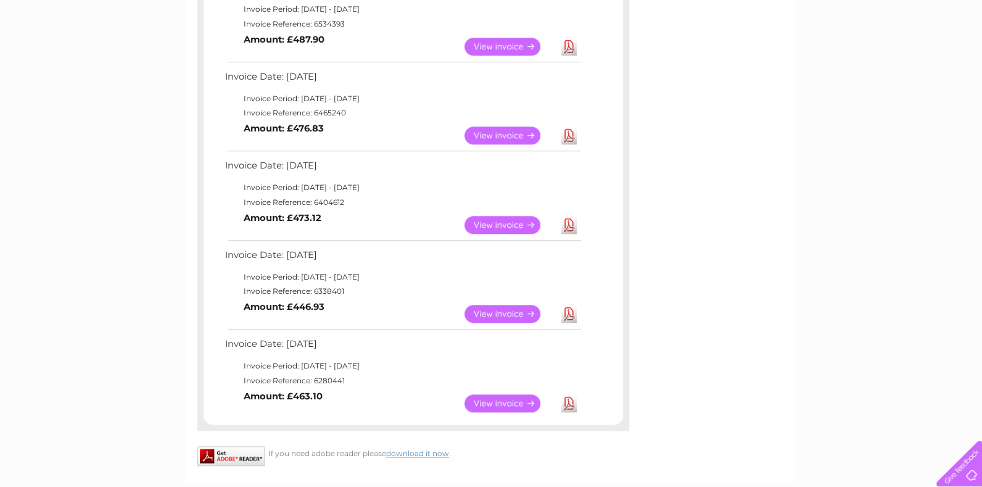
scroll to position [959, 0]
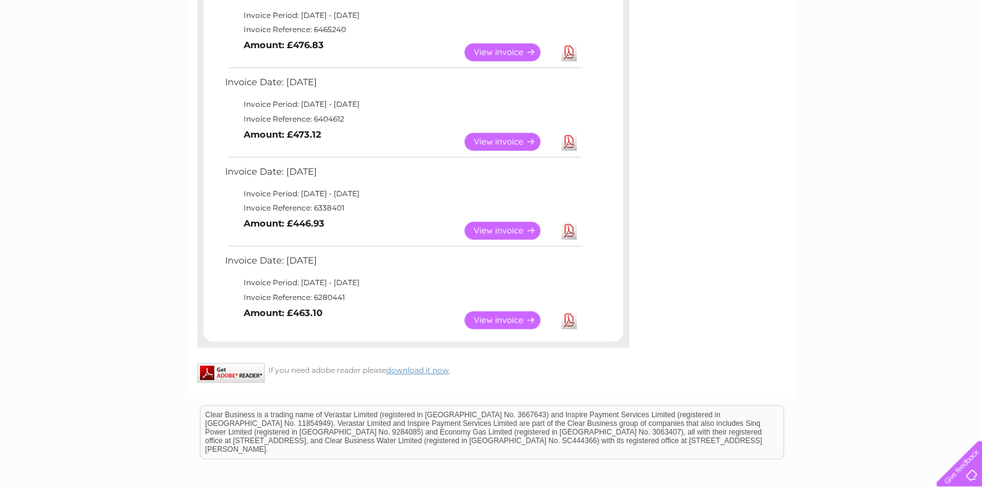
click at [506, 318] on link "View" at bounding box center [509, 320] width 91 height 18
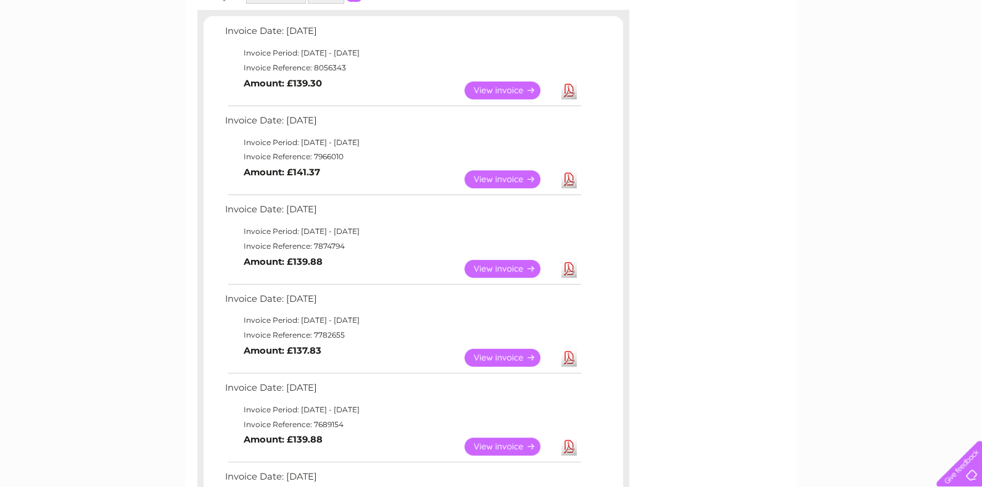
scroll to position [136, 0]
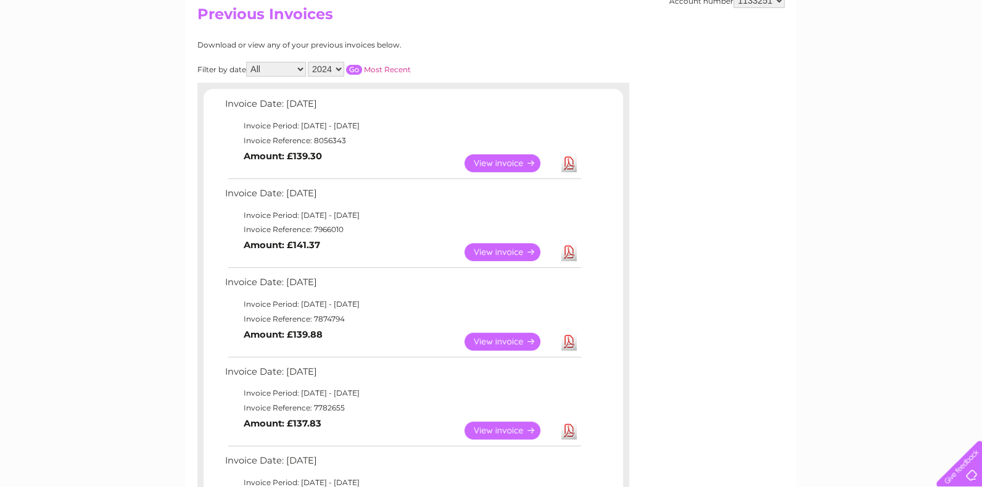
click at [355, 71] on input "button" at bounding box center [354, 70] width 16 height 10
drag, startPoint x: 341, startPoint y: 70, endPoint x: 345, endPoint y: 92, distance: 22.5
click at [341, 70] on select "2025 2024 2023 2022" at bounding box center [326, 69] width 36 height 15
select select "2023"
click at [309, 62] on select "2025 2024 2023 2022" at bounding box center [326, 69] width 36 height 15
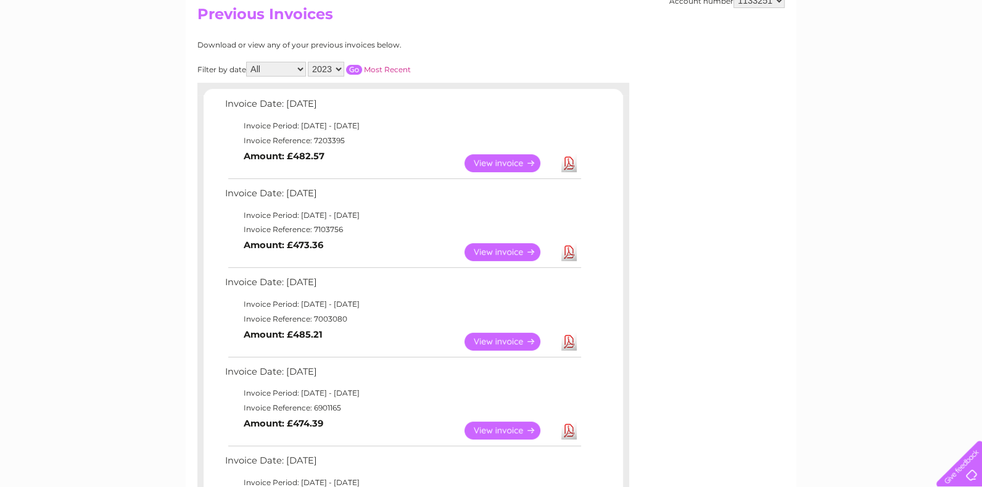
click at [355, 70] on input "button" at bounding box center [354, 70] width 16 height 10
click at [489, 154] on link "View" at bounding box center [509, 163] width 91 height 18
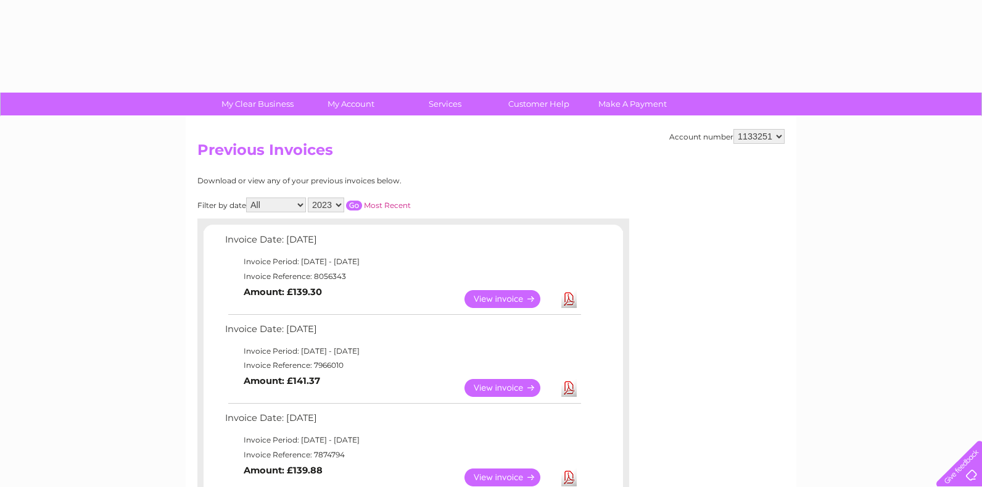
select select "2023"
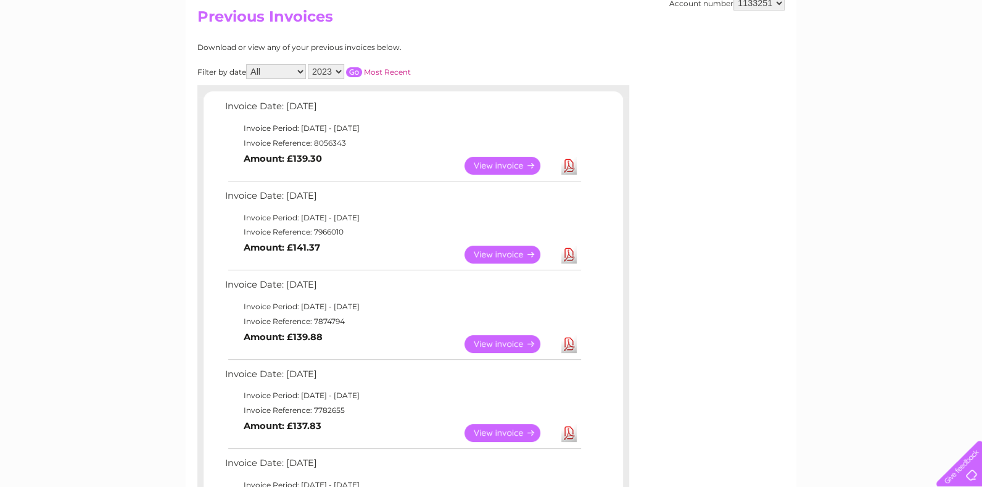
click at [353, 71] on input "button" at bounding box center [354, 72] width 16 height 10
click at [503, 253] on link "View" at bounding box center [509, 254] width 91 height 18
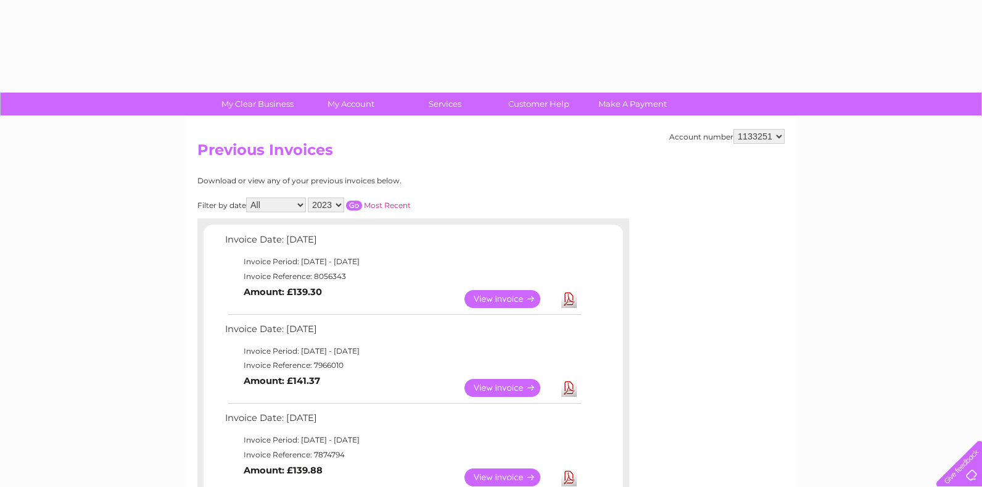
select select "2023"
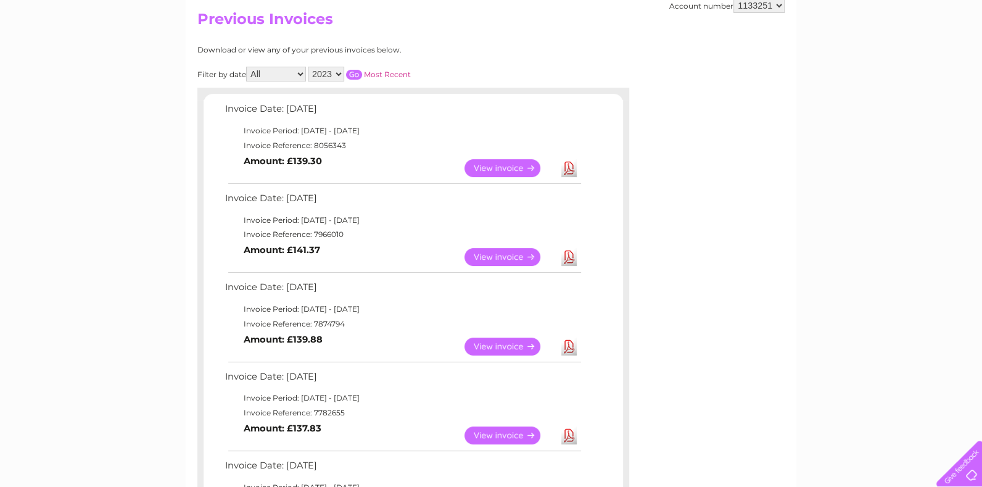
click at [351, 74] on input "button" at bounding box center [354, 75] width 16 height 10
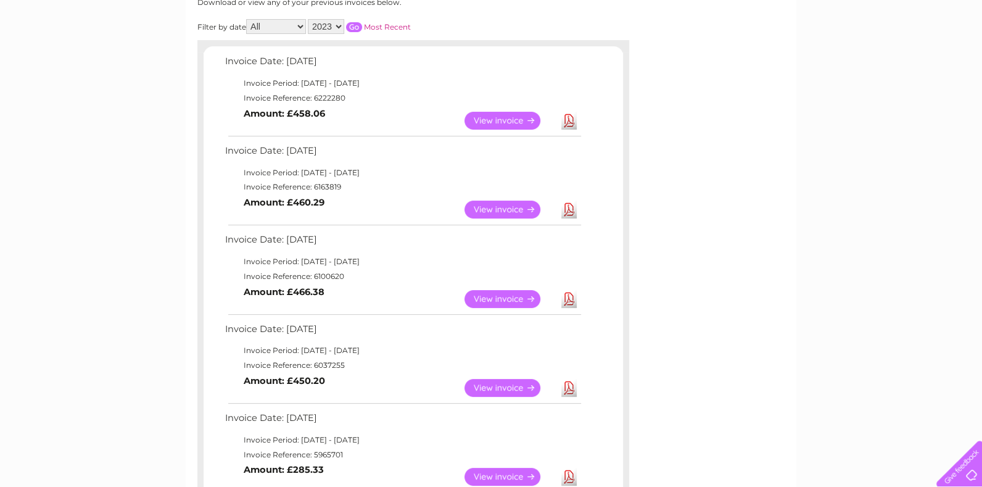
scroll to position [199, 0]
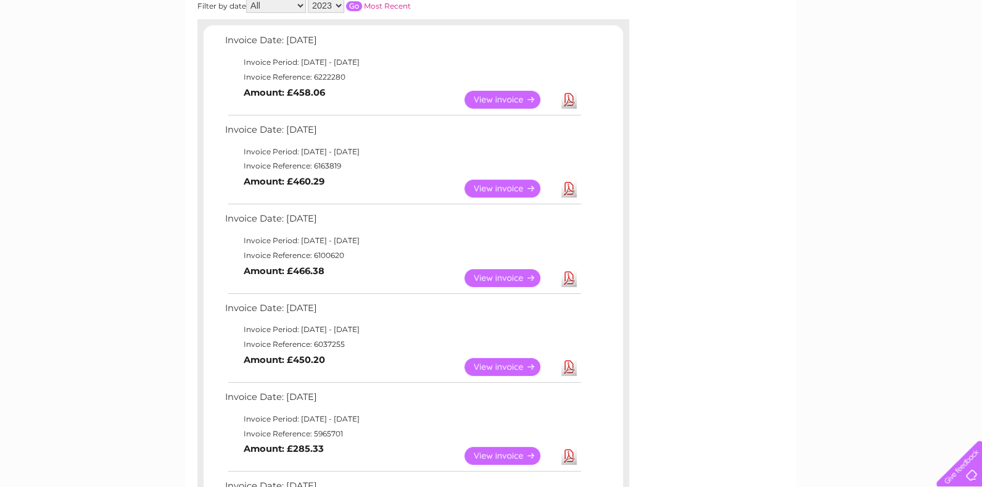
click at [488, 279] on link "View" at bounding box center [509, 278] width 91 height 18
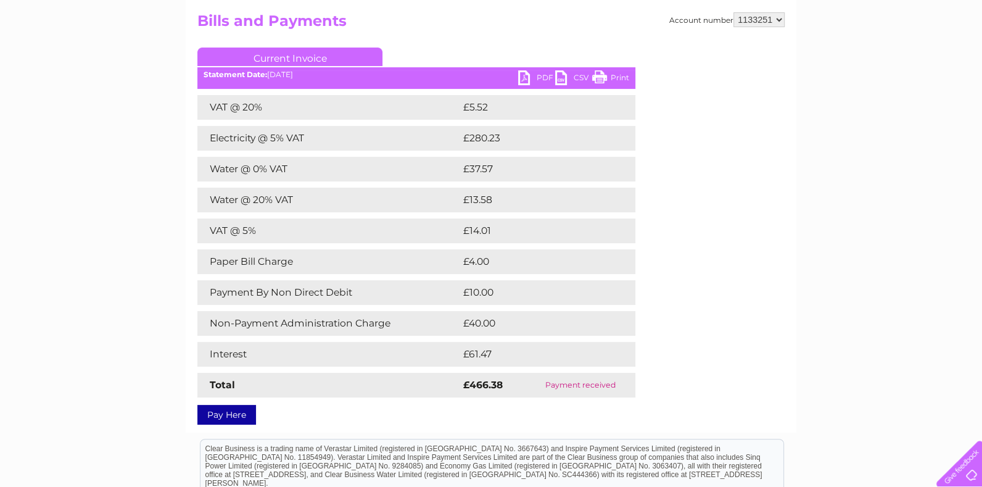
scroll to position [137, 0]
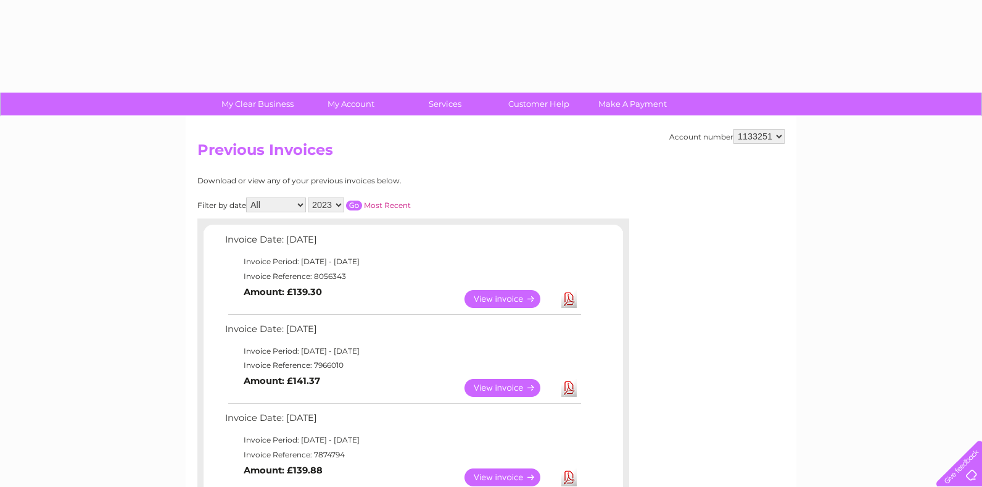
select select "2023"
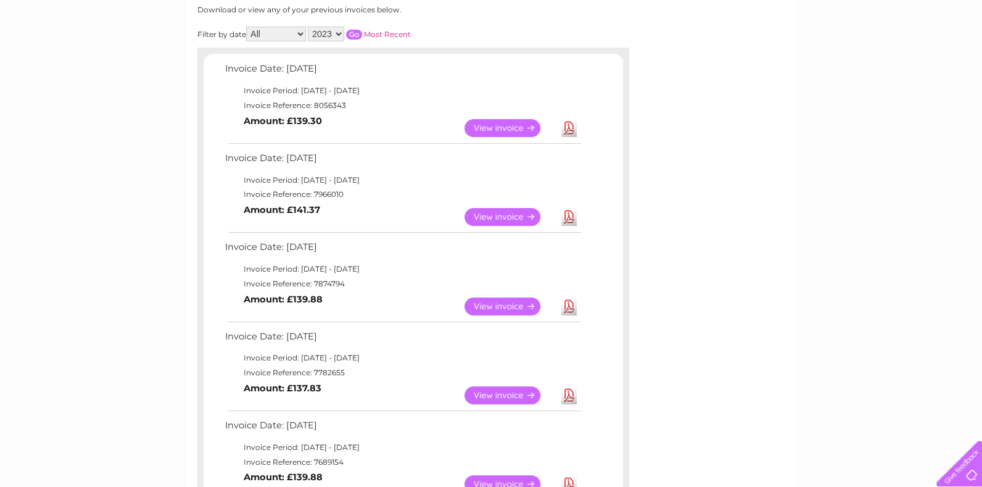
scroll to position [128, 0]
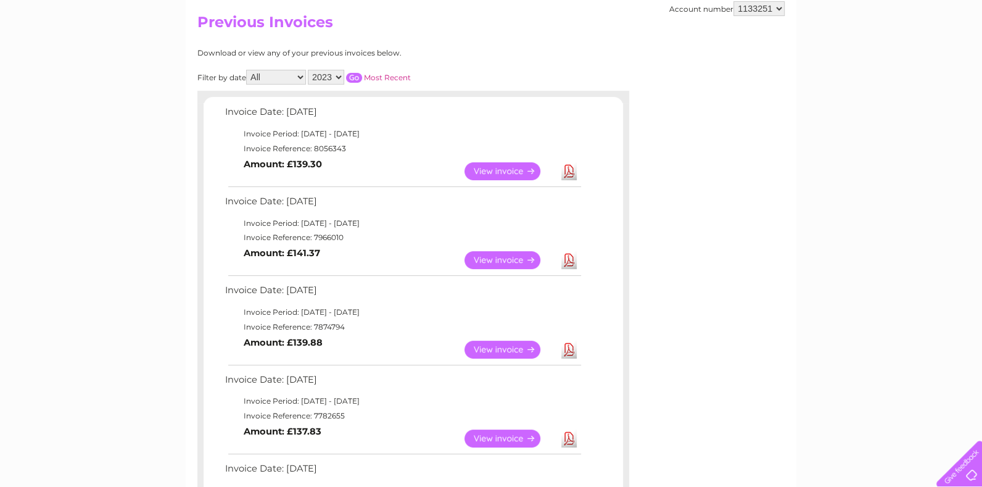
click at [354, 76] on input "button" at bounding box center [354, 78] width 16 height 10
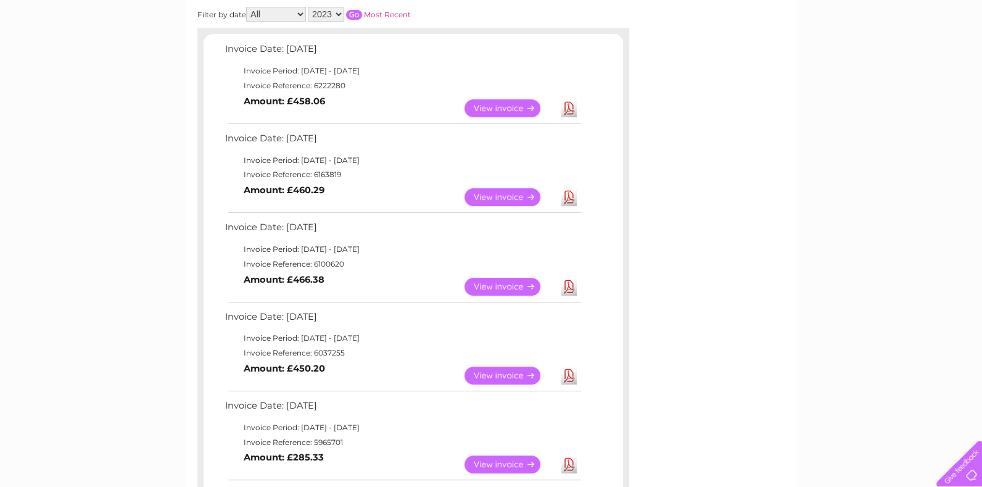
scroll to position [265, 0]
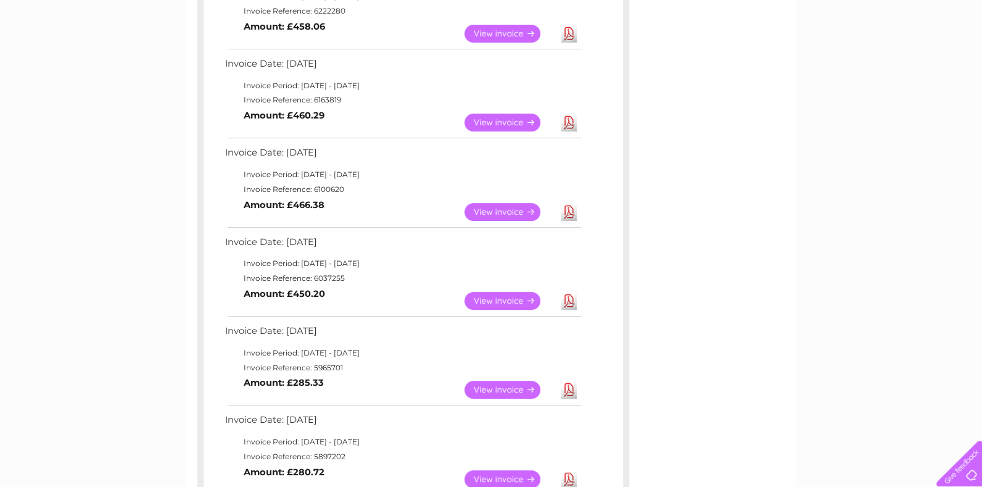
click at [488, 210] on link "View" at bounding box center [509, 212] width 91 height 18
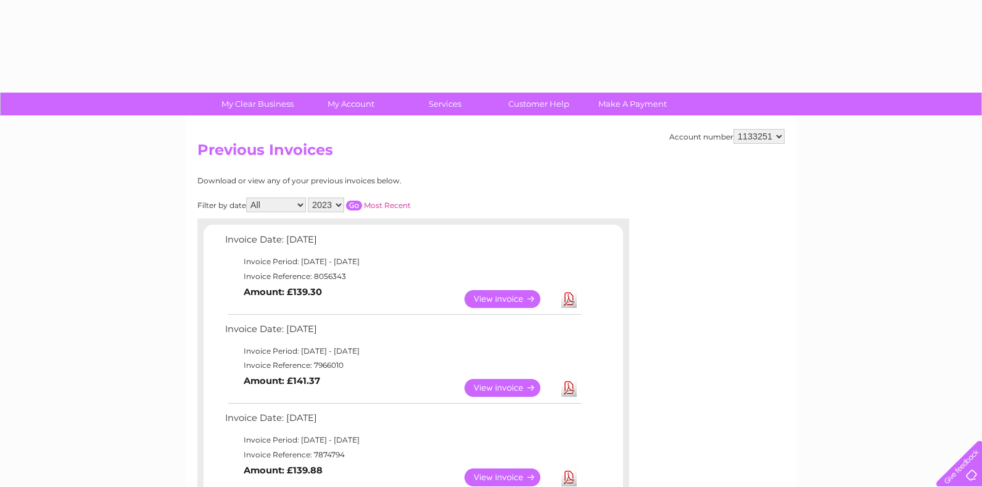
select select "2023"
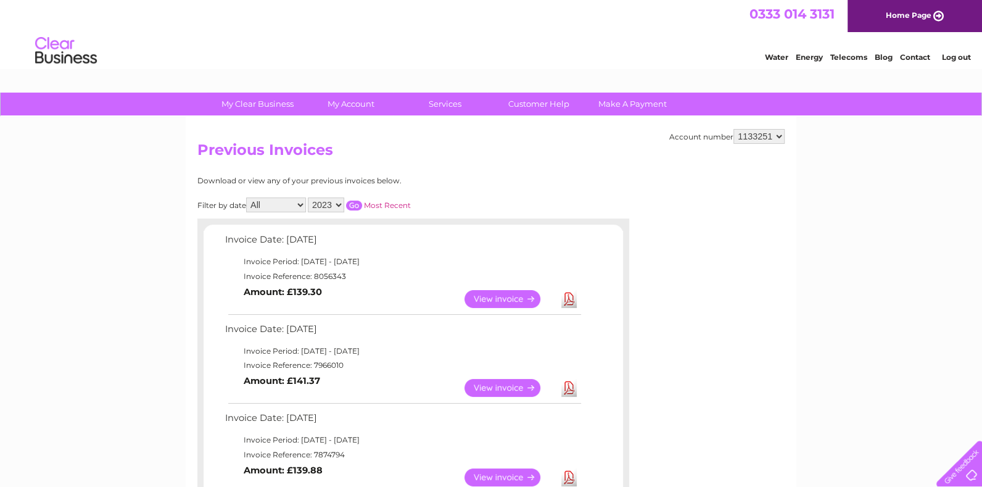
click at [355, 205] on input "button" at bounding box center [354, 205] width 16 height 10
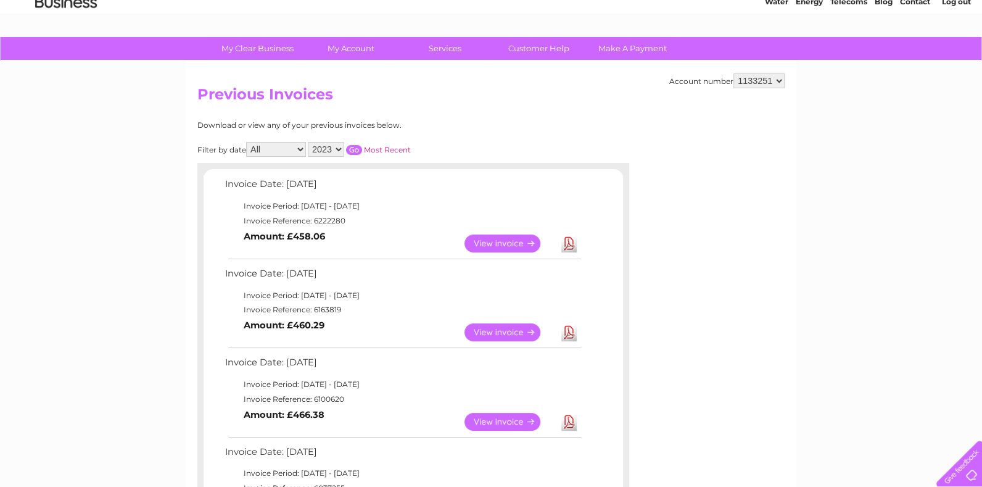
scroll to position [205, 0]
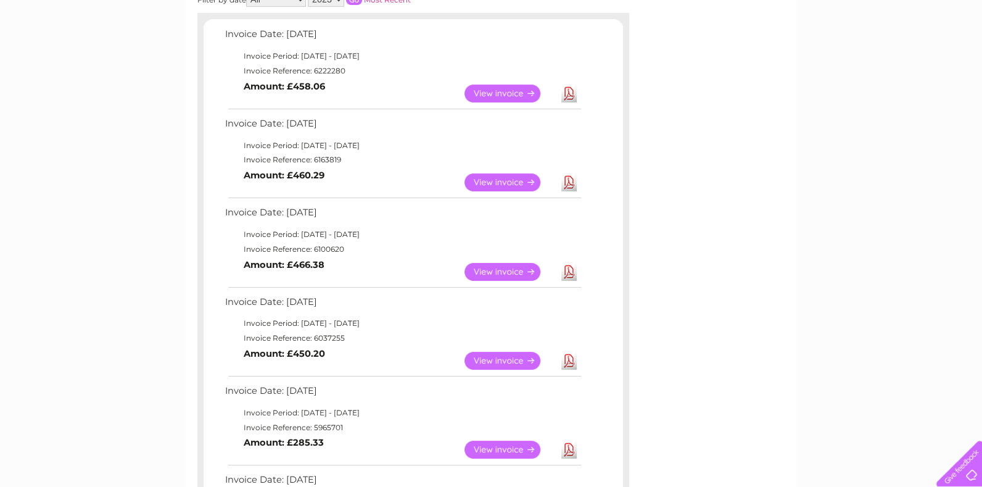
click at [490, 353] on link "View" at bounding box center [509, 360] width 91 height 18
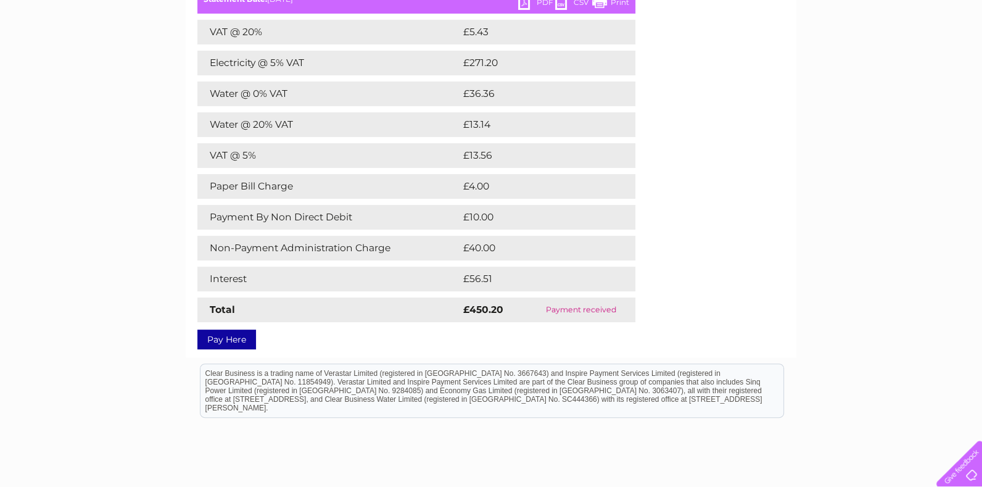
scroll to position [205, 0]
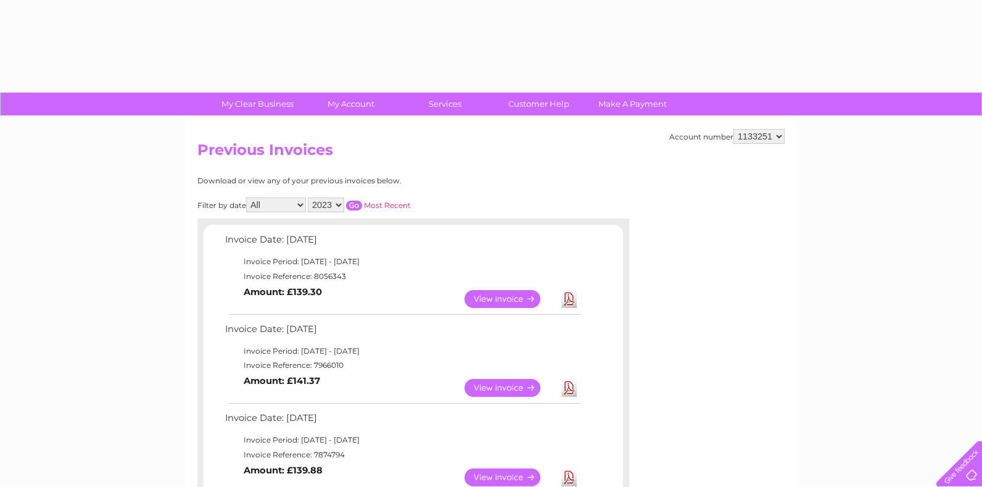
select select "2023"
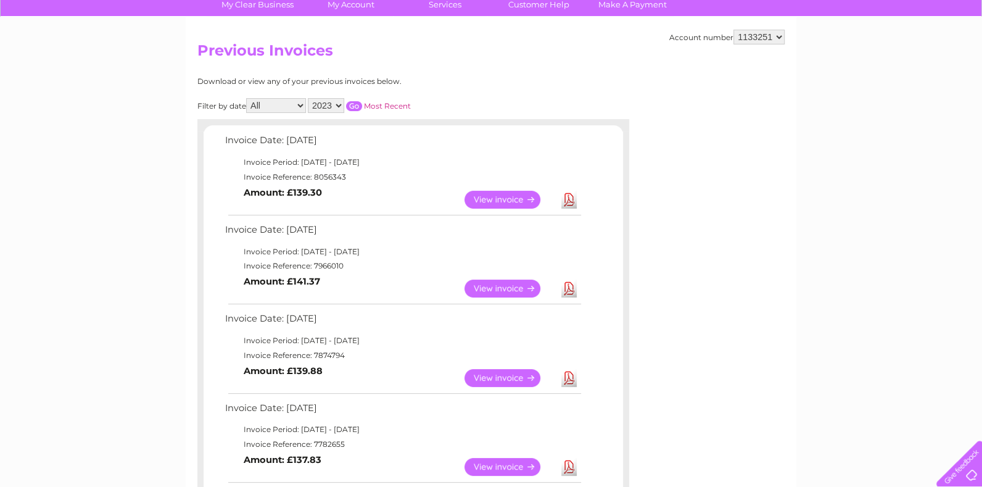
scroll to position [65, 0]
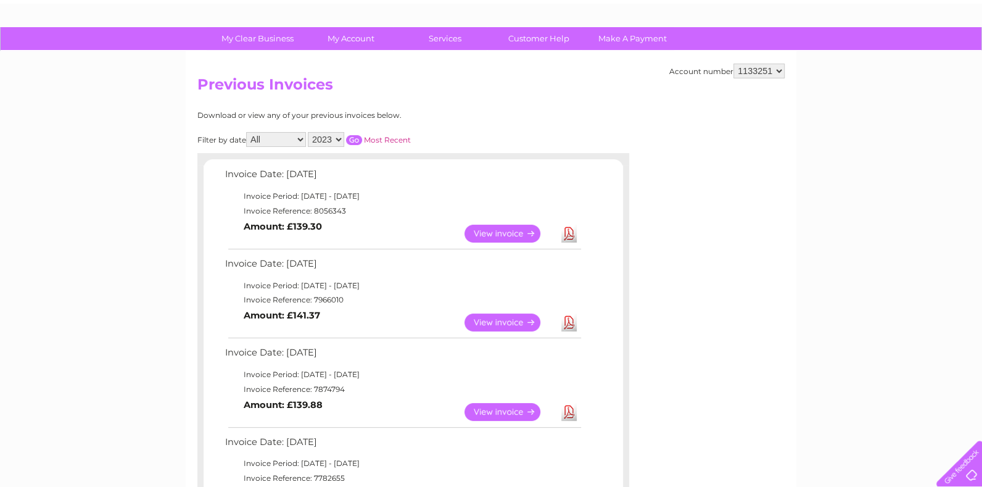
click at [350, 138] on input "button" at bounding box center [354, 140] width 16 height 10
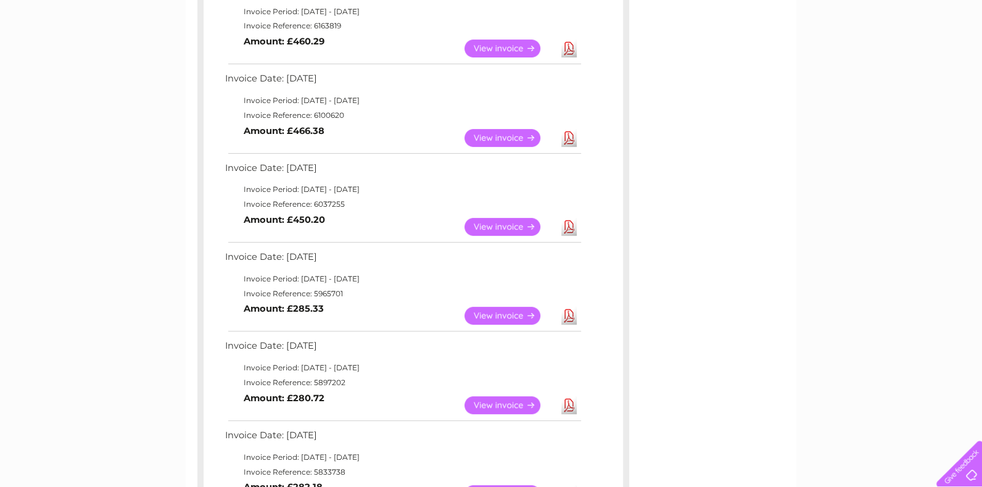
scroll to position [340, 0]
click at [495, 306] on link "View" at bounding box center [509, 315] width 91 height 18
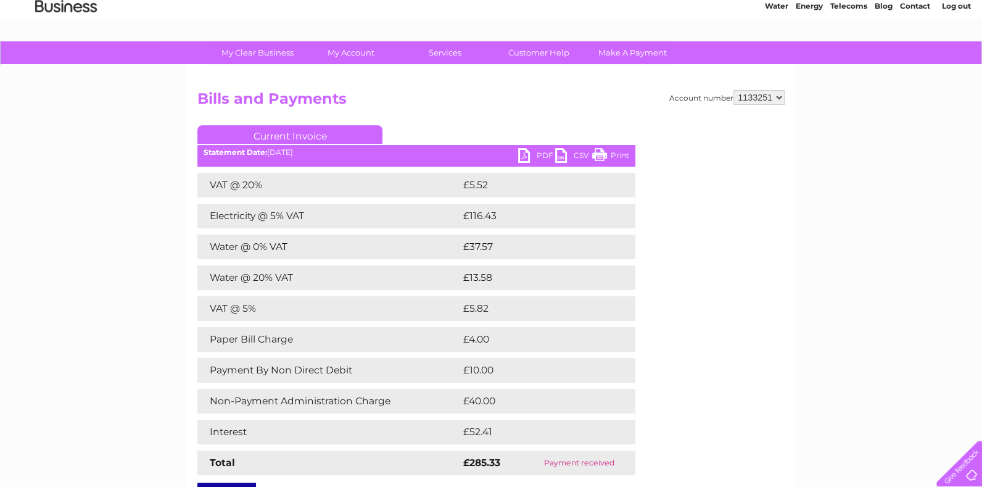
scroll to position [205, 0]
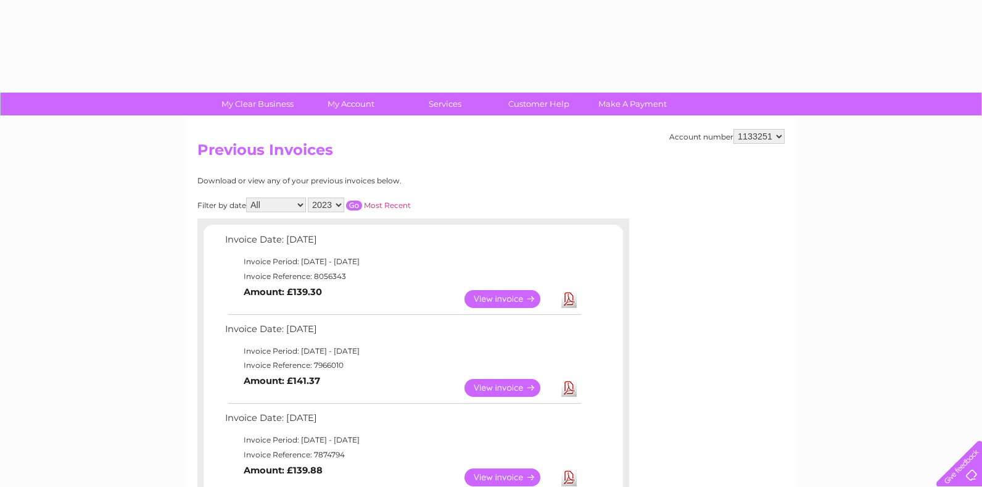
select select "2023"
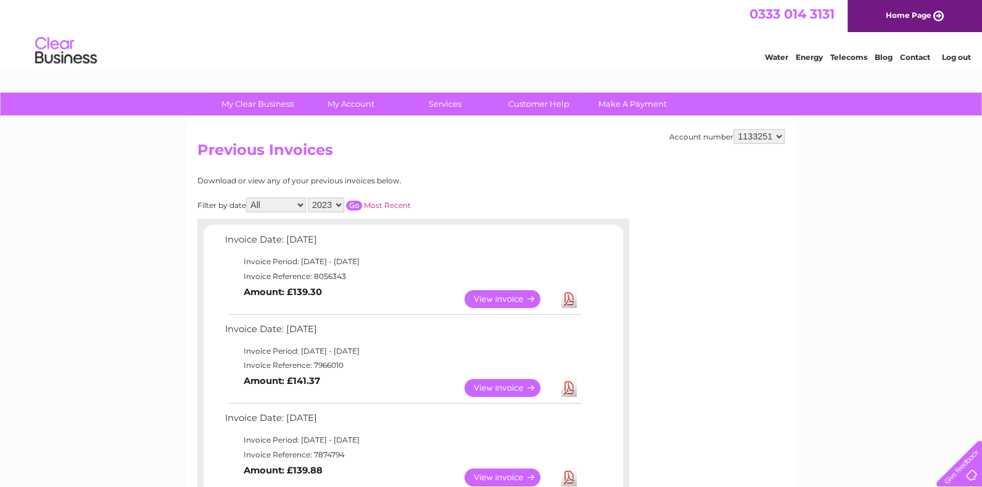
click at [353, 202] on input "button" at bounding box center [354, 205] width 16 height 10
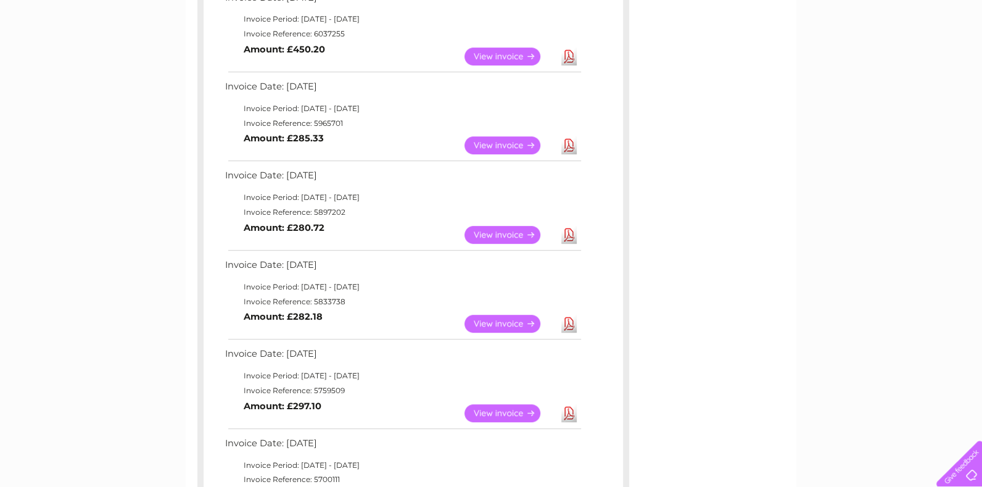
scroll to position [548, 0]
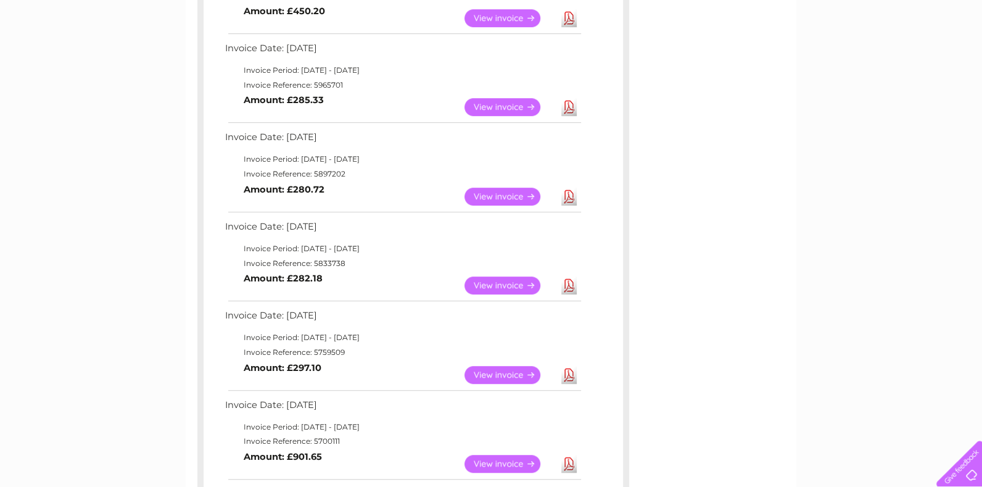
click at [488, 198] on link "View" at bounding box center [509, 196] width 91 height 18
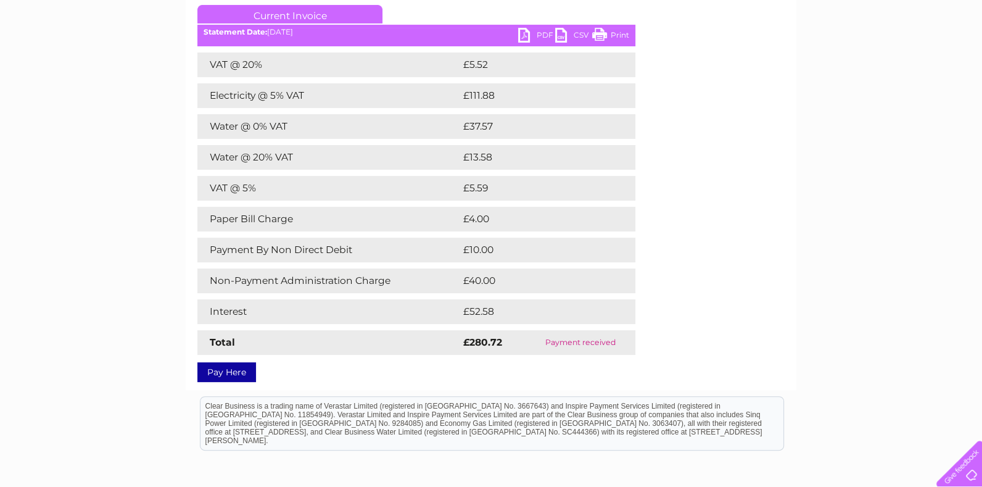
scroll to position [205, 0]
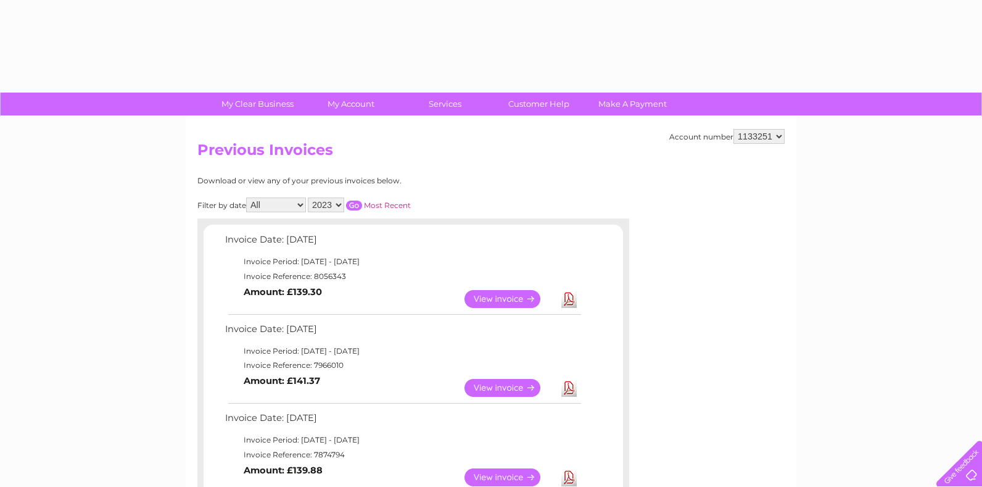
select select "2023"
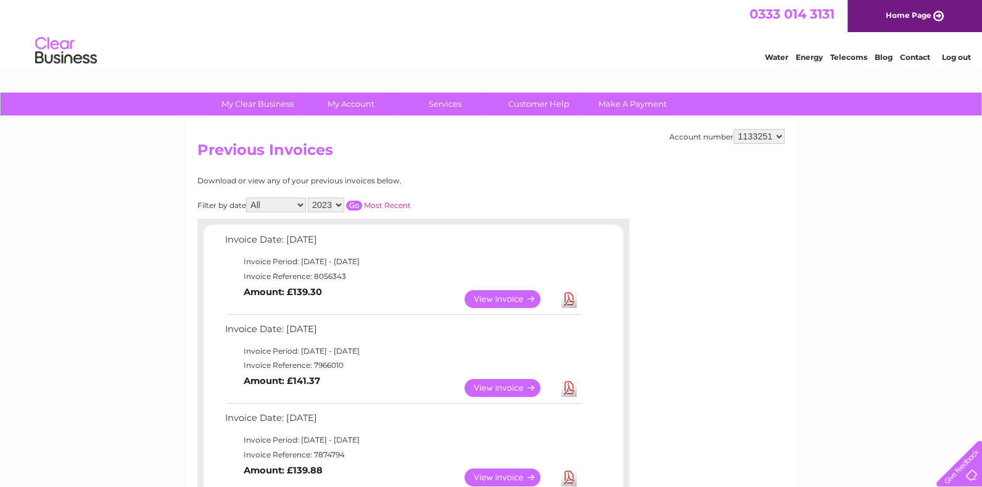
click at [353, 207] on input "button" at bounding box center [354, 205] width 16 height 10
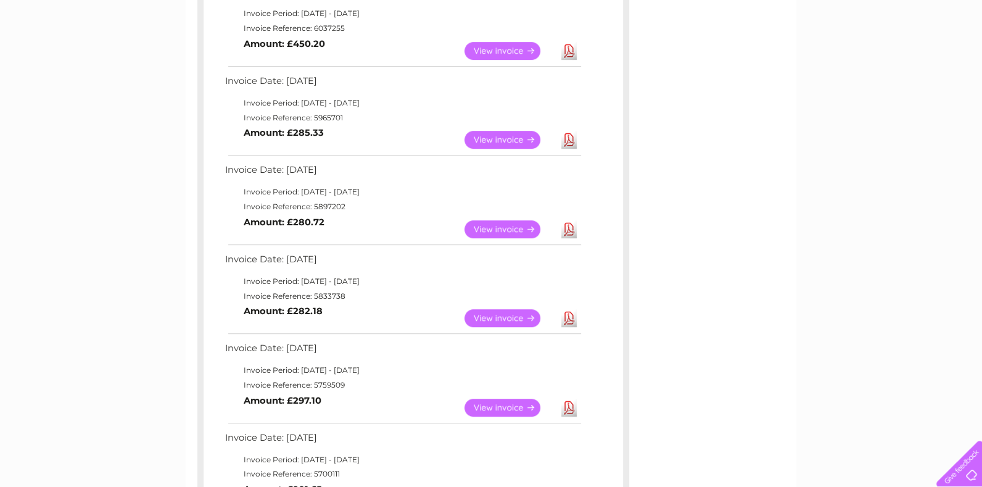
scroll to position [548, 0]
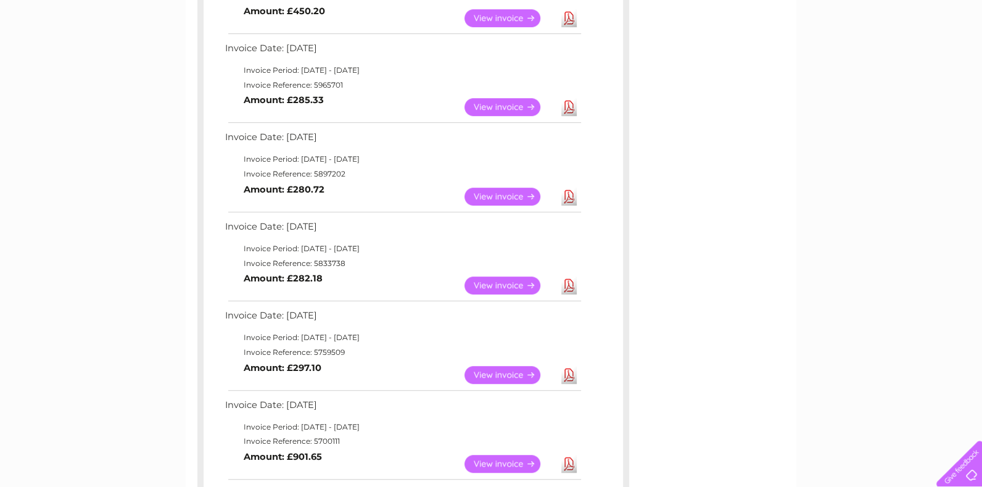
click at [495, 292] on link "View" at bounding box center [509, 285] width 91 height 18
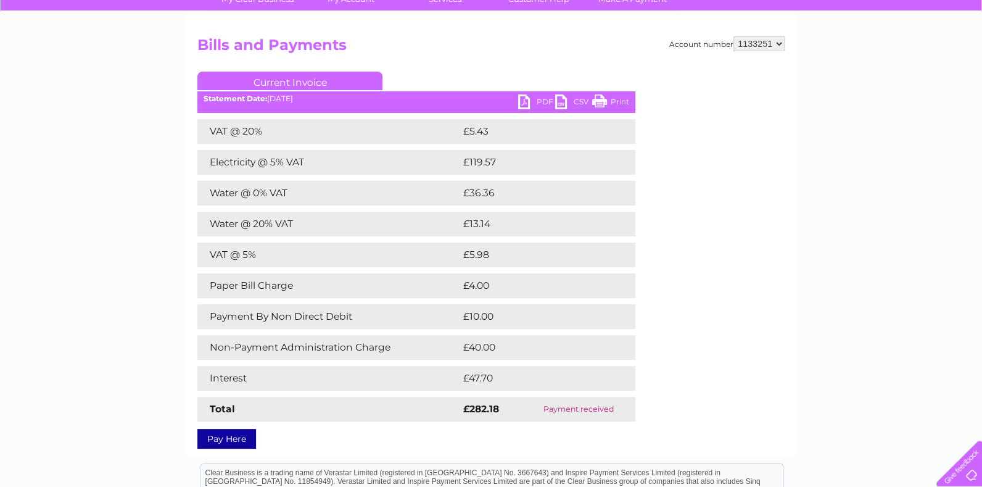
scroll to position [205, 0]
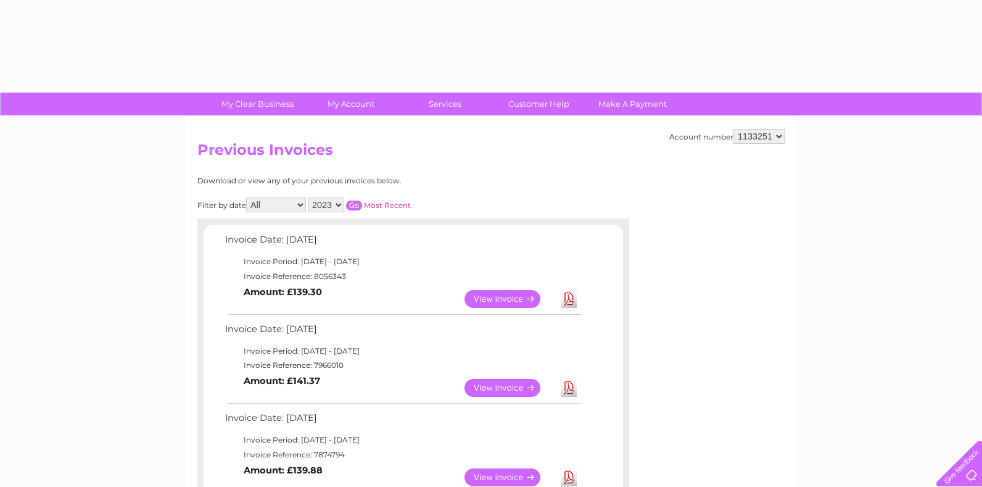
select select "2023"
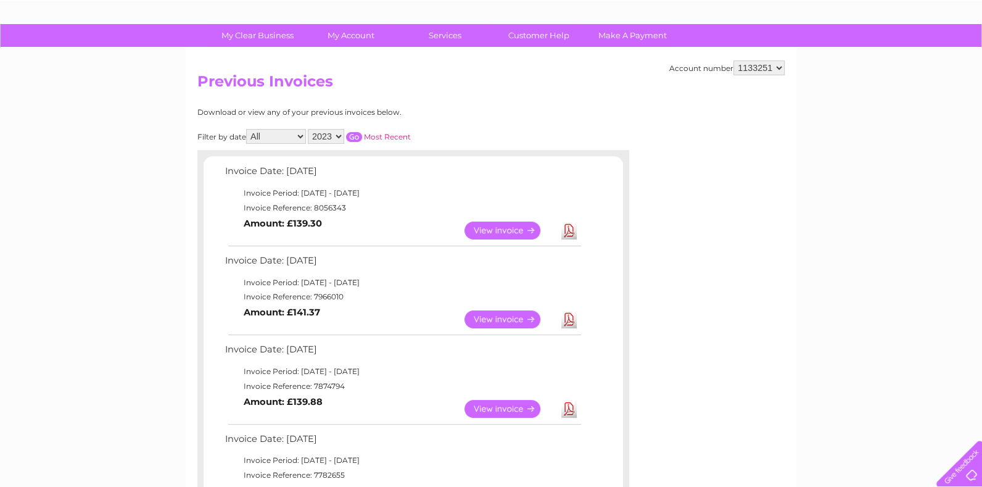
scroll to position [68, 0]
click at [356, 138] on input "button" at bounding box center [354, 137] width 16 height 10
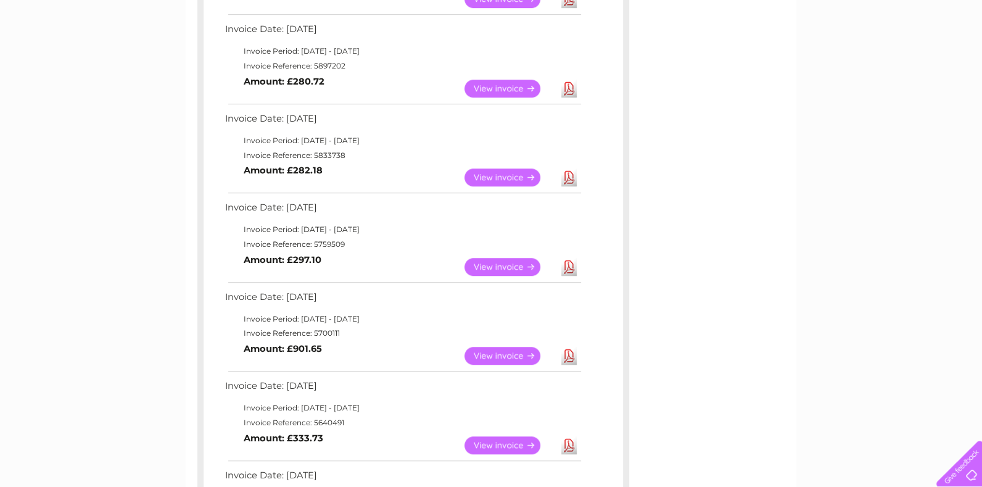
scroll to position [685, 0]
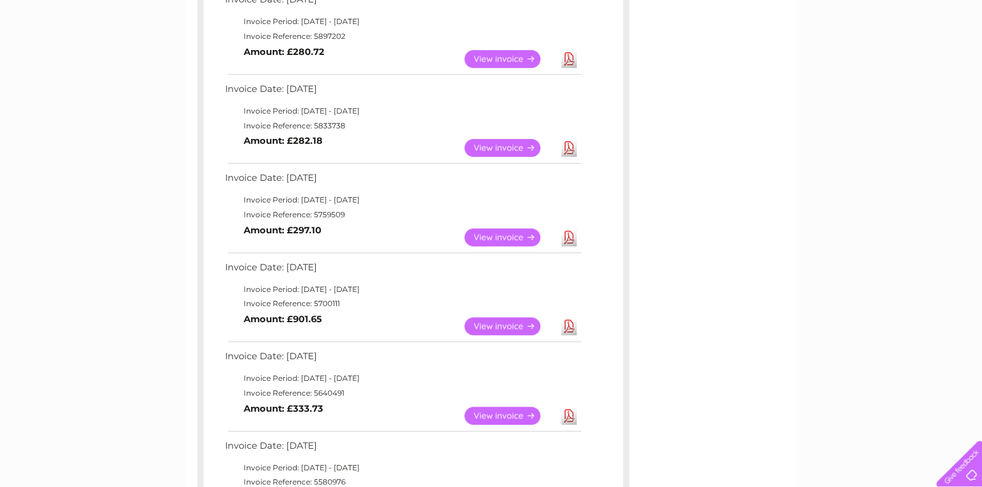
click at [509, 228] on link "View" at bounding box center [509, 237] width 91 height 18
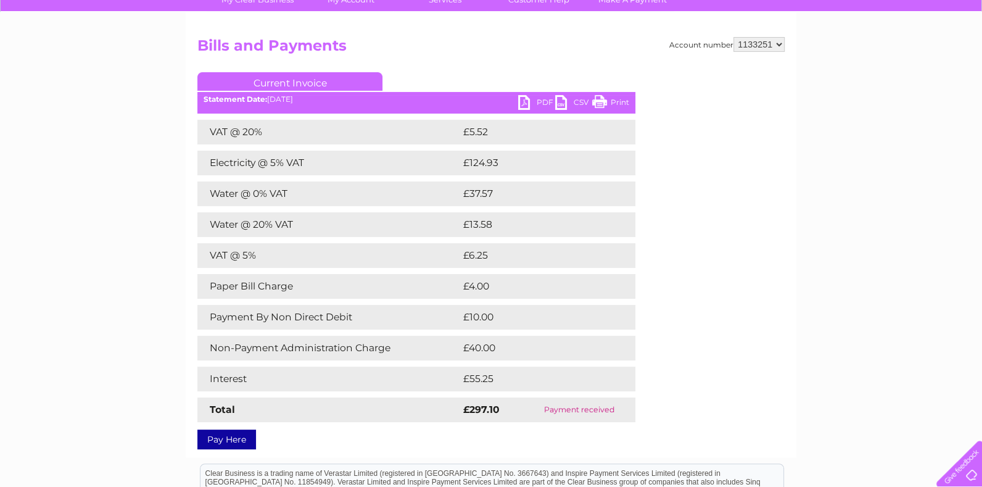
scroll to position [274, 0]
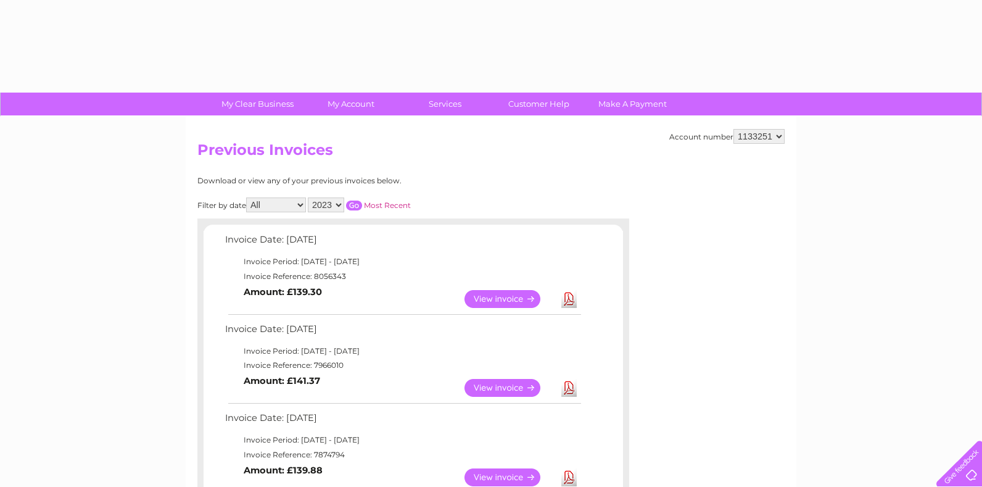
select select "2023"
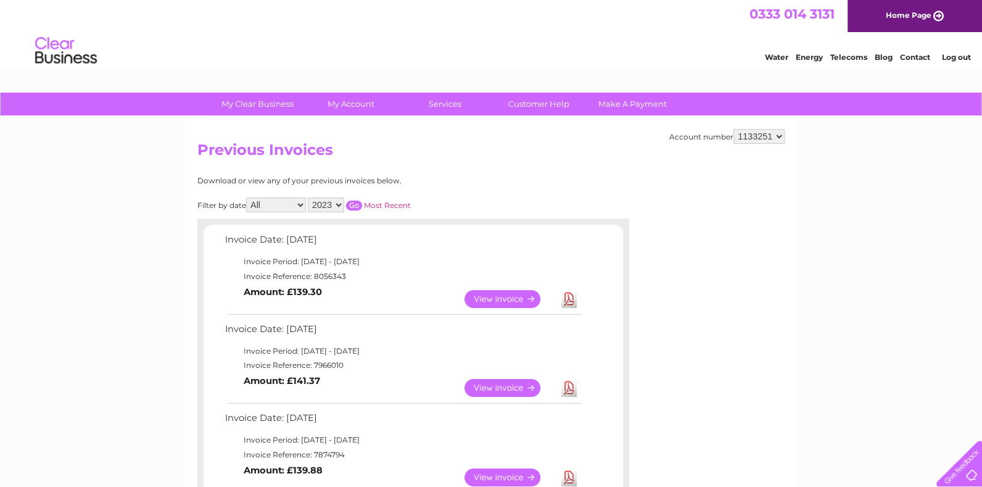
click at [351, 201] on input "button" at bounding box center [354, 205] width 16 height 10
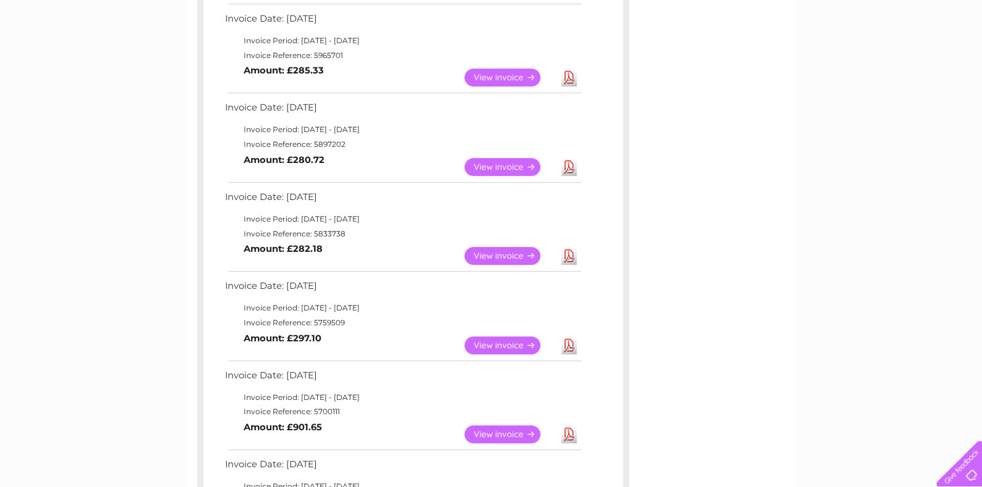
scroll to position [617, 0]
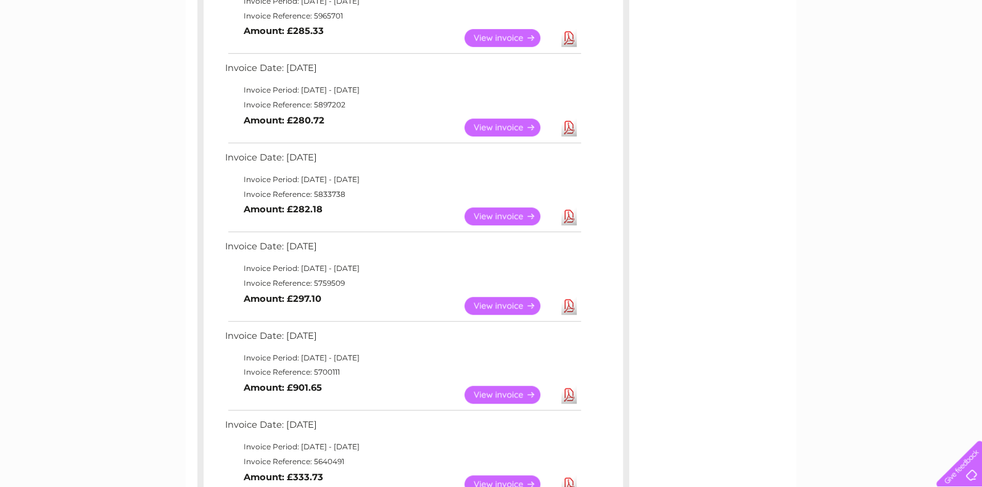
click at [510, 300] on link "View" at bounding box center [509, 306] width 91 height 18
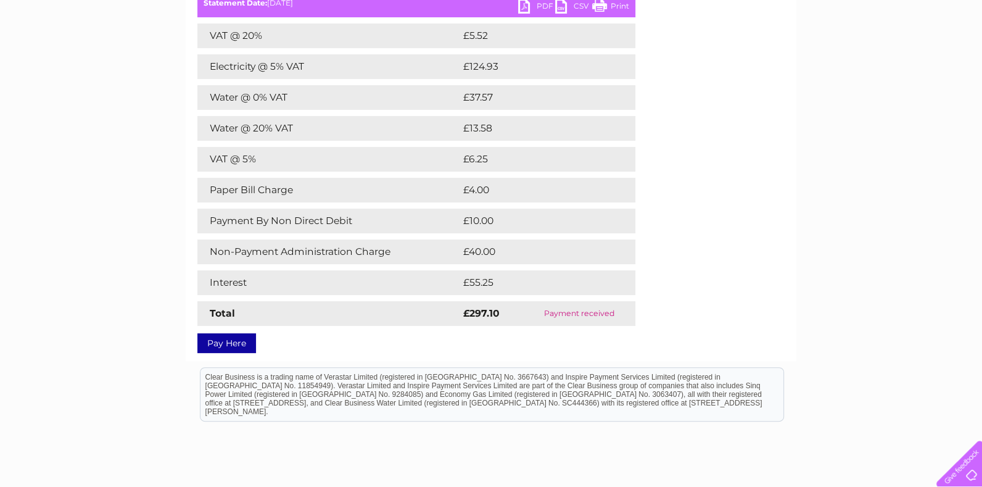
scroll to position [205, 0]
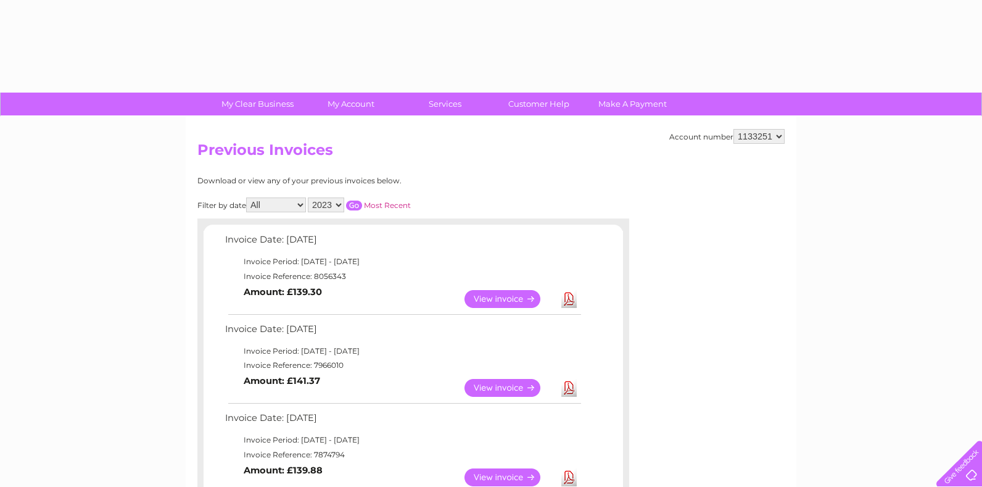
select select "2023"
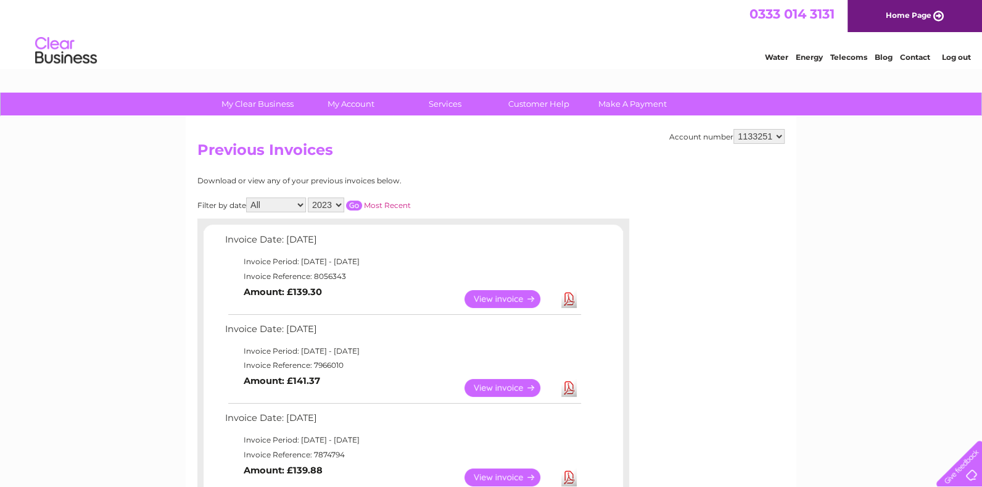
click at [355, 202] on input "button" at bounding box center [354, 205] width 16 height 10
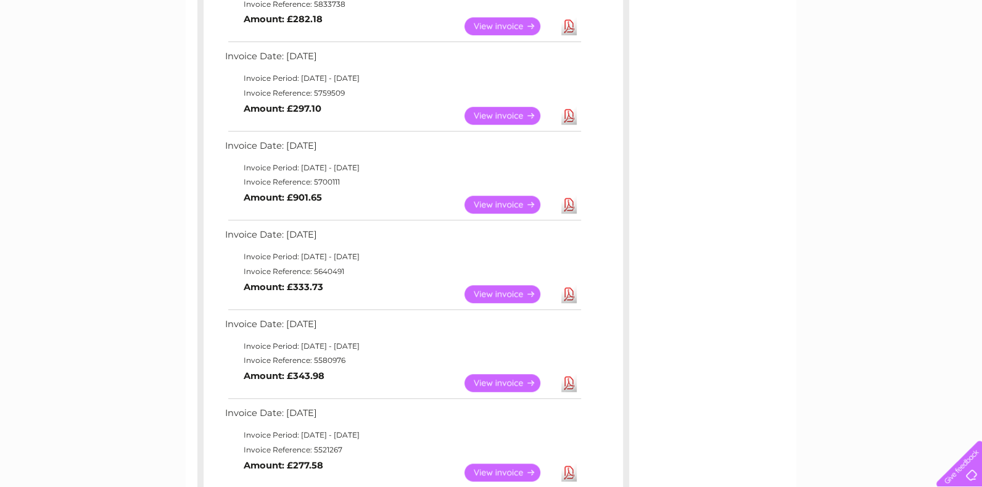
scroll to position [822, 0]
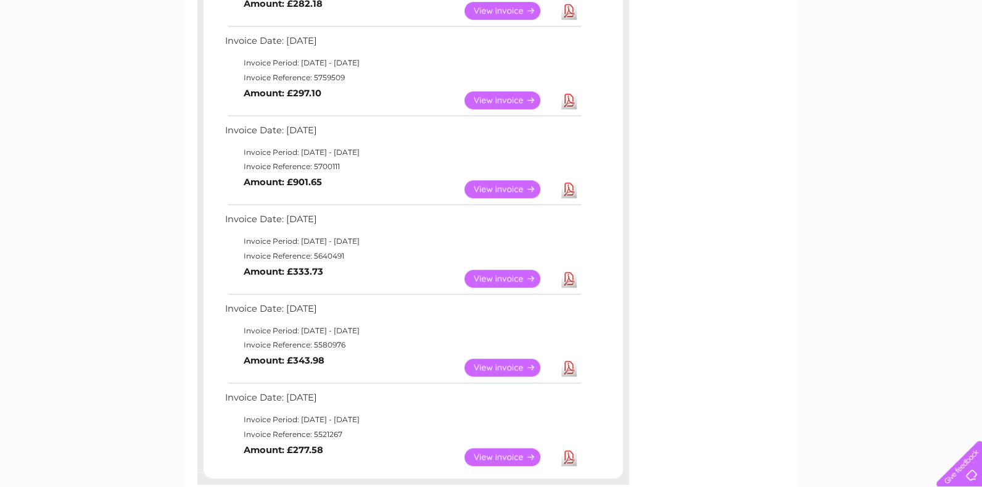
click at [471, 187] on link "View" at bounding box center [509, 189] width 91 height 18
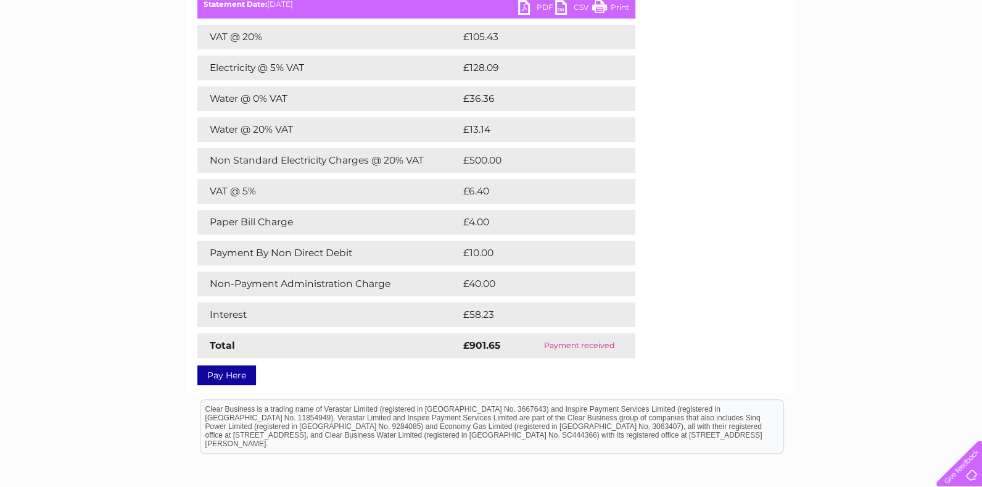
scroll to position [205, 0]
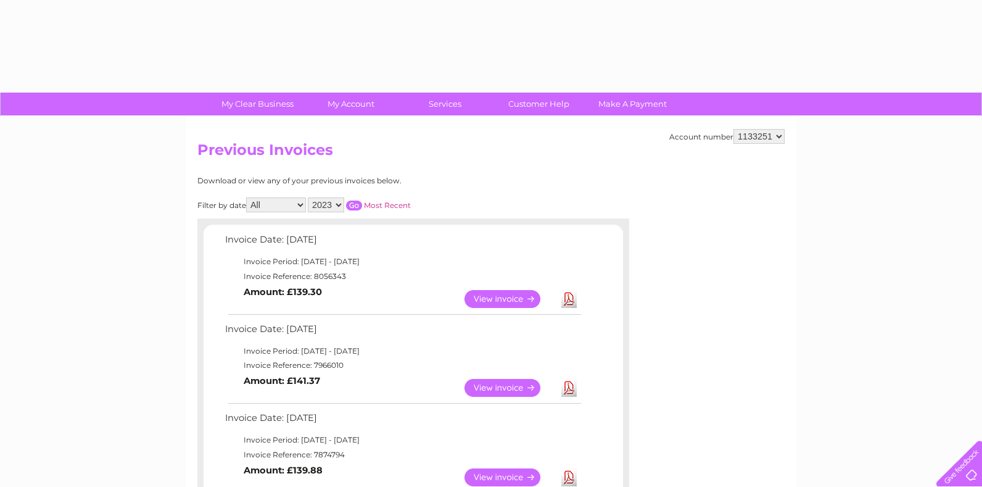
select select "2023"
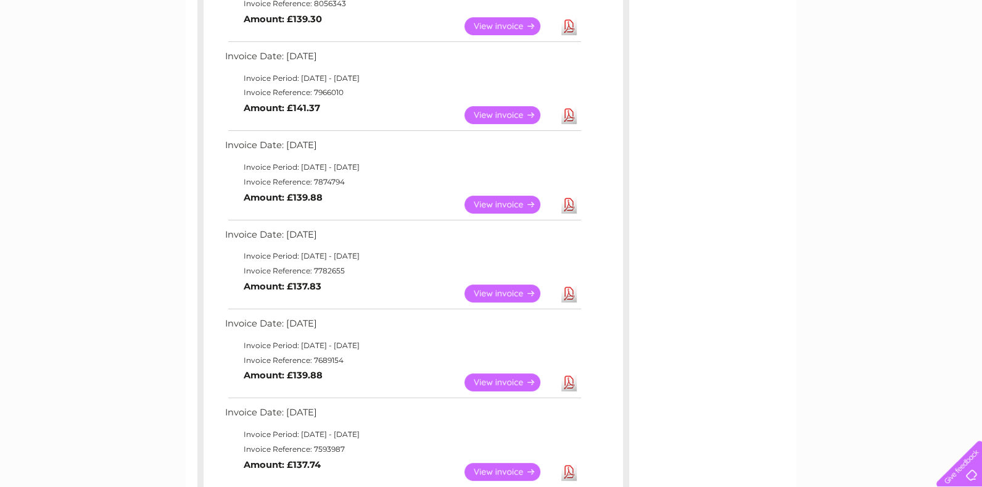
scroll to position [67, 0]
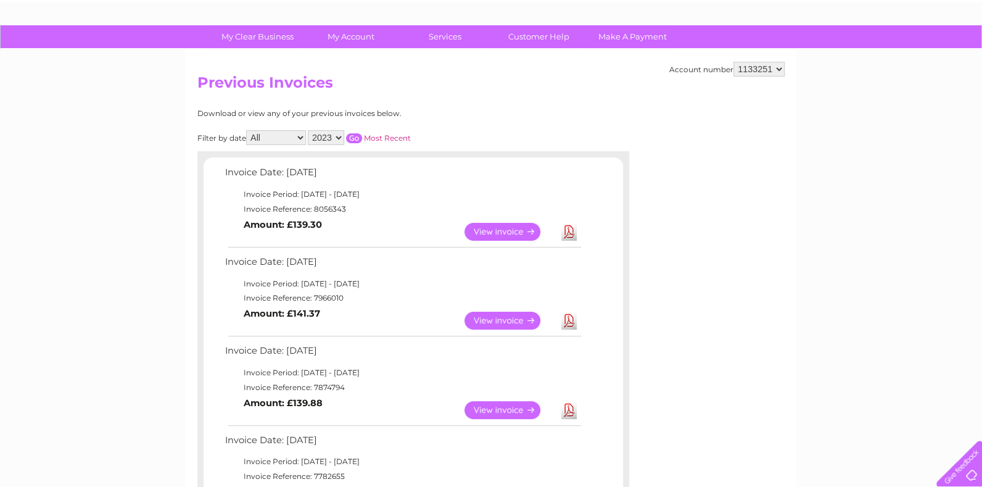
click at [355, 138] on input "button" at bounding box center [354, 138] width 16 height 10
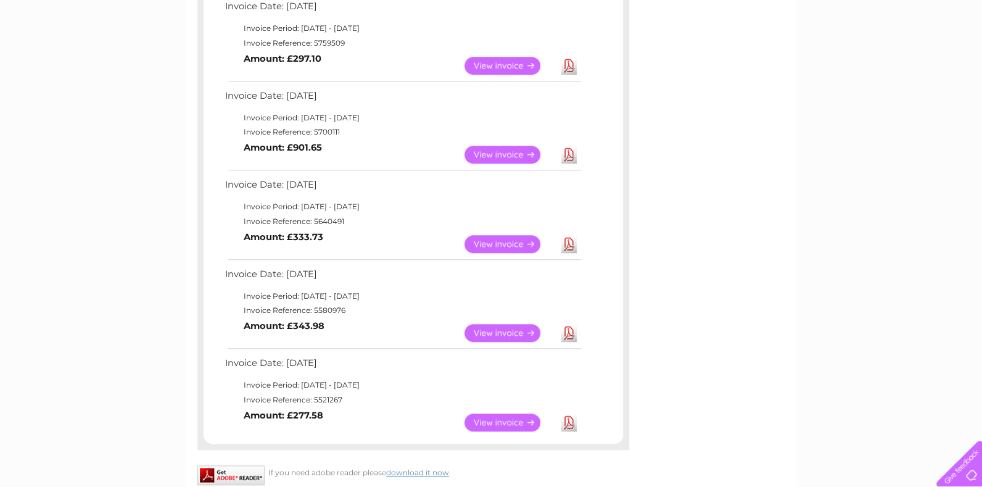
scroll to position [889, 0]
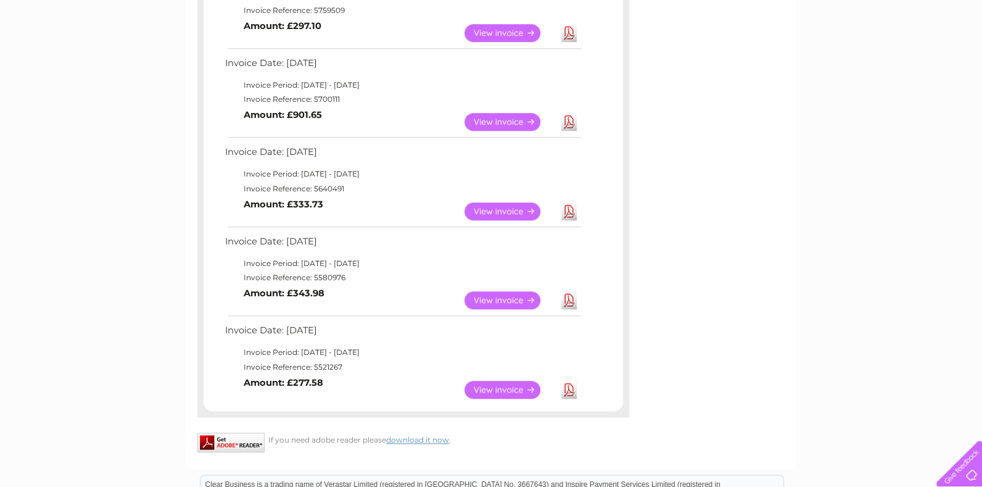
click at [490, 209] on link "View" at bounding box center [509, 211] width 91 height 18
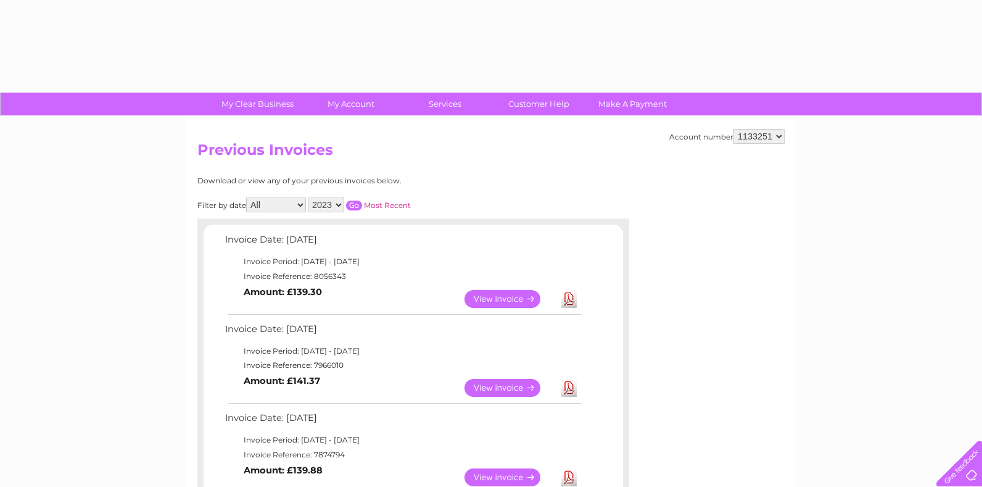
select select "2023"
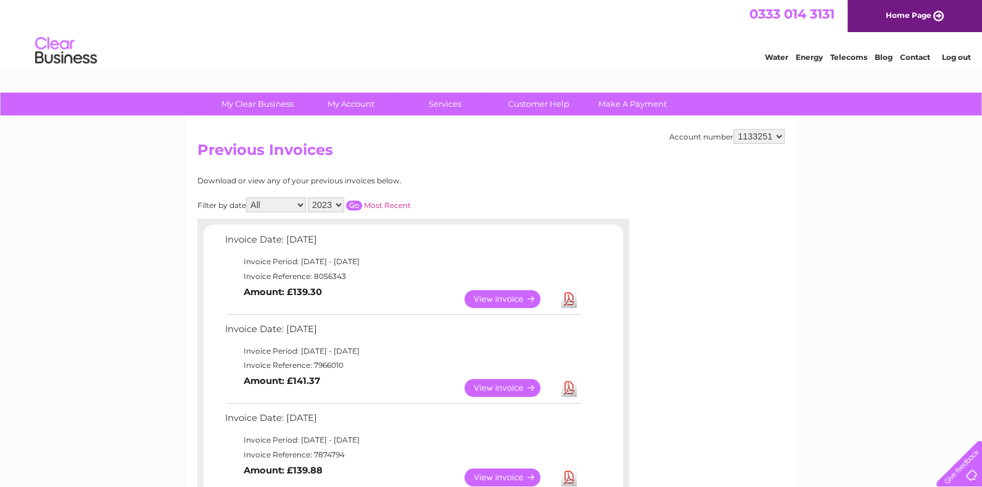
click at [352, 201] on input "button" at bounding box center [354, 205] width 16 height 10
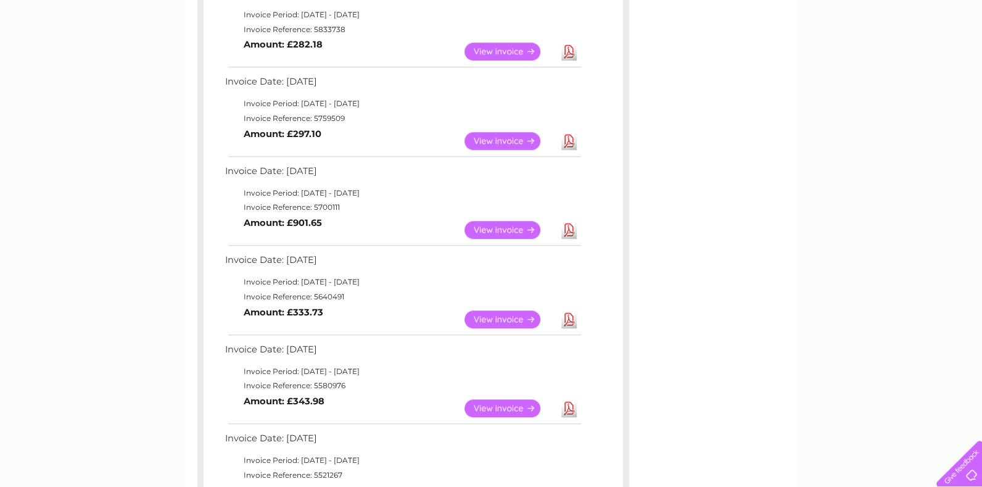
scroll to position [959, 0]
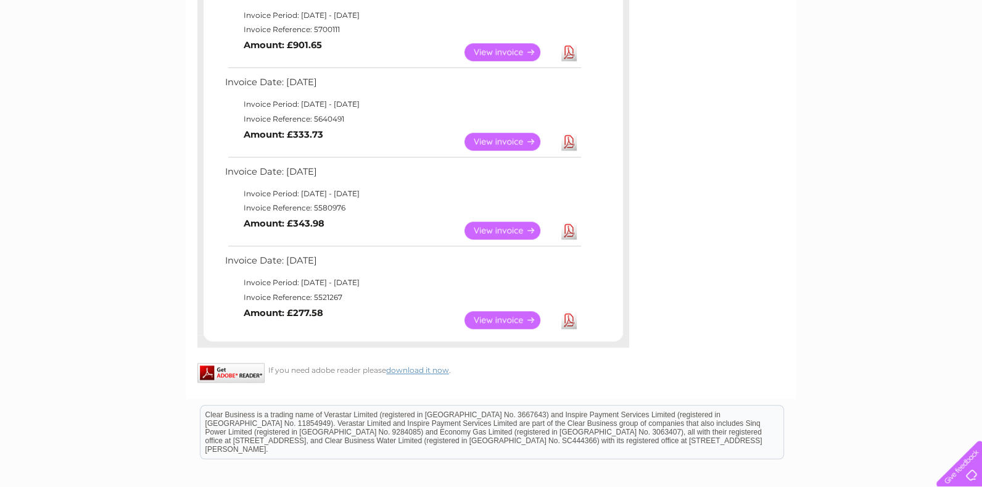
click at [477, 138] on link "View" at bounding box center [509, 142] width 91 height 18
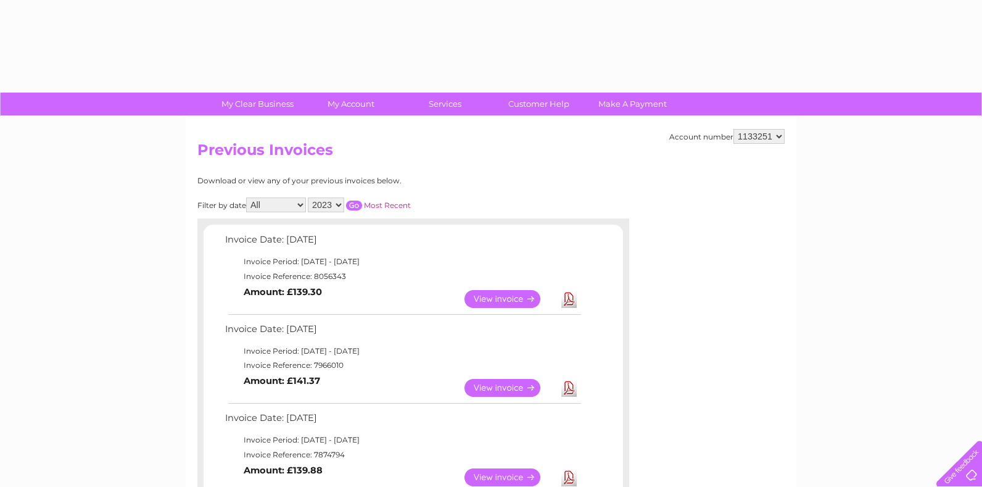
select select "2023"
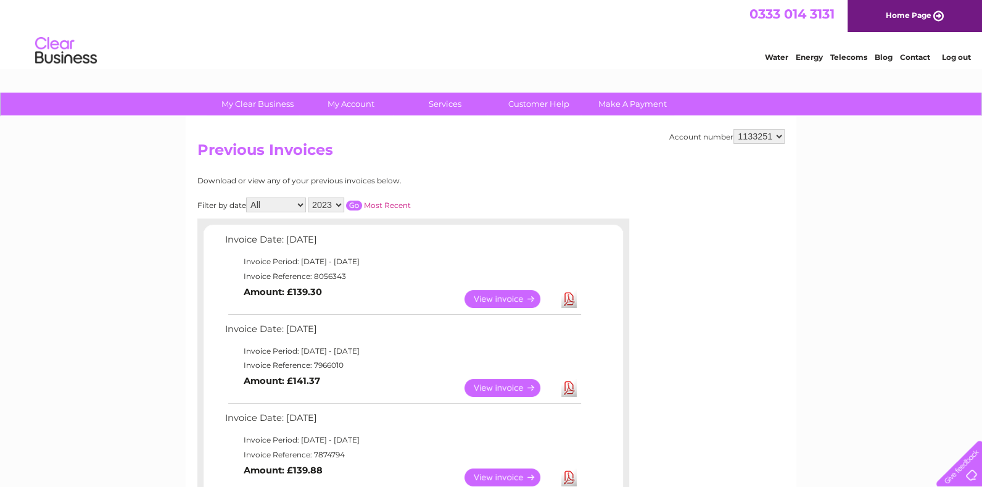
click at [352, 204] on input "button" at bounding box center [354, 205] width 16 height 10
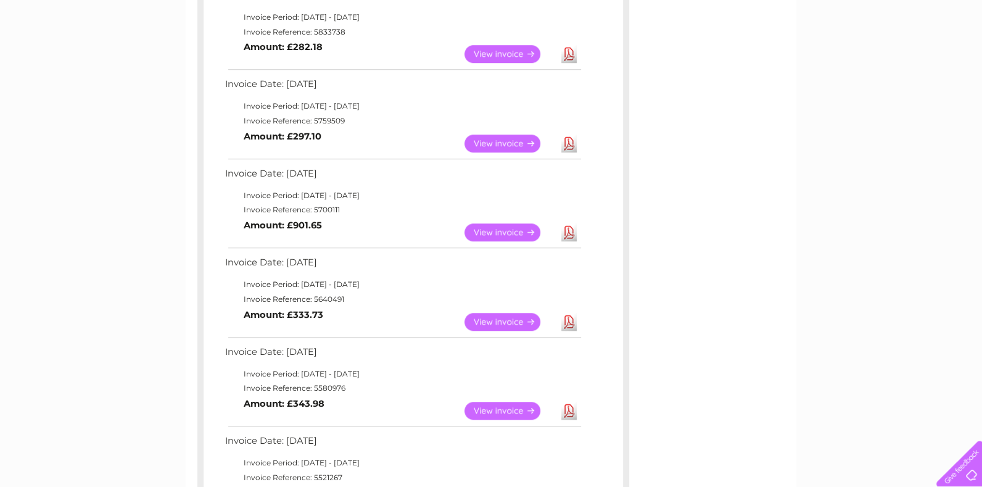
scroll to position [959, 0]
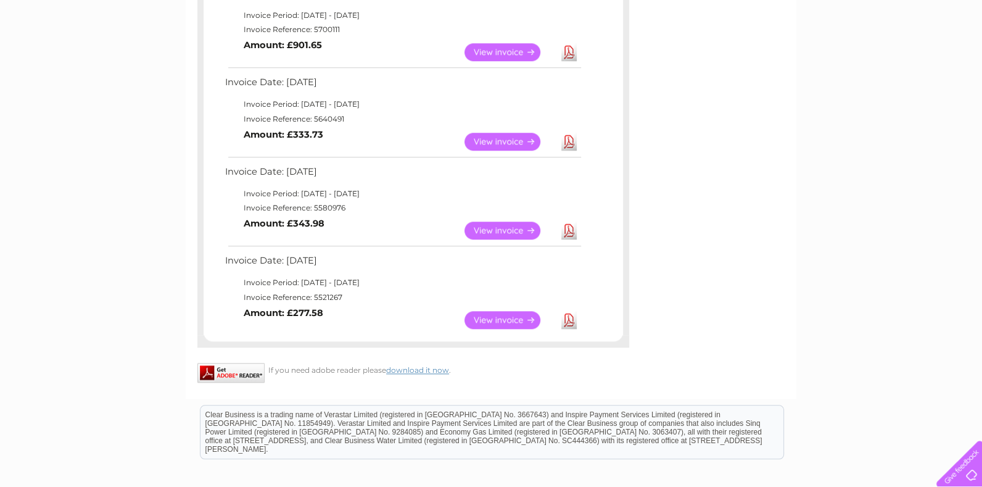
click at [501, 50] on link "View" at bounding box center [509, 52] width 91 height 18
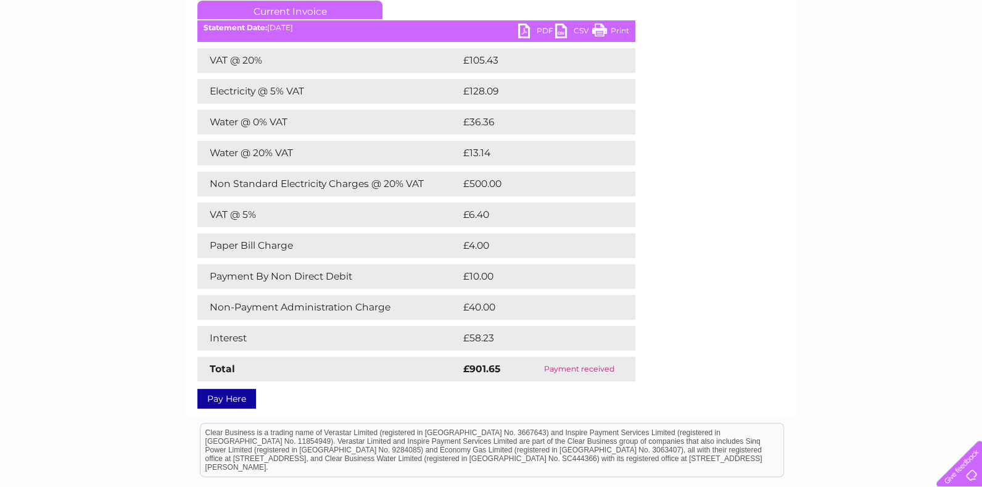
scroll to position [205, 0]
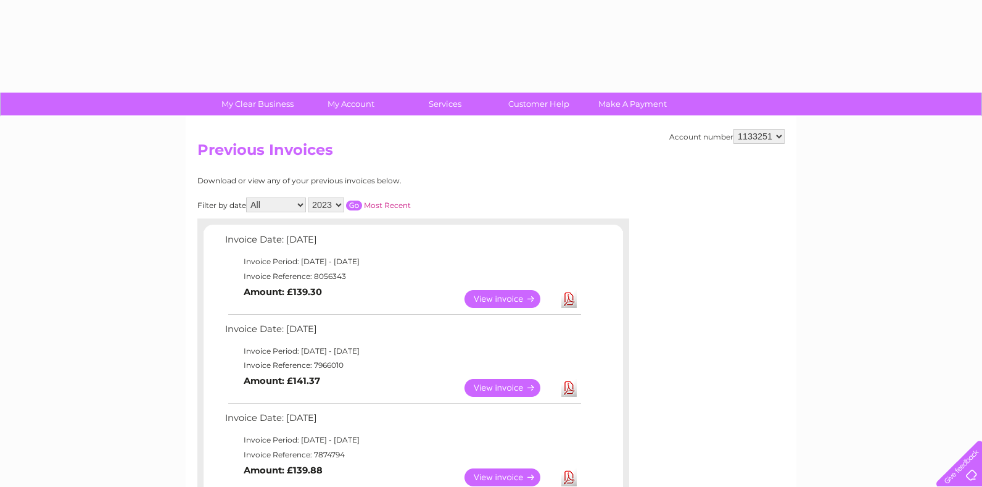
select select "2023"
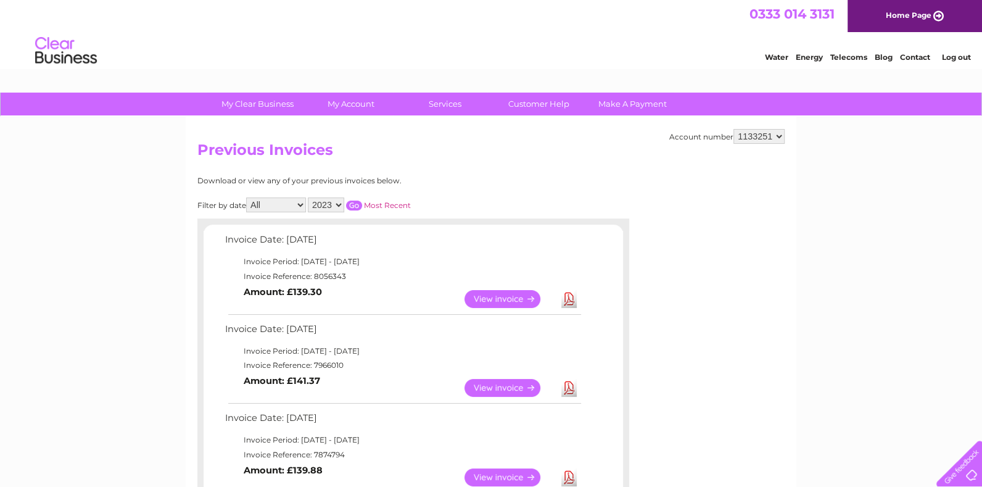
click at [356, 205] on input "button" at bounding box center [354, 205] width 16 height 10
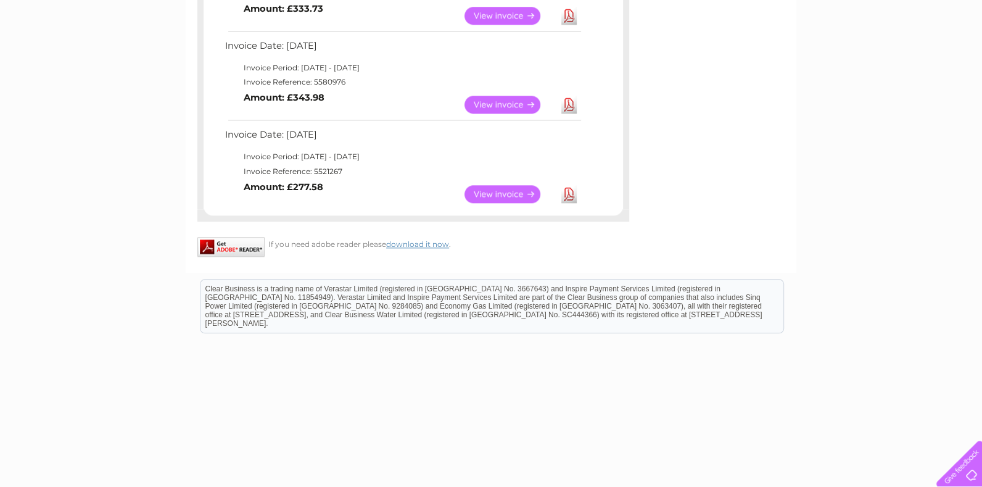
scroll to position [1088, 0]
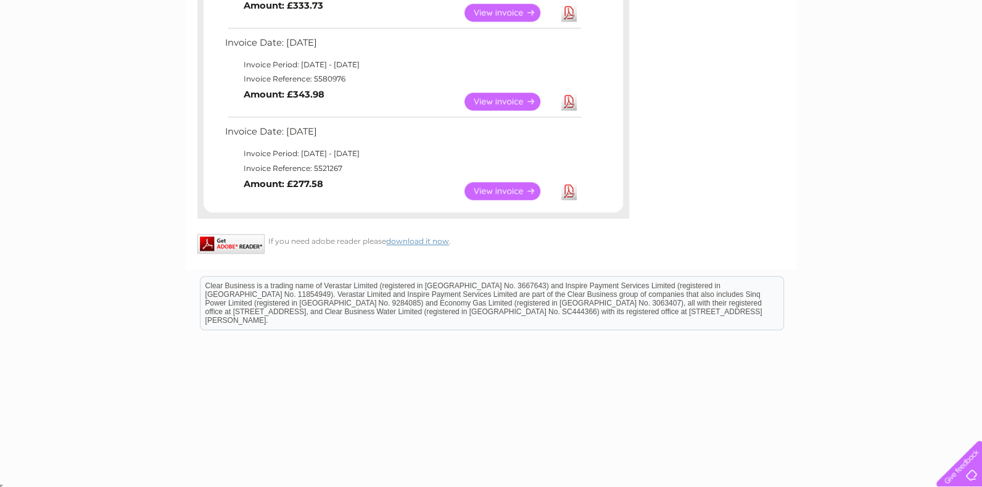
click at [491, 101] on link "View" at bounding box center [509, 101] width 91 height 18
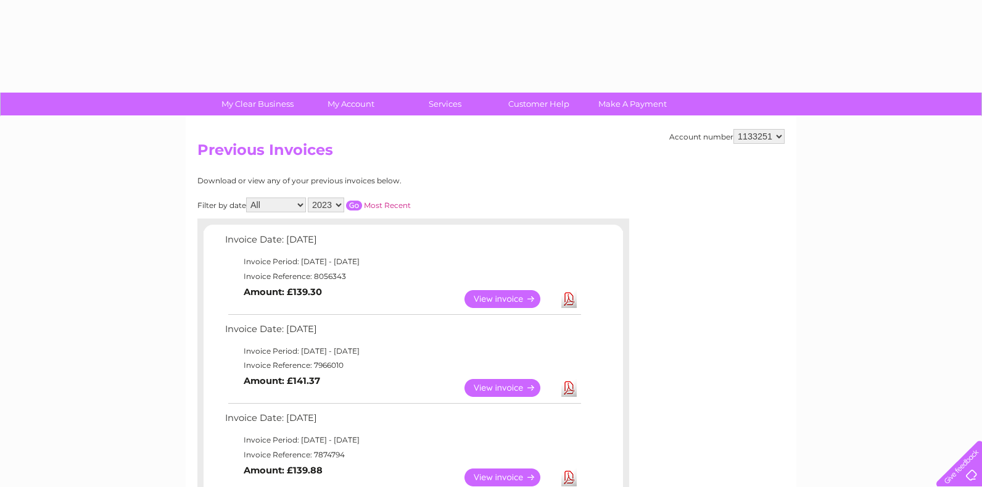
select select "2023"
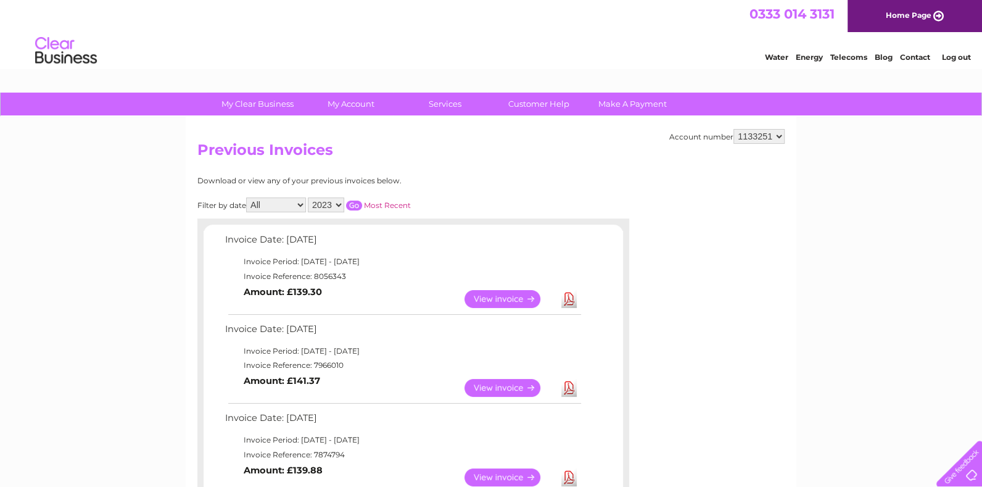
click at [356, 207] on input "button" at bounding box center [354, 205] width 16 height 10
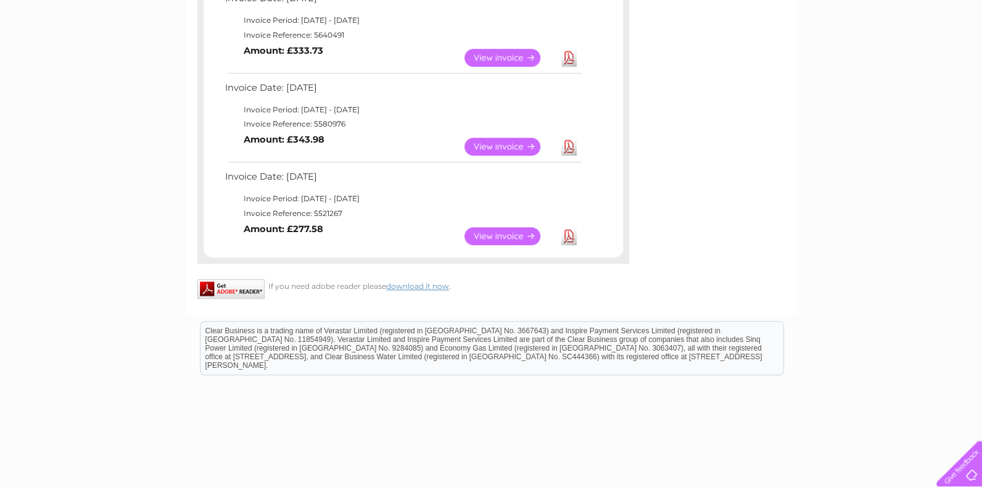
scroll to position [1088, 0]
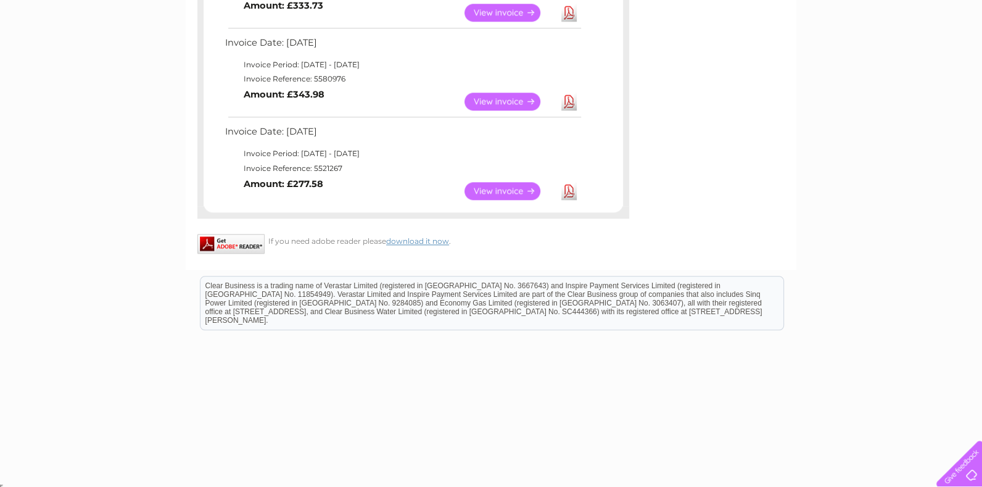
click at [503, 183] on link "View" at bounding box center [509, 191] width 91 height 18
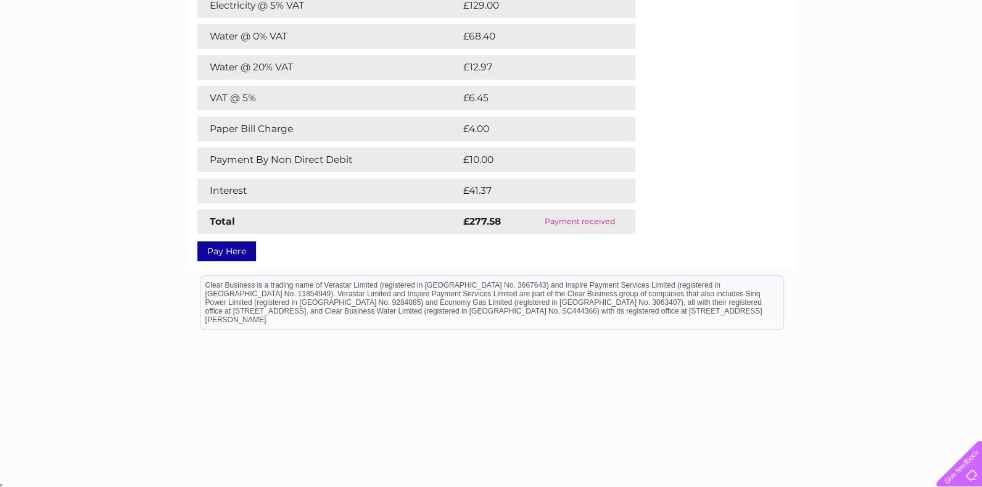
scroll to position [55, 0]
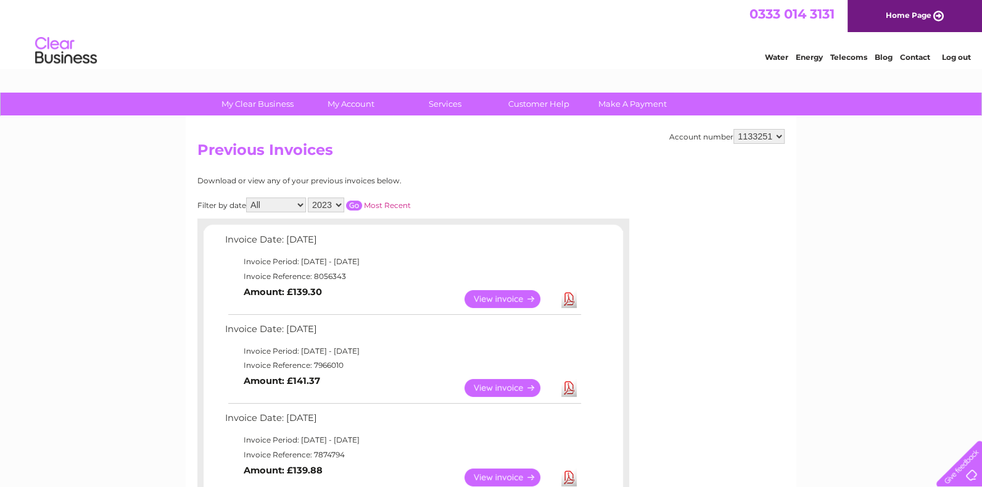
click at [338, 205] on select "2025 2024 2023 2022" at bounding box center [326, 204] width 36 height 15
select select "2022"
click at [309, 197] on select "2025 2024 2023 2022" at bounding box center [326, 204] width 36 height 15
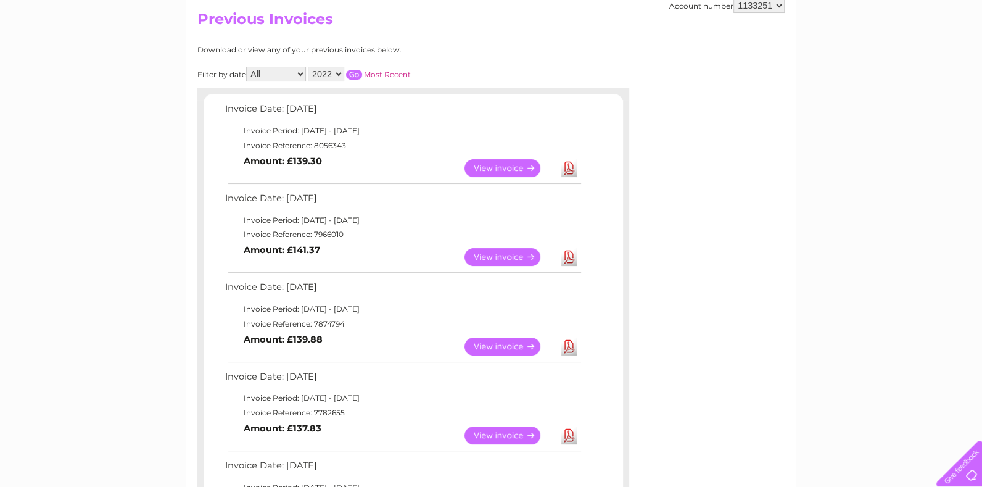
scroll to position [137, 0]
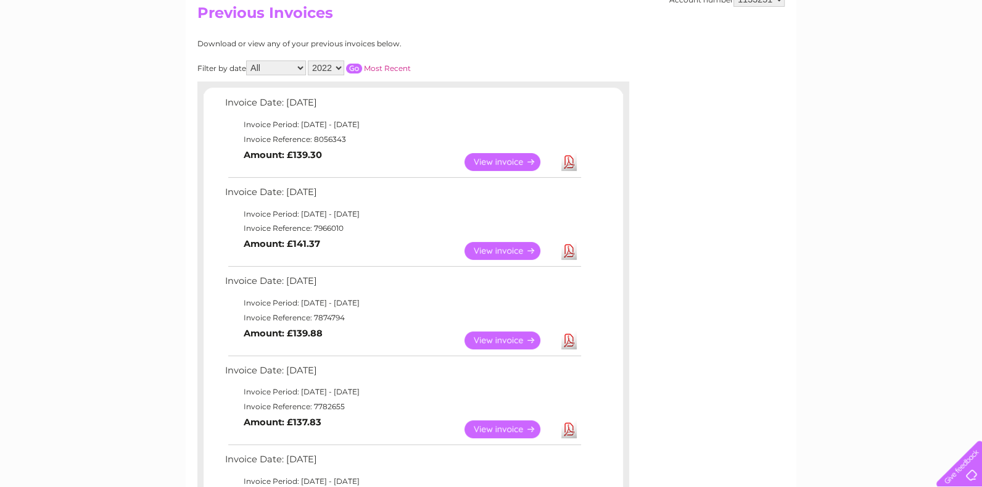
click at [357, 67] on input "button" at bounding box center [354, 69] width 16 height 10
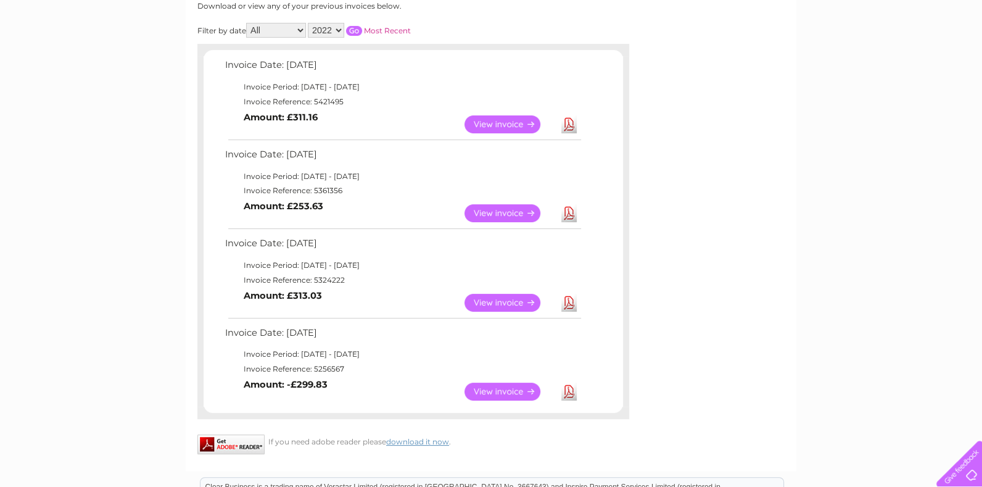
scroll to position [205, 0]
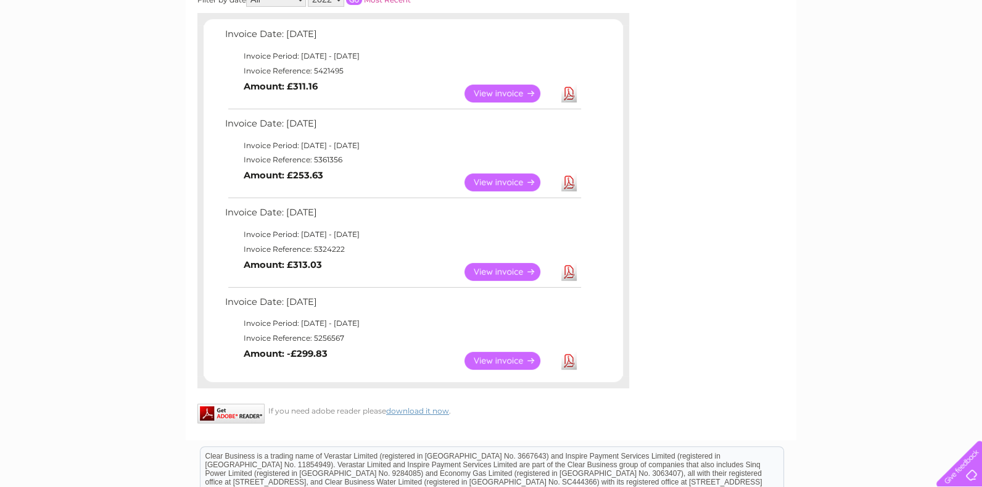
click at [485, 95] on link "View" at bounding box center [509, 93] width 91 height 18
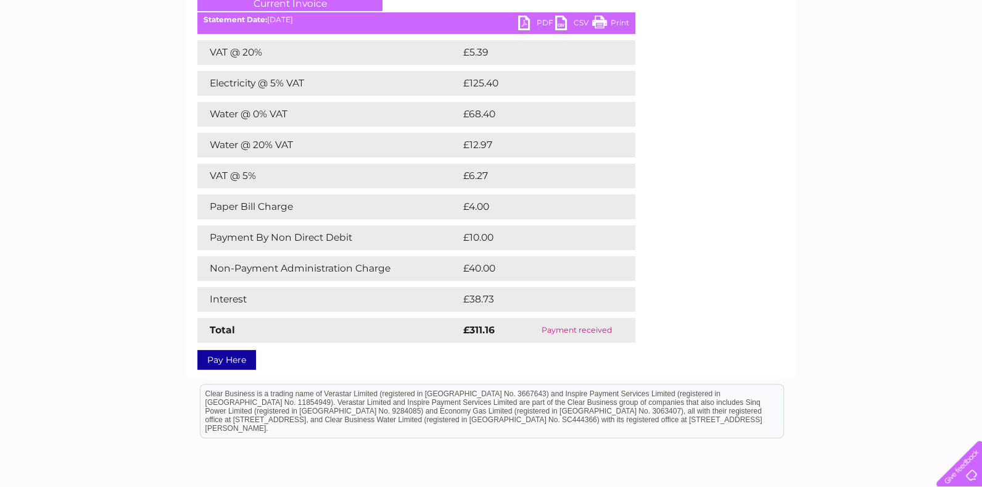
scroll to position [205, 0]
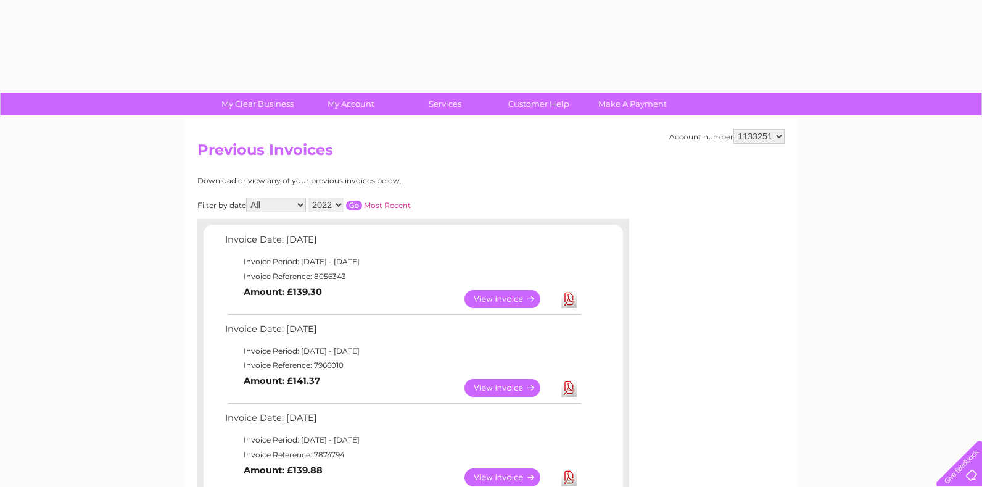
select select "2022"
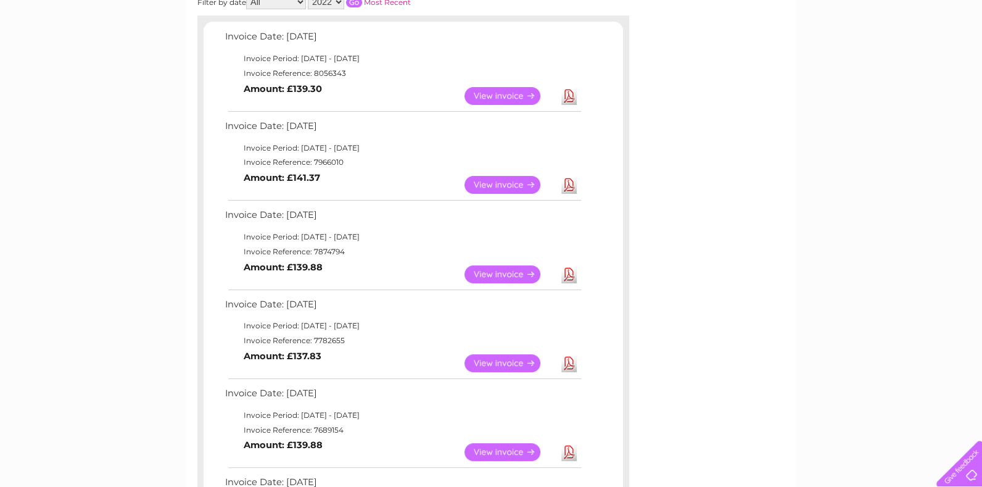
scroll to position [65, 0]
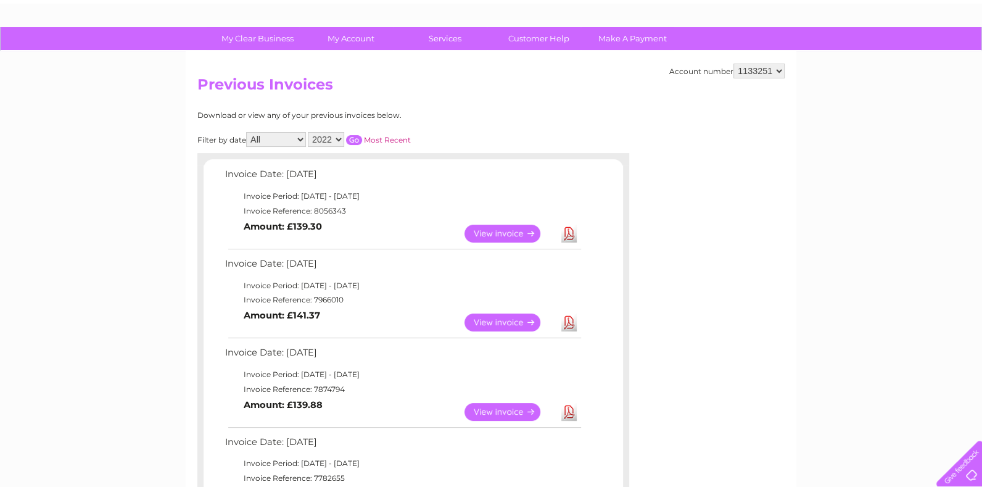
click at [353, 140] on input "button" at bounding box center [354, 140] width 16 height 10
click at [486, 318] on link "View" at bounding box center [509, 322] width 91 height 18
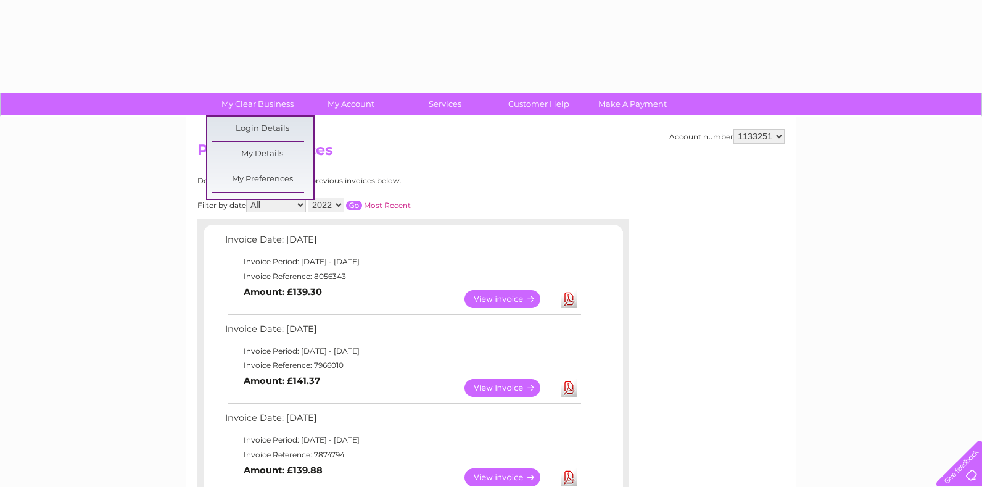
select select "2022"
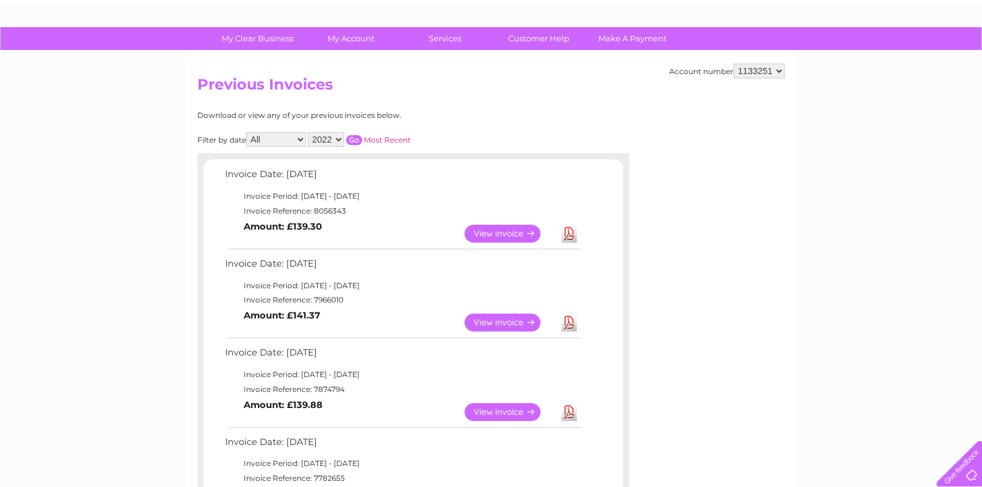
click at [358, 139] on input "button" at bounding box center [354, 140] width 16 height 10
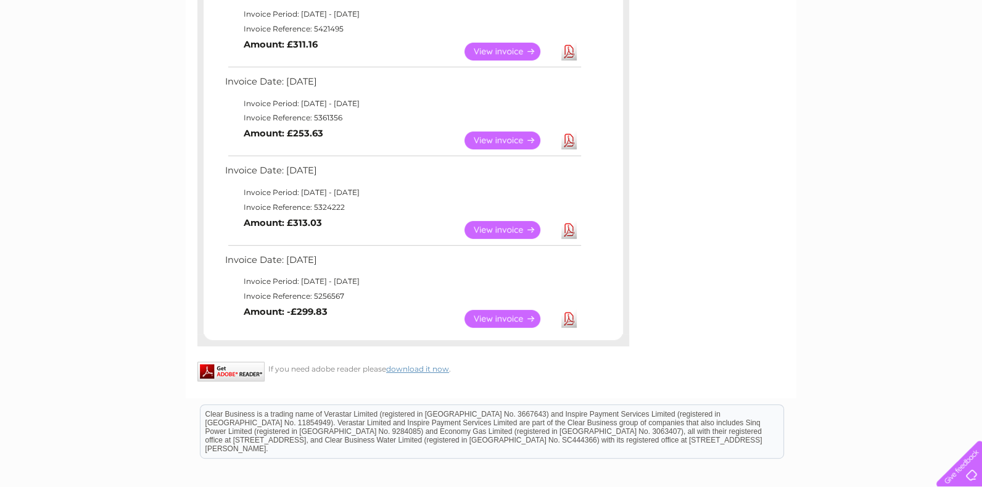
scroll to position [271, 0]
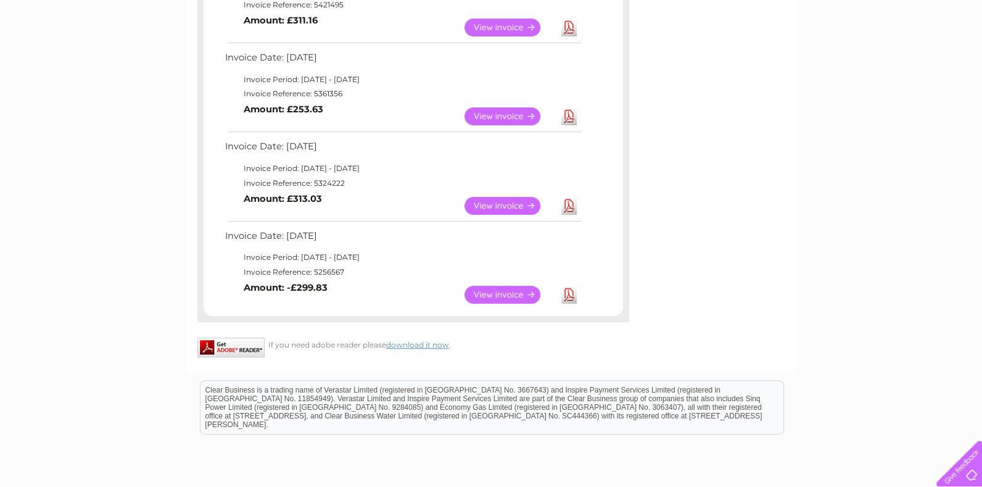
click at [517, 207] on link "View" at bounding box center [509, 206] width 91 height 18
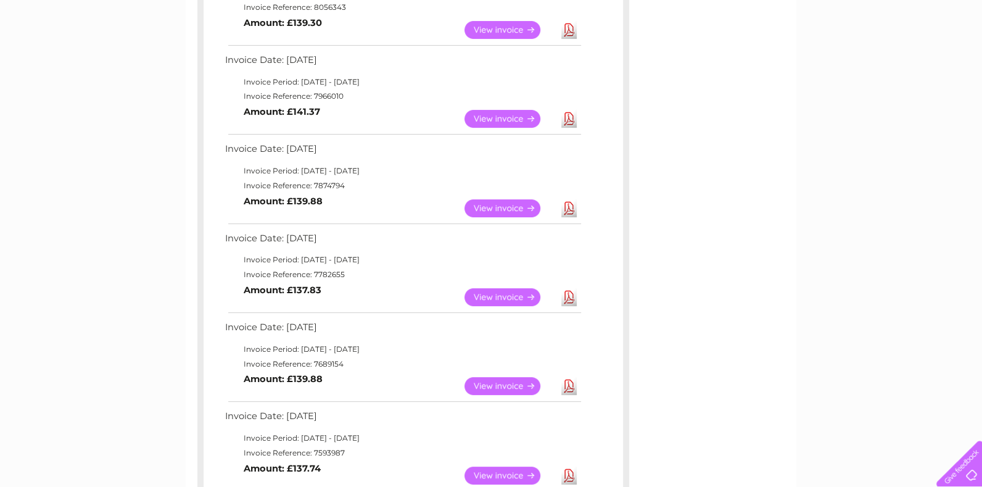
scroll to position [63, 0]
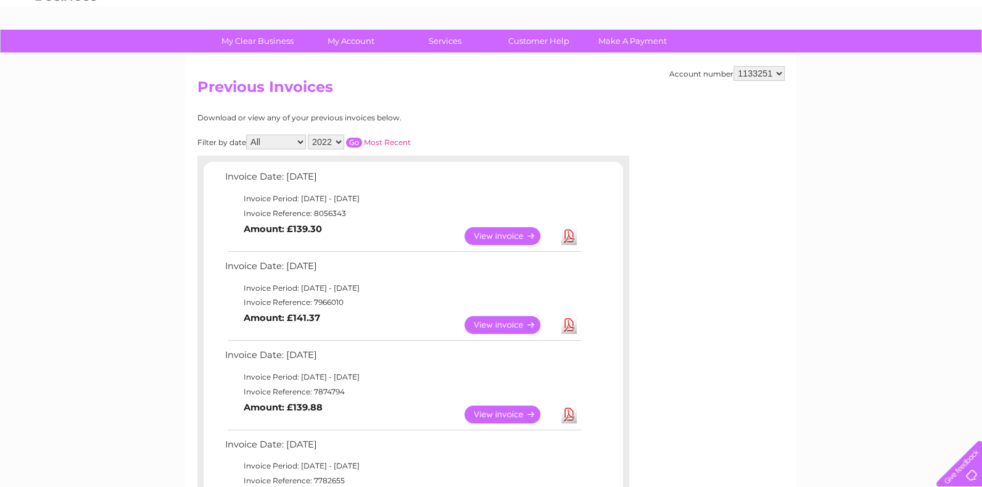
click at [341, 143] on select "2025 2024 2023 2022" at bounding box center [326, 141] width 36 height 15
click at [309, 134] on select "2025 2024 2023 2022" at bounding box center [326, 141] width 36 height 15
click at [361, 141] on input "button" at bounding box center [354, 143] width 16 height 10
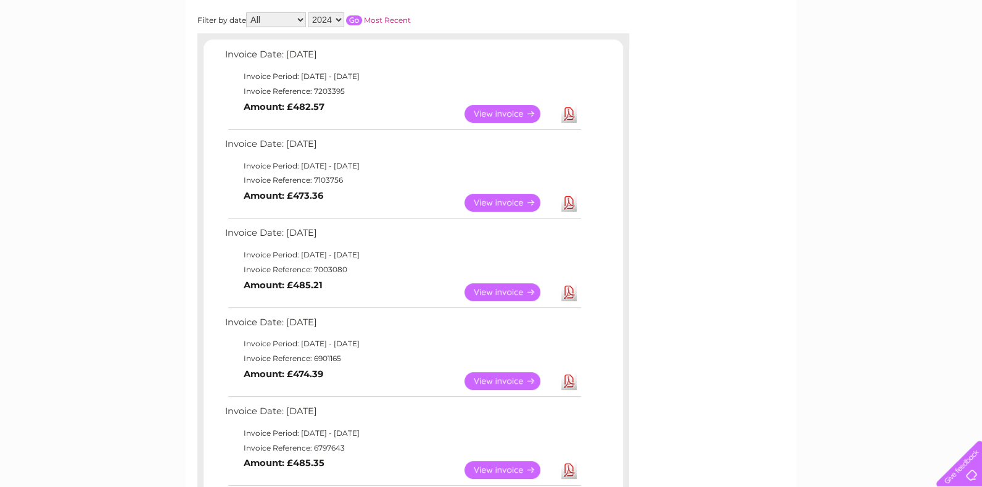
scroll to position [200, 0]
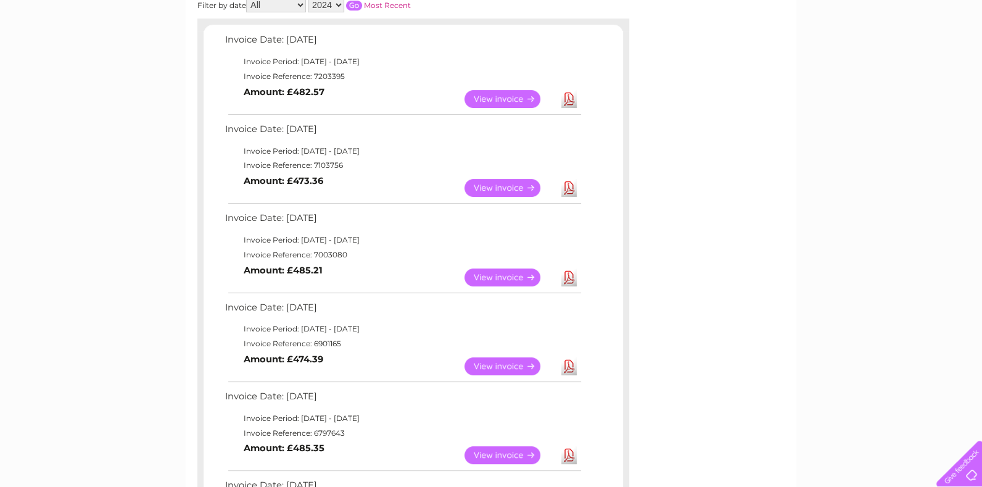
click at [340, 3] on select "2025 2024 2023 2022" at bounding box center [326, 5] width 36 height 15
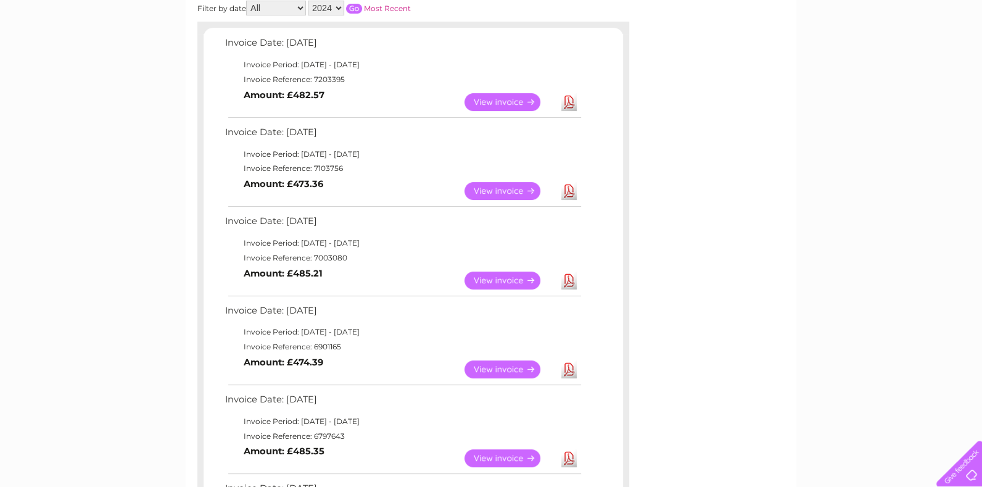
select select "2025"
click at [309, 1] on select "2025 2024 2023 2022" at bounding box center [326, 8] width 36 height 15
click at [358, 10] on input "button" at bounding box center [354, 9] width 16 height 10
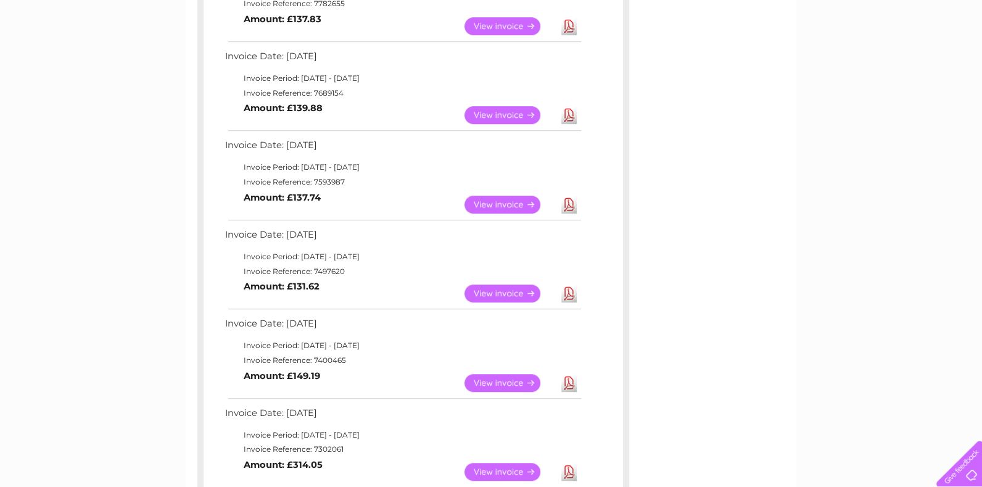
scroll to position [821, 0]
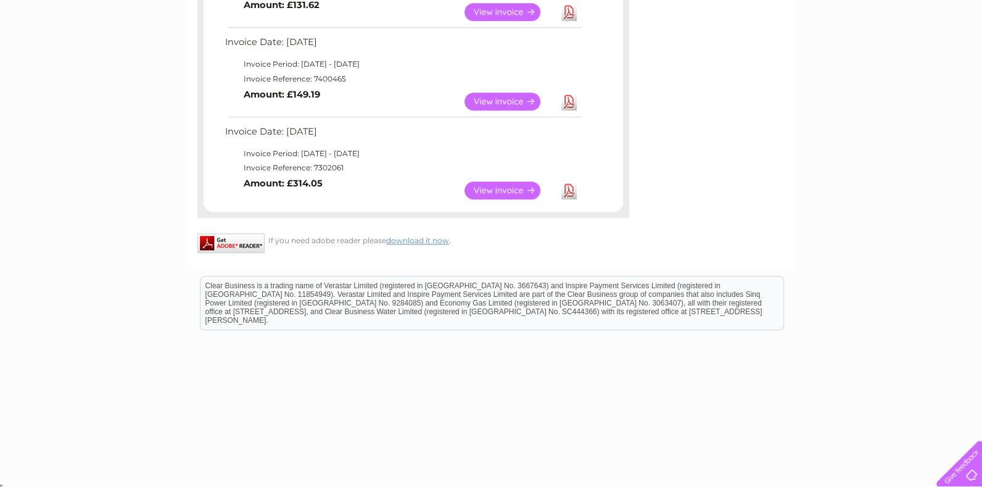
click at [508, 184] on link "View" at bounding box center [509, 190] width 91 height 18
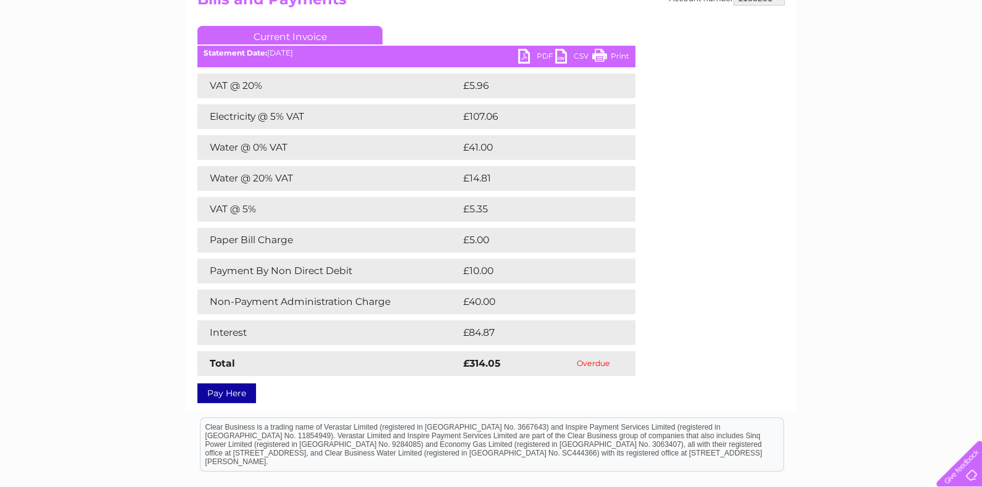
scroll to position [68, 0]
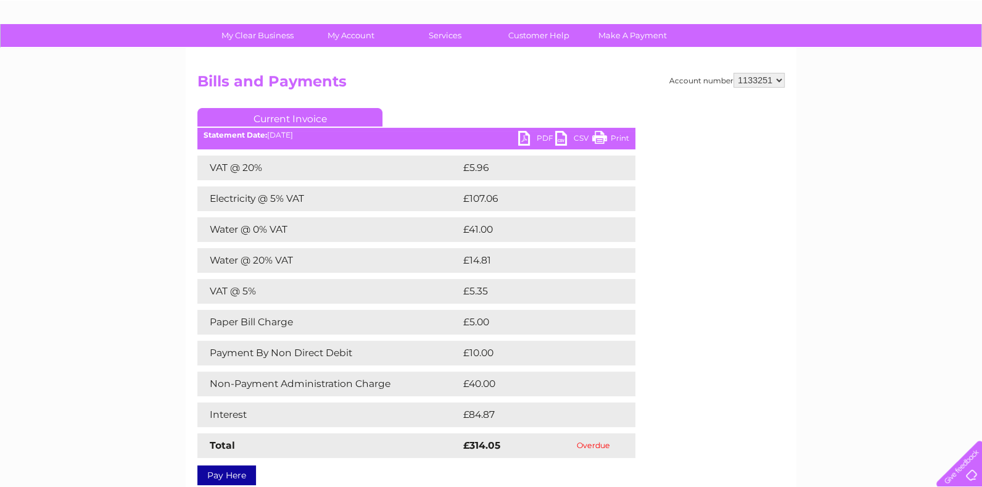
click at [535, 138] on link "PDF" at bounding box center [536, 140] width 37 height 18
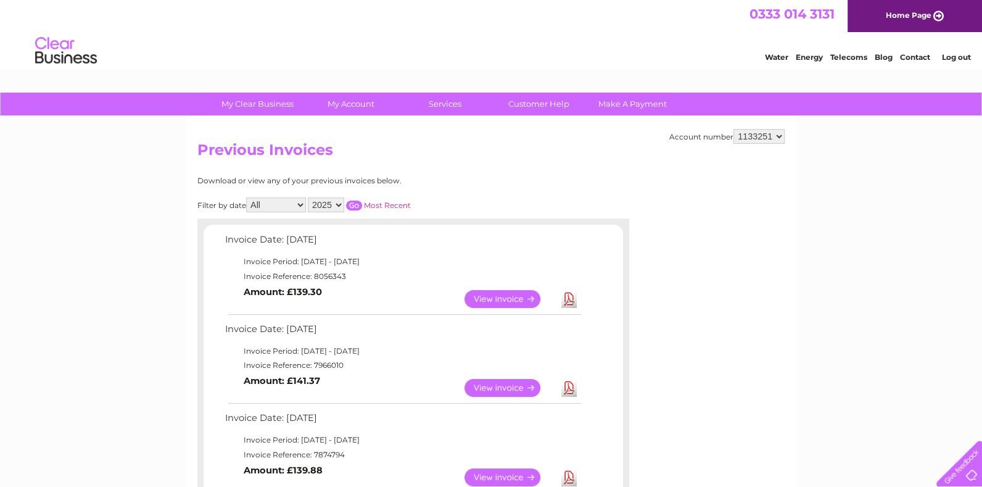
click at [337, 206] on select "2025 2024 2023 2022" at bounding box center [326, 204] width 36 height 15
select select "2024"
click at [309, 197] on select "2025 2024 2023 2022" at bounding box center [326, 204] width 36 height 15
click at [353, 204] on input "button" at bounding box center [354, 205] width 16 height 10
click at [498, 299] on link "View" at bounding box center [509, 299] width 91 height 18
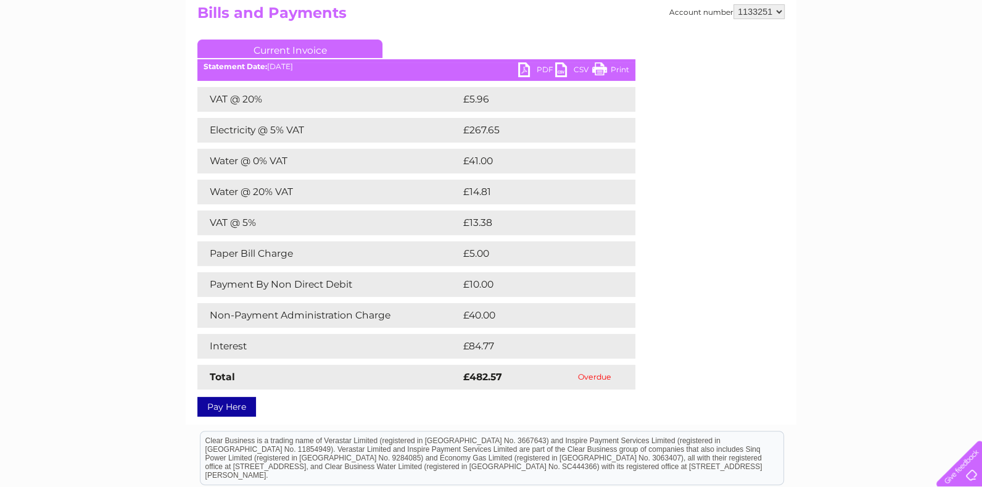
click at [537, 65] on link "PDF" at bounding box center [536, 71] width 37 height 18
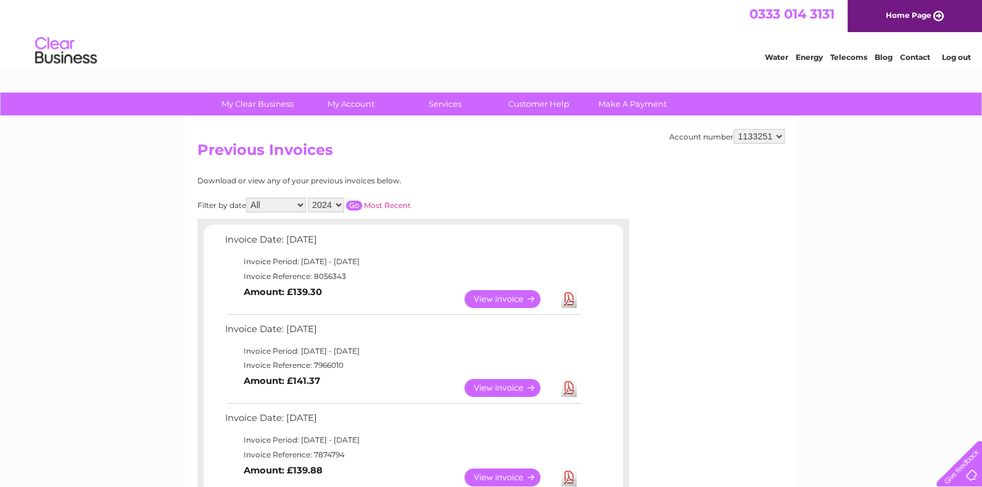
click at [342, 204] on select "2025 2024 2023 2022" at bounding box center [326, 204] width 36 height 15
select select "2025"
click at [309, 197] on select "2025 2024 2023 2022" at bounding box center [326, 204] width 36 height 15
click at [356, 203] on input "button" at bounding box center [354, 205] width 16 height 10
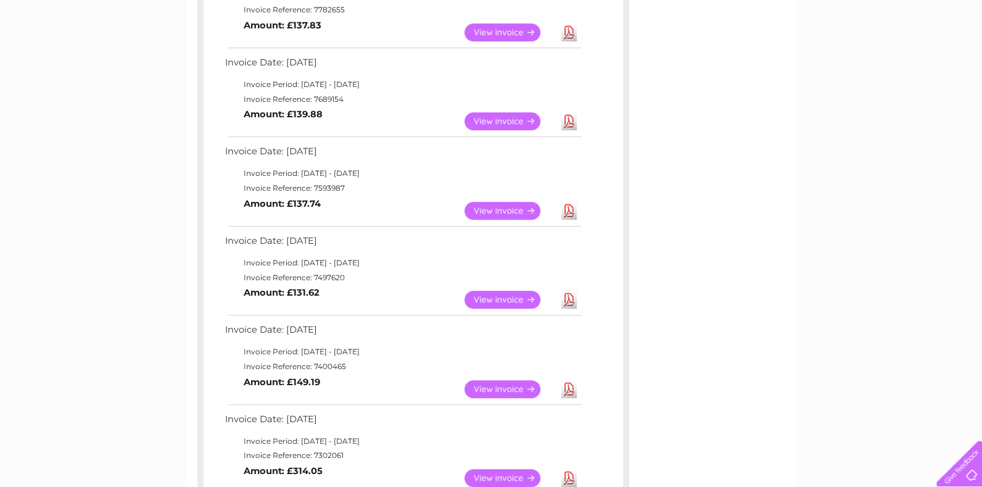
scroll to position [617, 0]
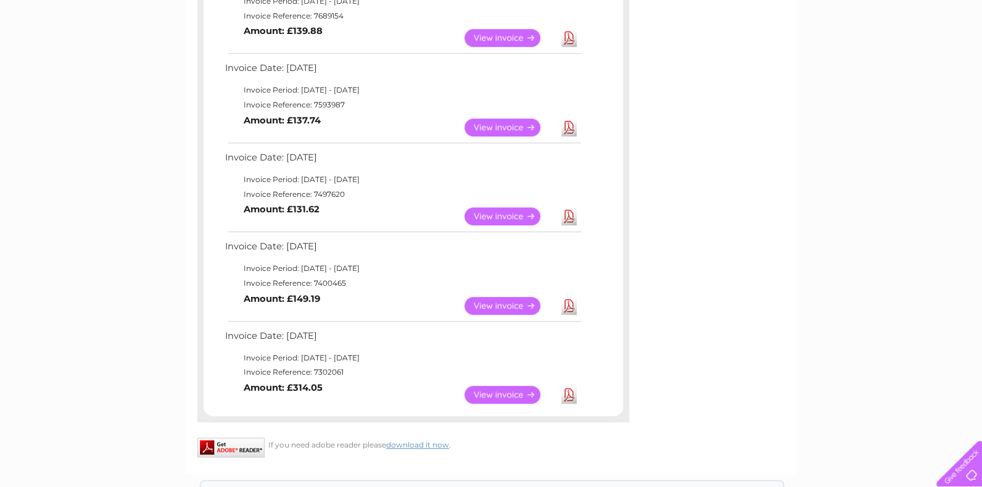
click at [514, 298] on link "View" at bounding box center [509, 306] width 91 height 18
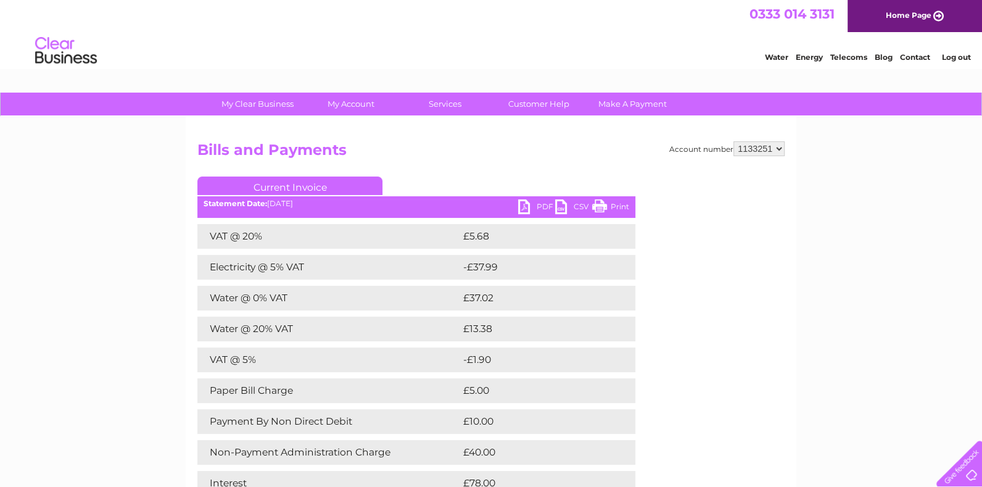
click at [522, 205] on link "PDF" at bounding box center [536, 208] width 37 height 18
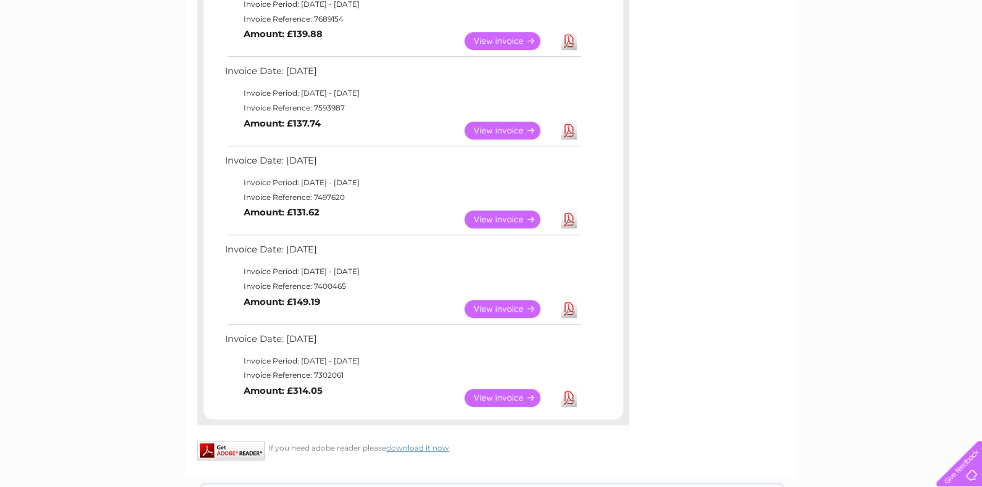
click at [498, 212] on link "View" at bounding box center [509, 219] width 91 height 18
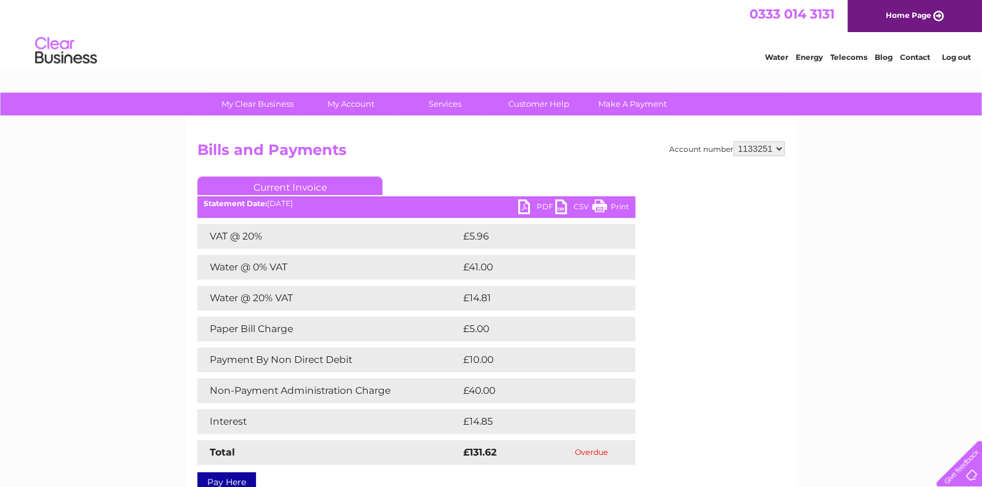
click at [521, 207] on link "PDF" at bounding box center [536, 208] width 37 height 18
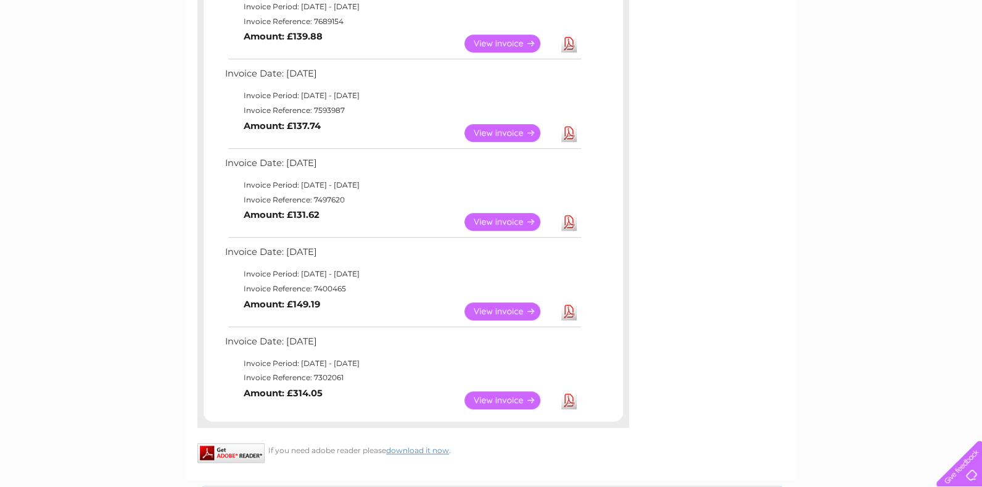
click at [503, 218] on link "View" at bounding box center [509, 222] width 91 height 18
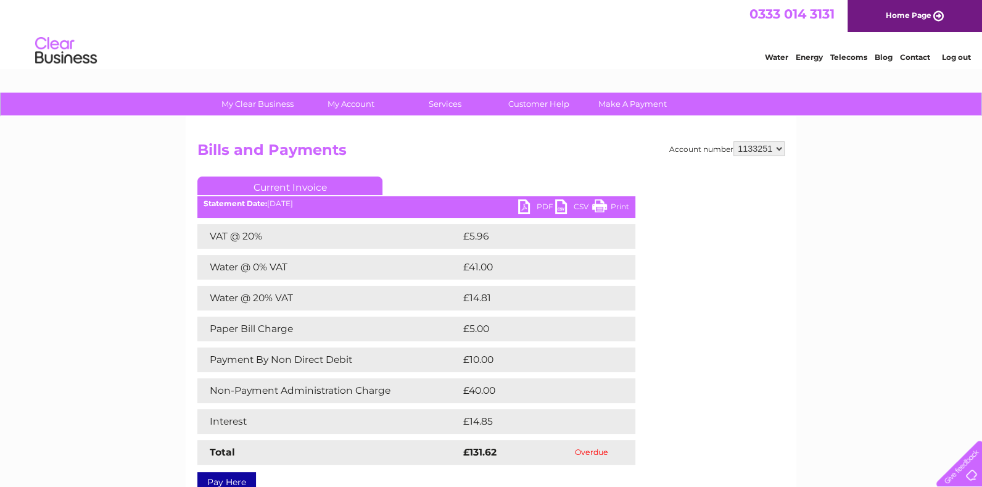
click at [536, 207] on link "PDF" at bounding box center [536, 208] width 37 height 18
